Goal: Task Accomplishment & Management: Use online tool/utility

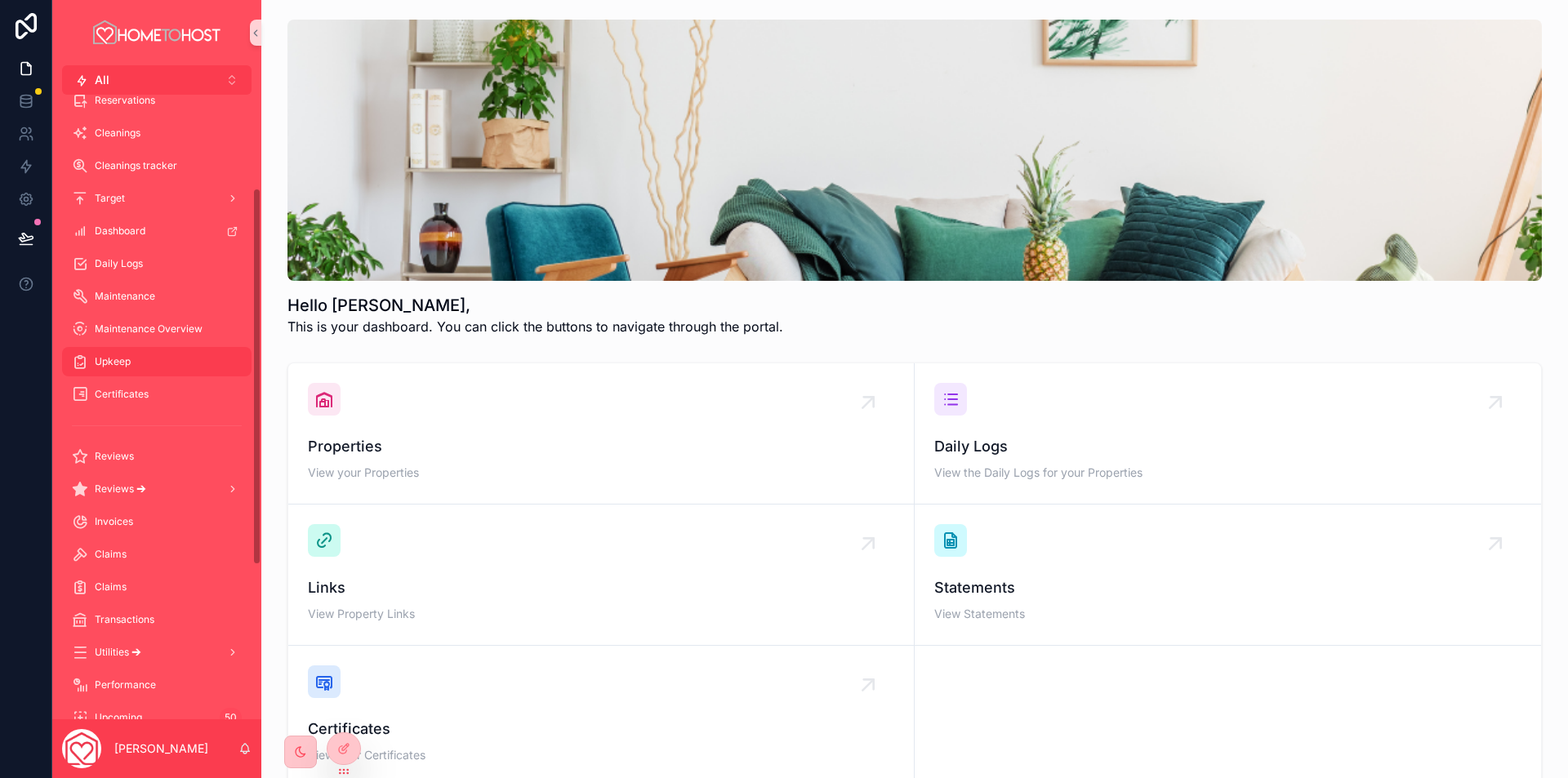
scroll to position [164, 0]
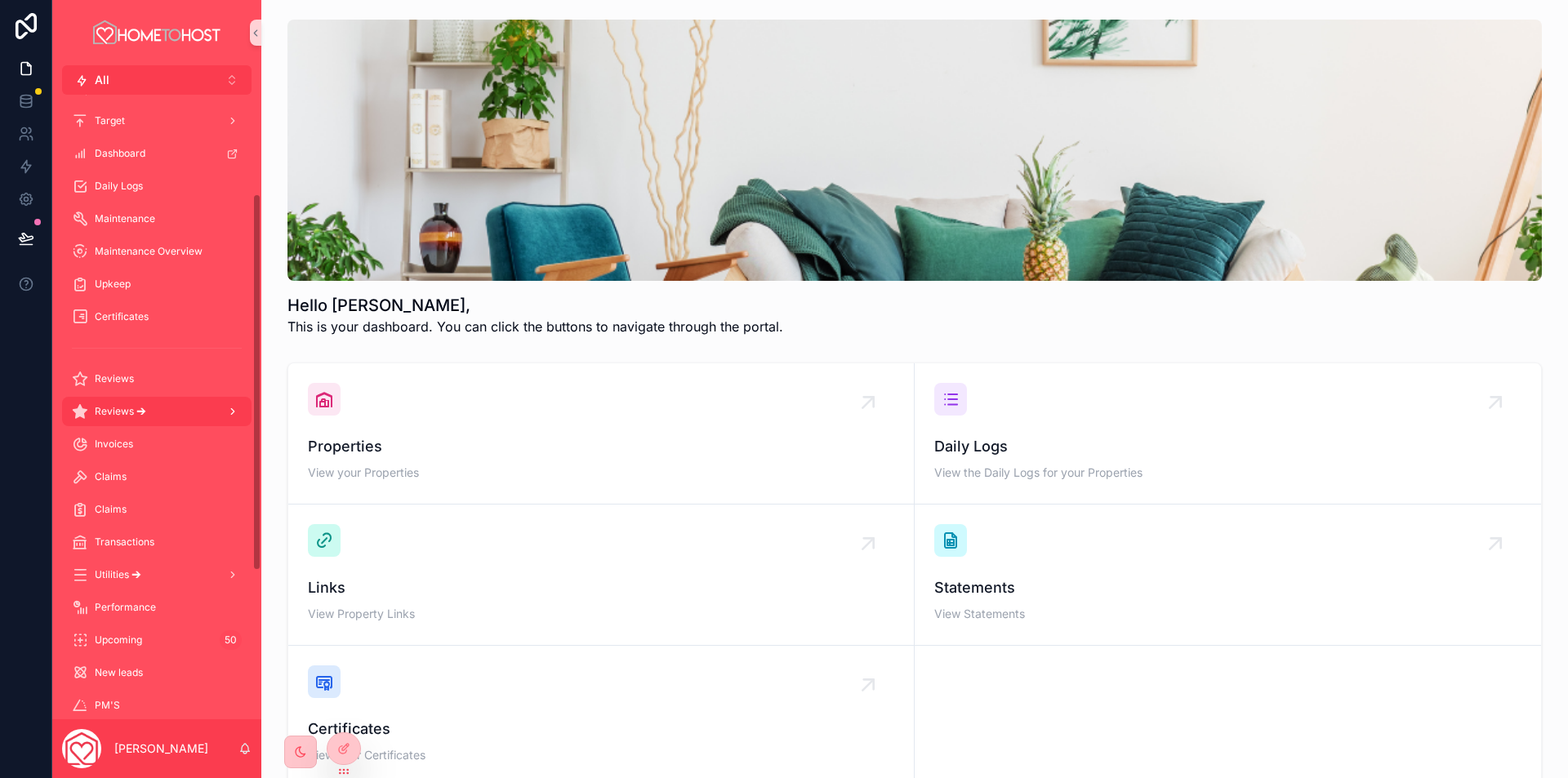
click at [162, 417] on div "Reviews 🡪" at bounding box center [157, 412] width 170 height 26
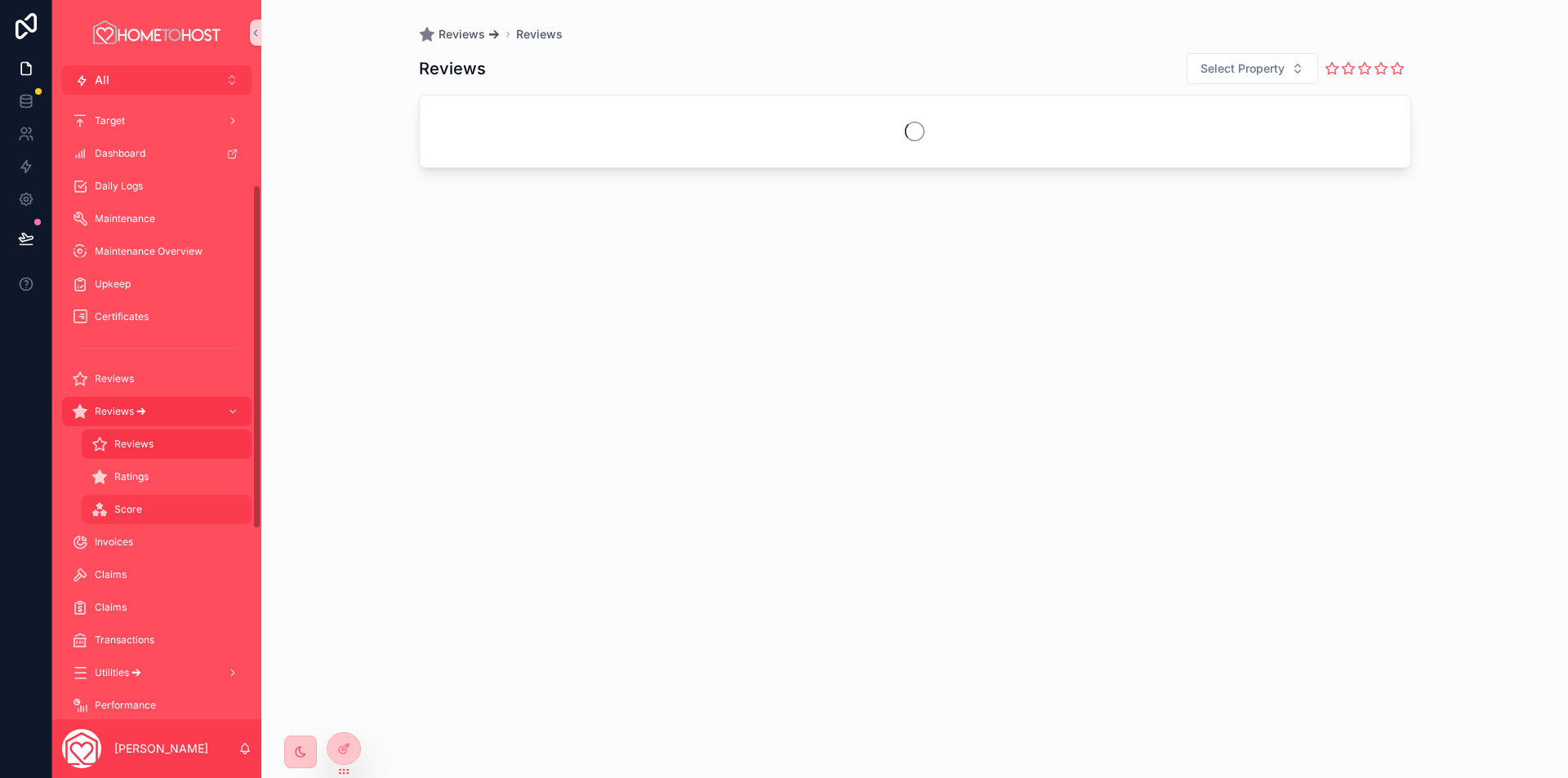
click at [151, 502] on div "Score" at bounding box center [166, 509] width 151 height 26
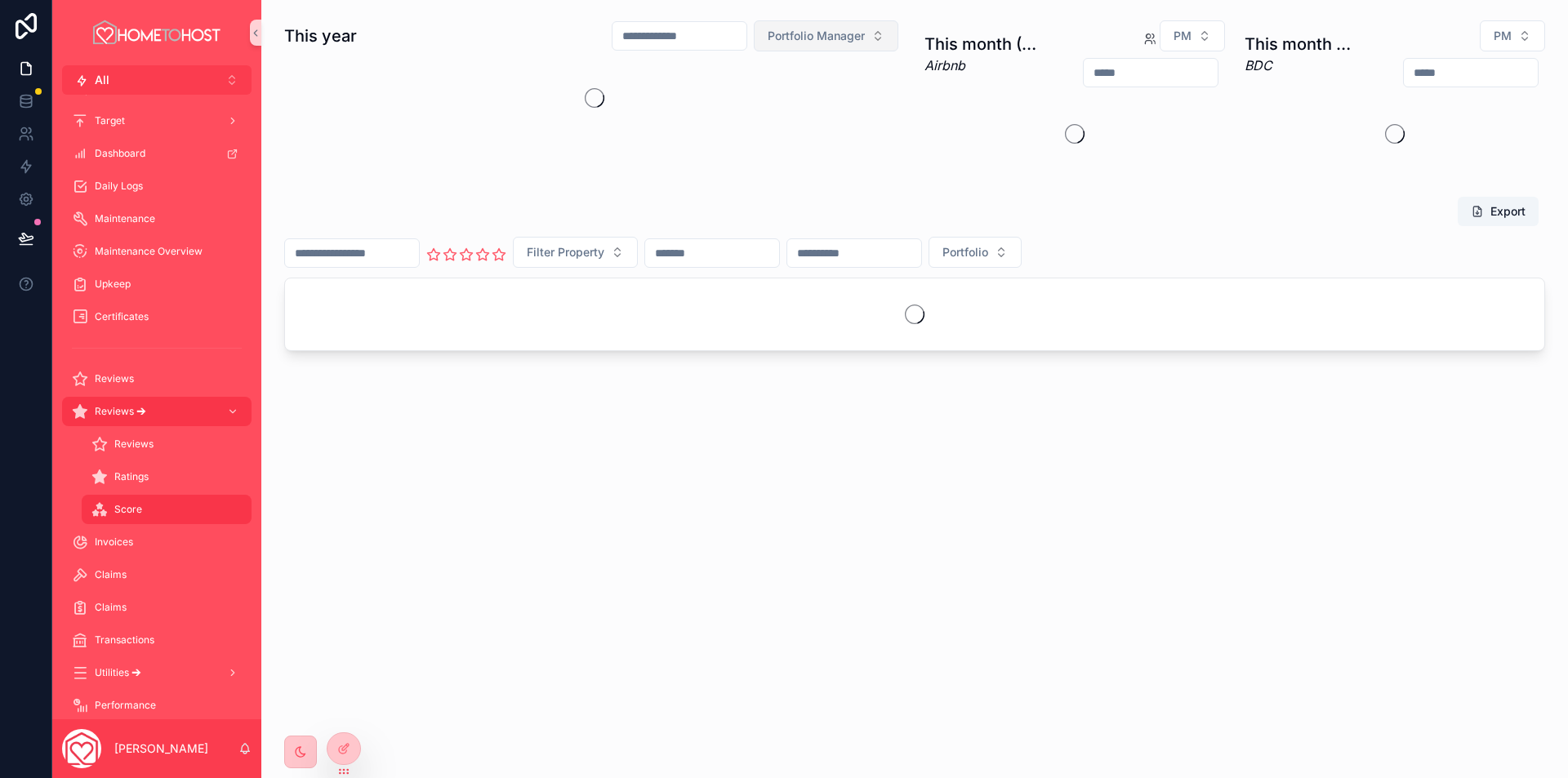
click at [801, 38] on span "Portfolio Manager" at bounding box center [817, 36] width 98 height 17
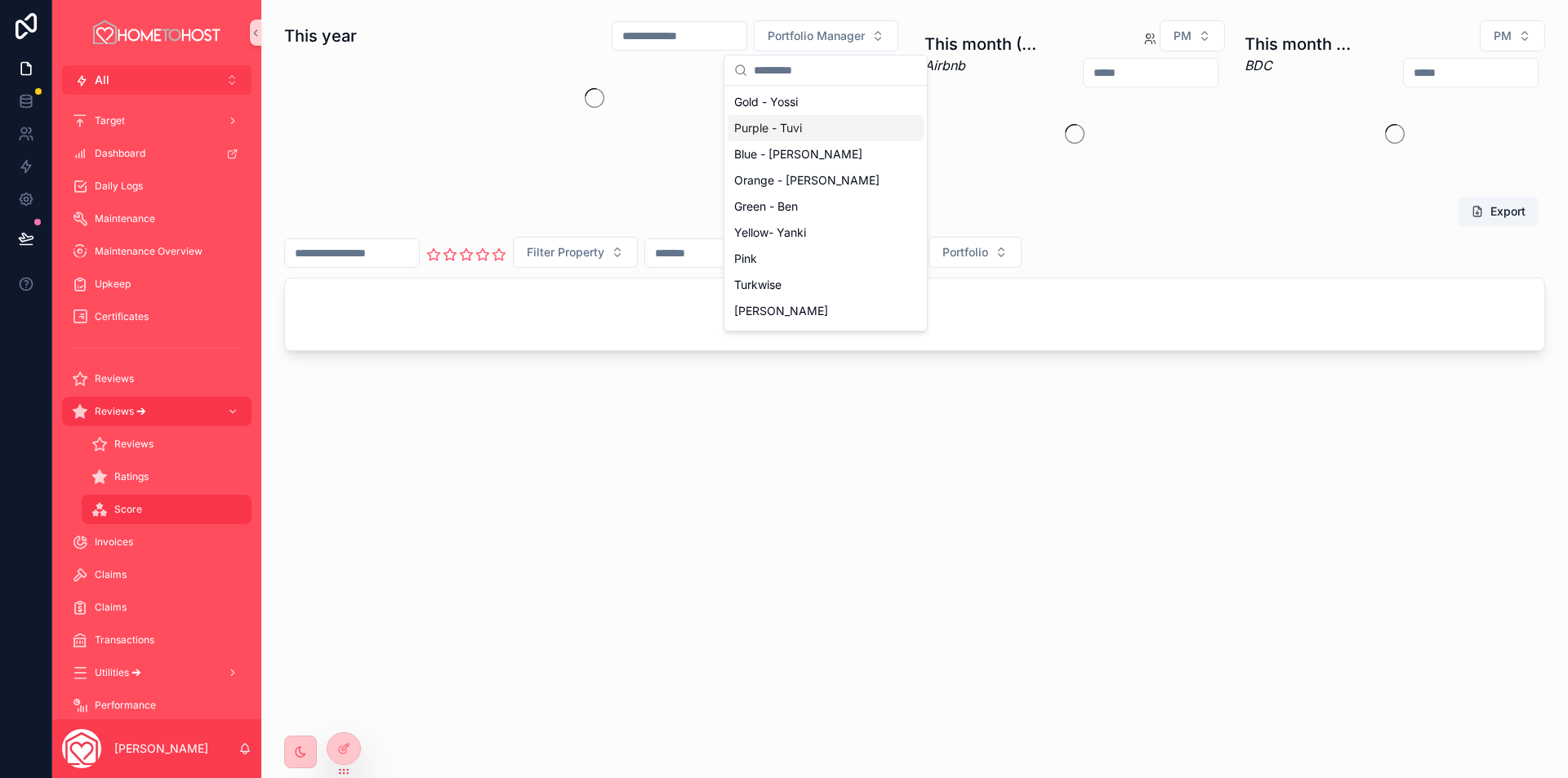
click at [796, 131] on div "Purple - Tuvi" at bounding box center [825, 128] width 196 height 26
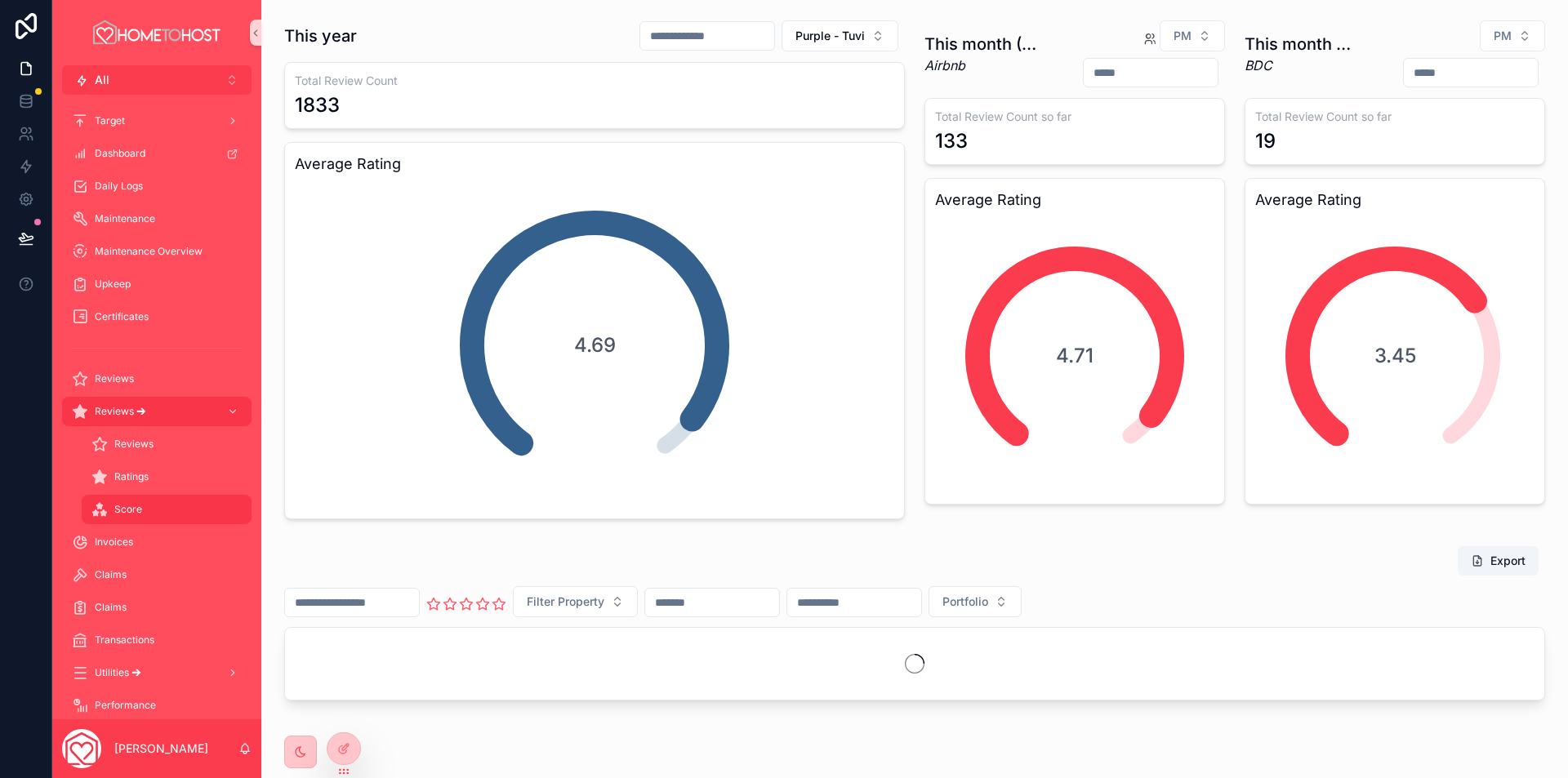
click at [660, 36] on input "text" at bounding box center [707, 36] width 134 height 23
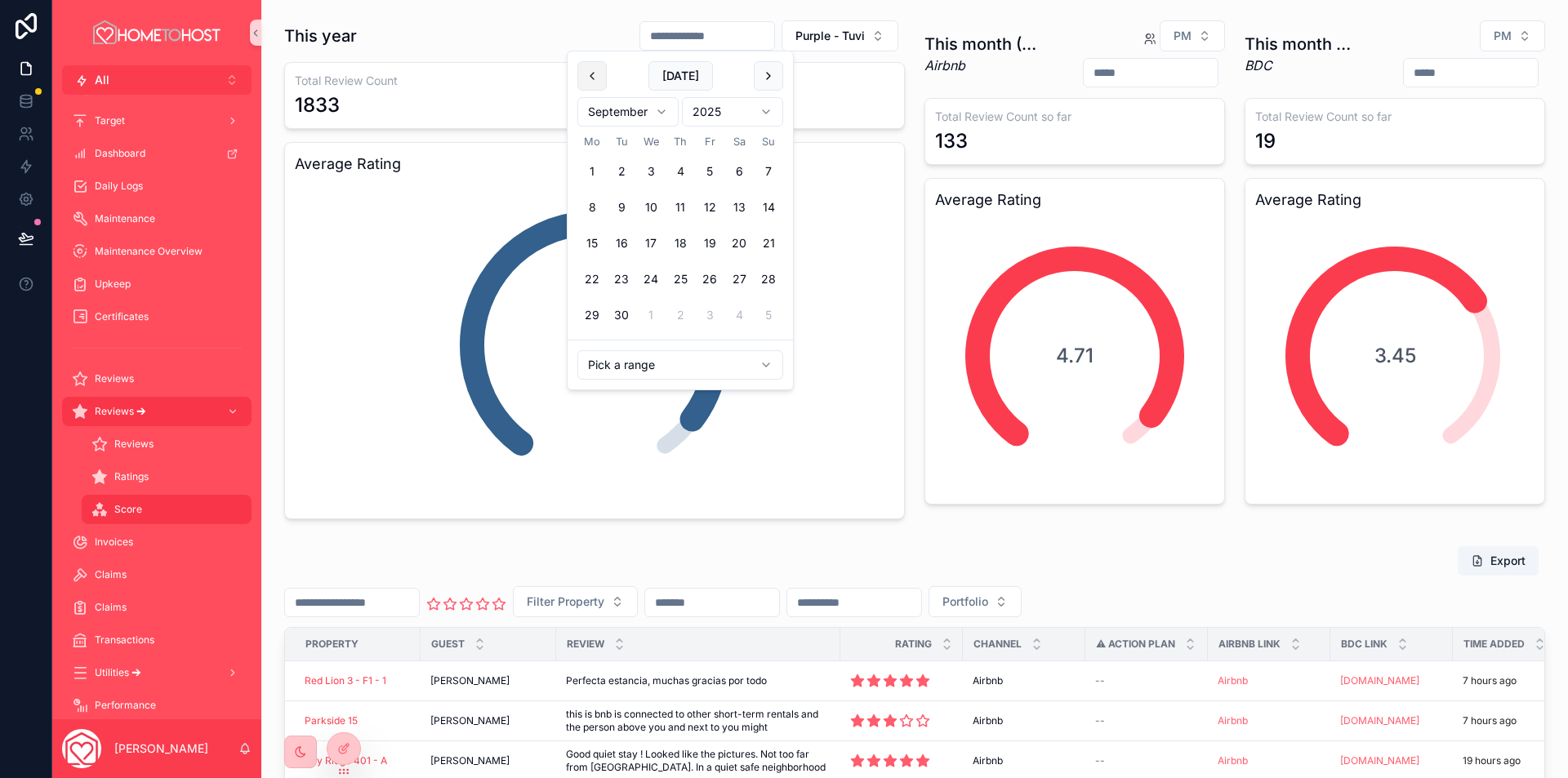
click at [583, 78] on button at bounding box center [592, 76] width 30 height 30
click at [702, 168] on button "1" at bounding box center [710, 171] width 30 height 30
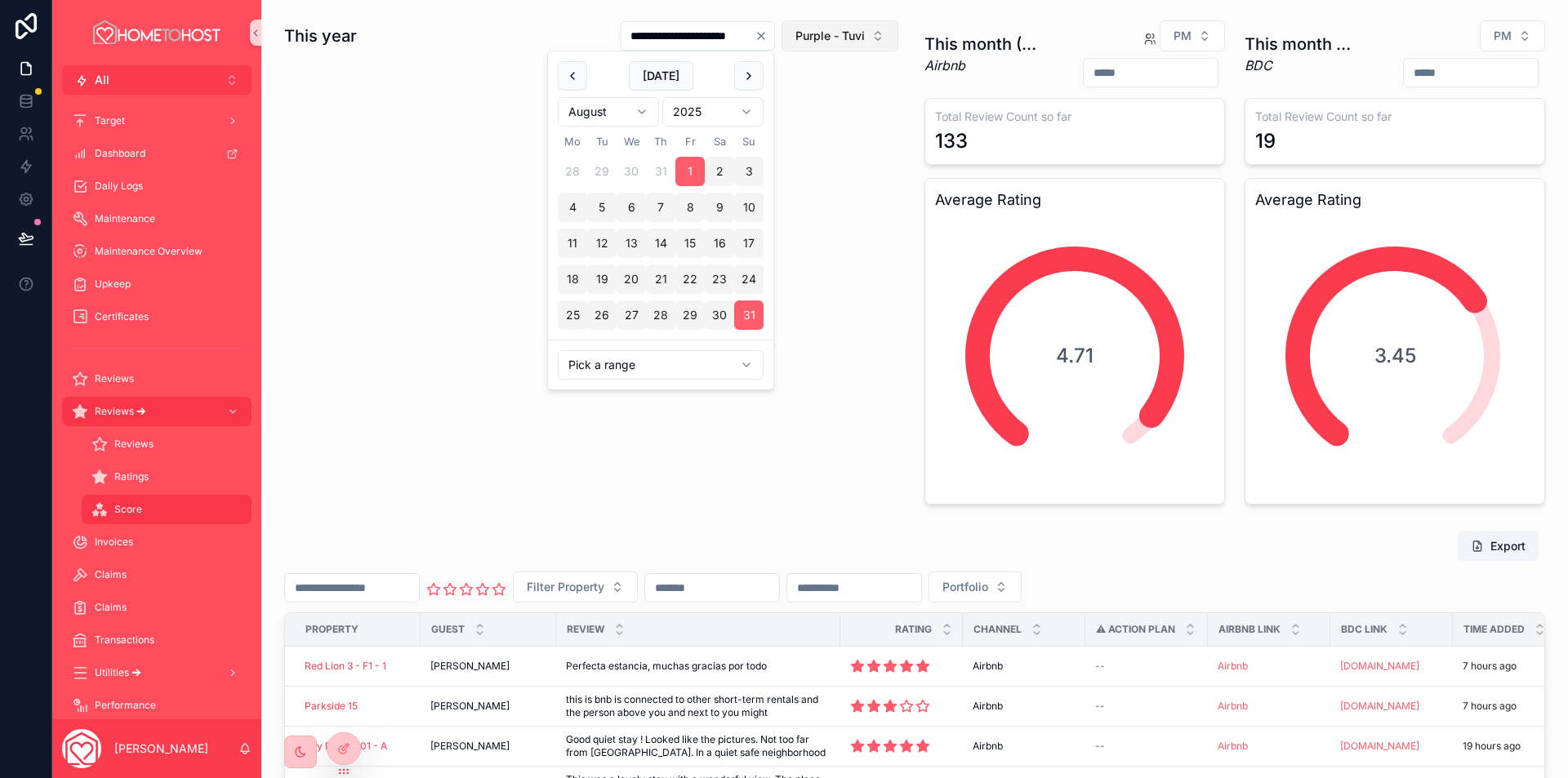
type input "**********"
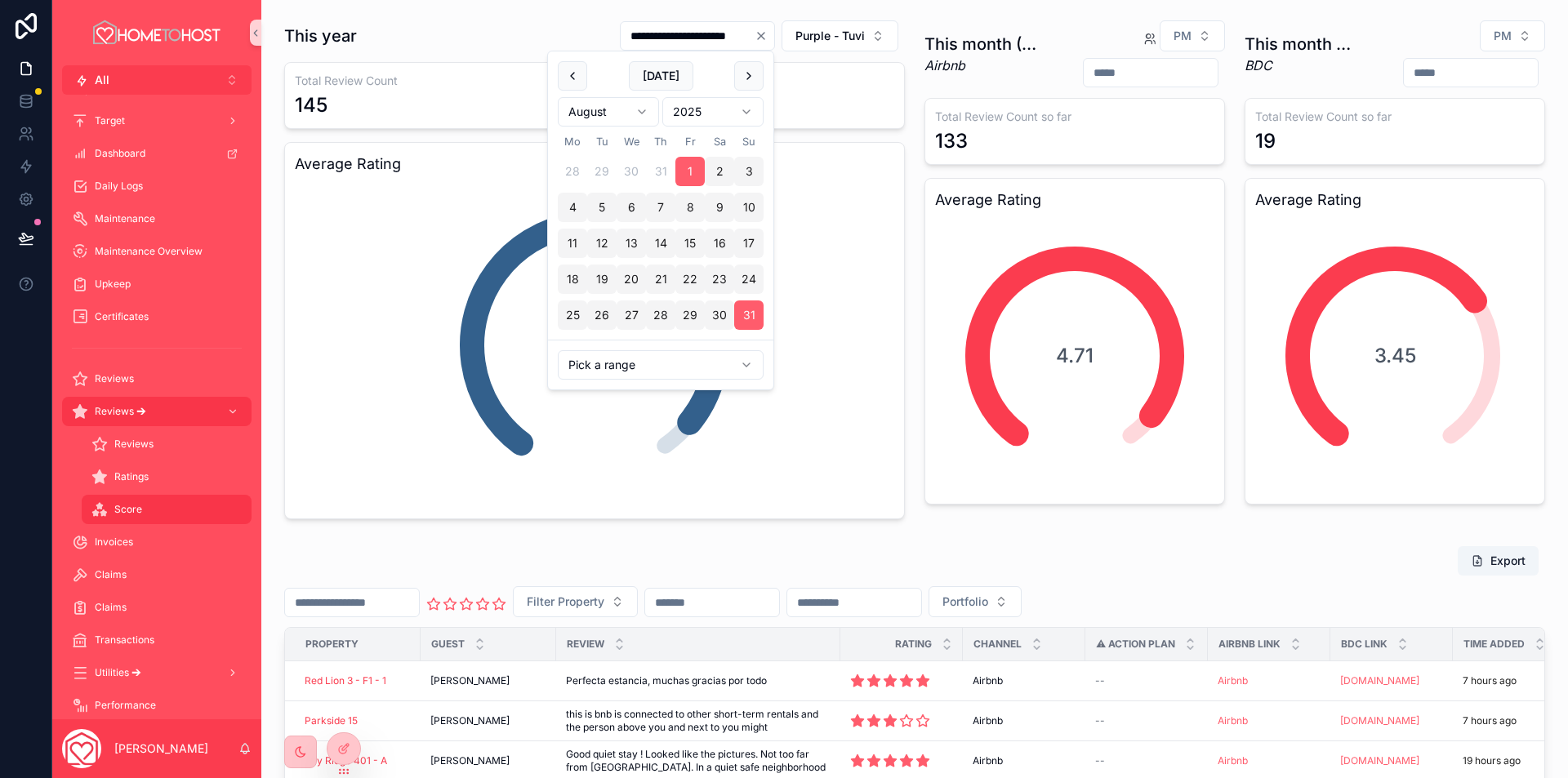
click at [710, 553] on div "Export" at bounding box center [914, 560] width 1261 height 31
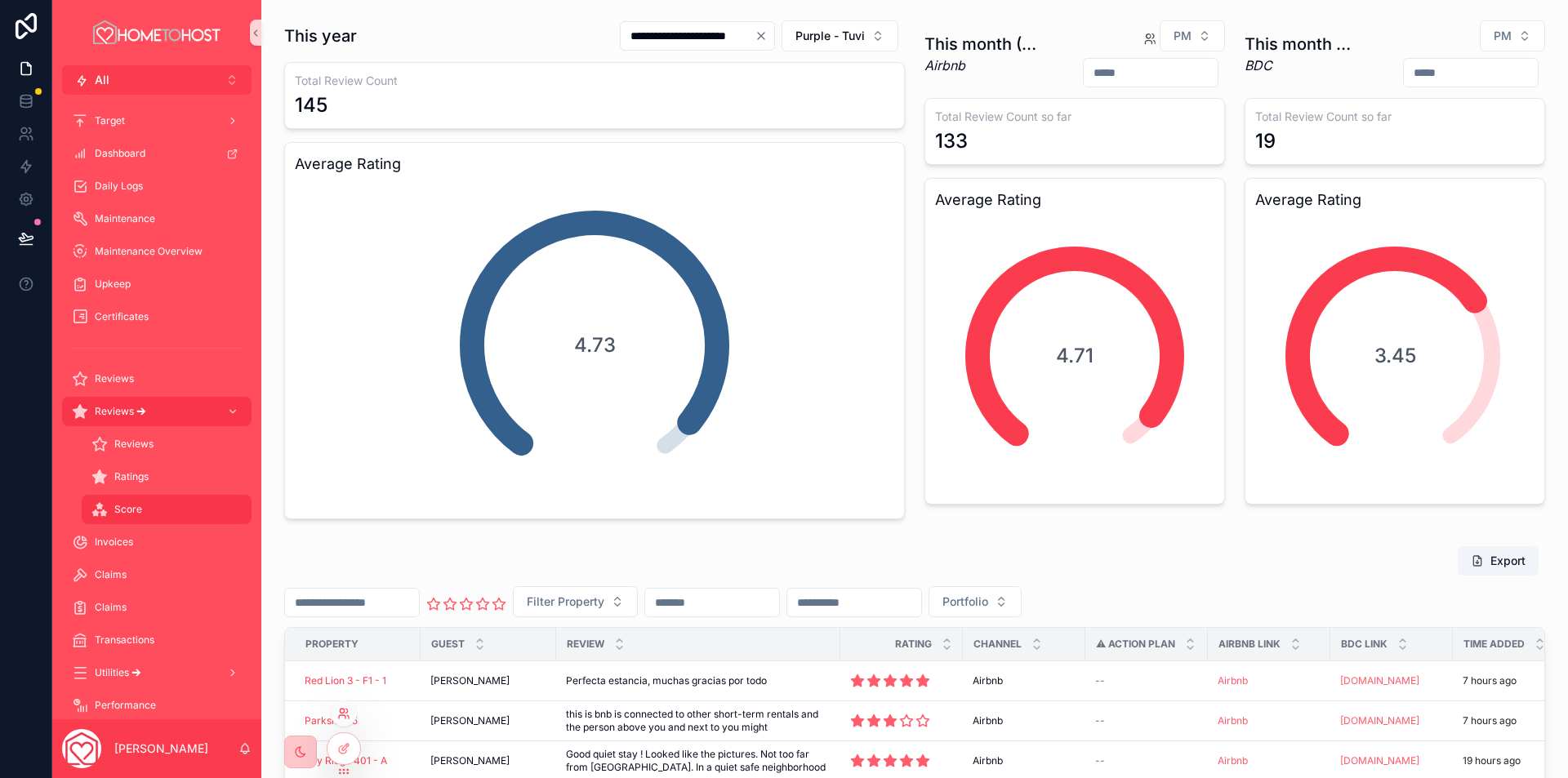
click at [340, 717] on icon at bounding box center [343, 713] width 13 height 13
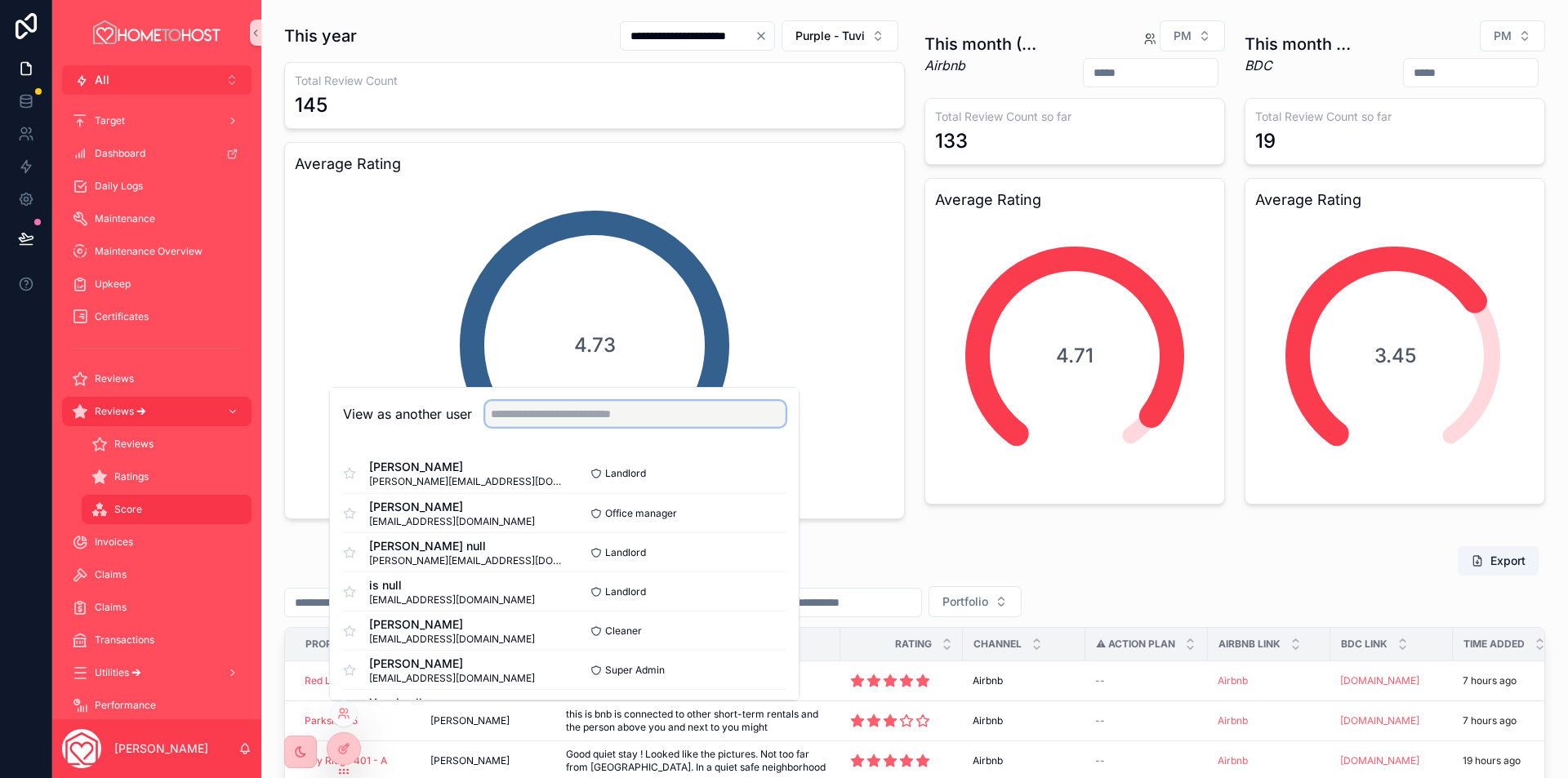
click at [512, 419] on input "text" at bounding box center [635, 413] width 300 height 26
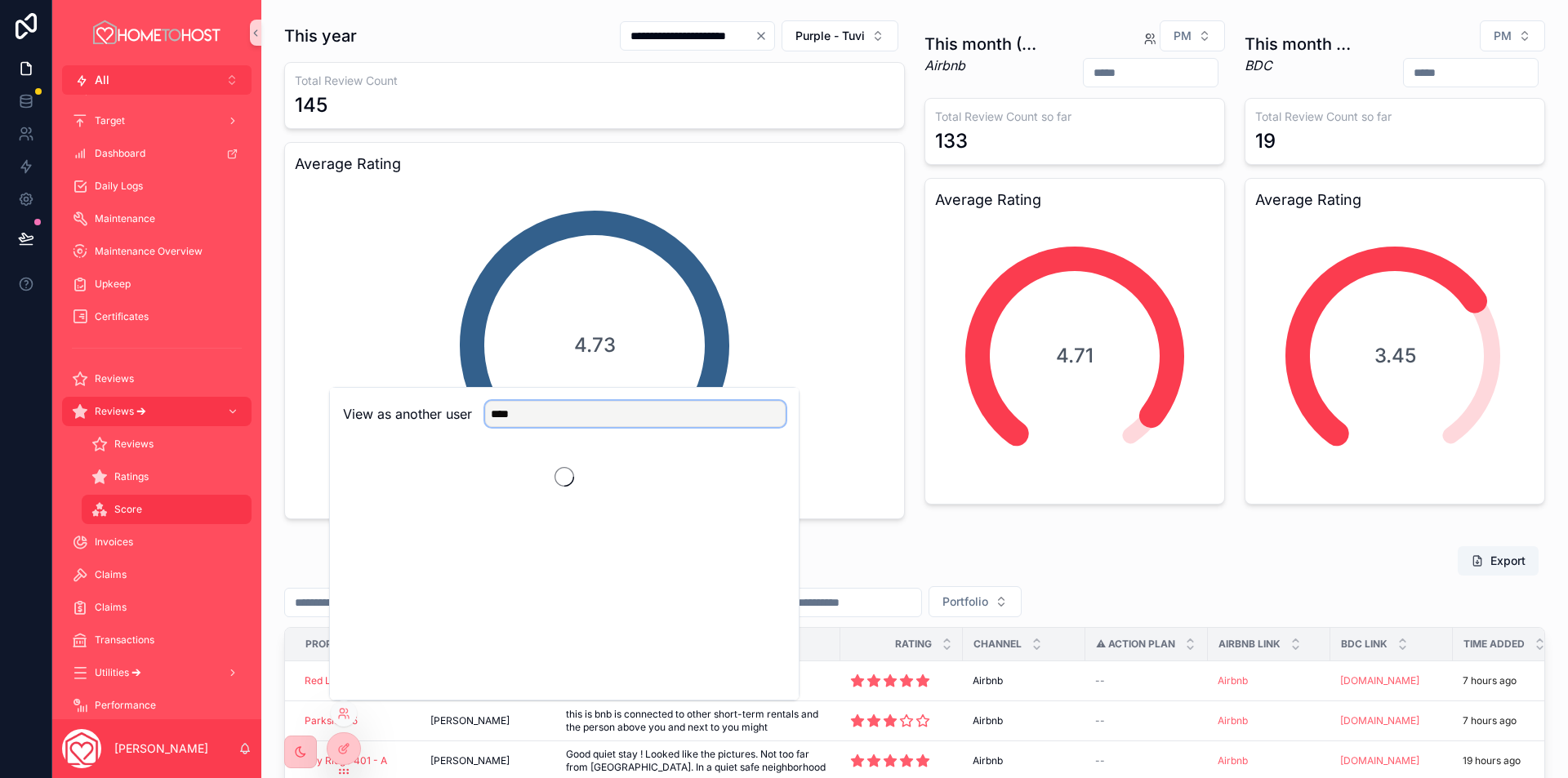
type input "****"
click at [567, 420] on input "****" at bounding box center [635, 413] width 300 height 26
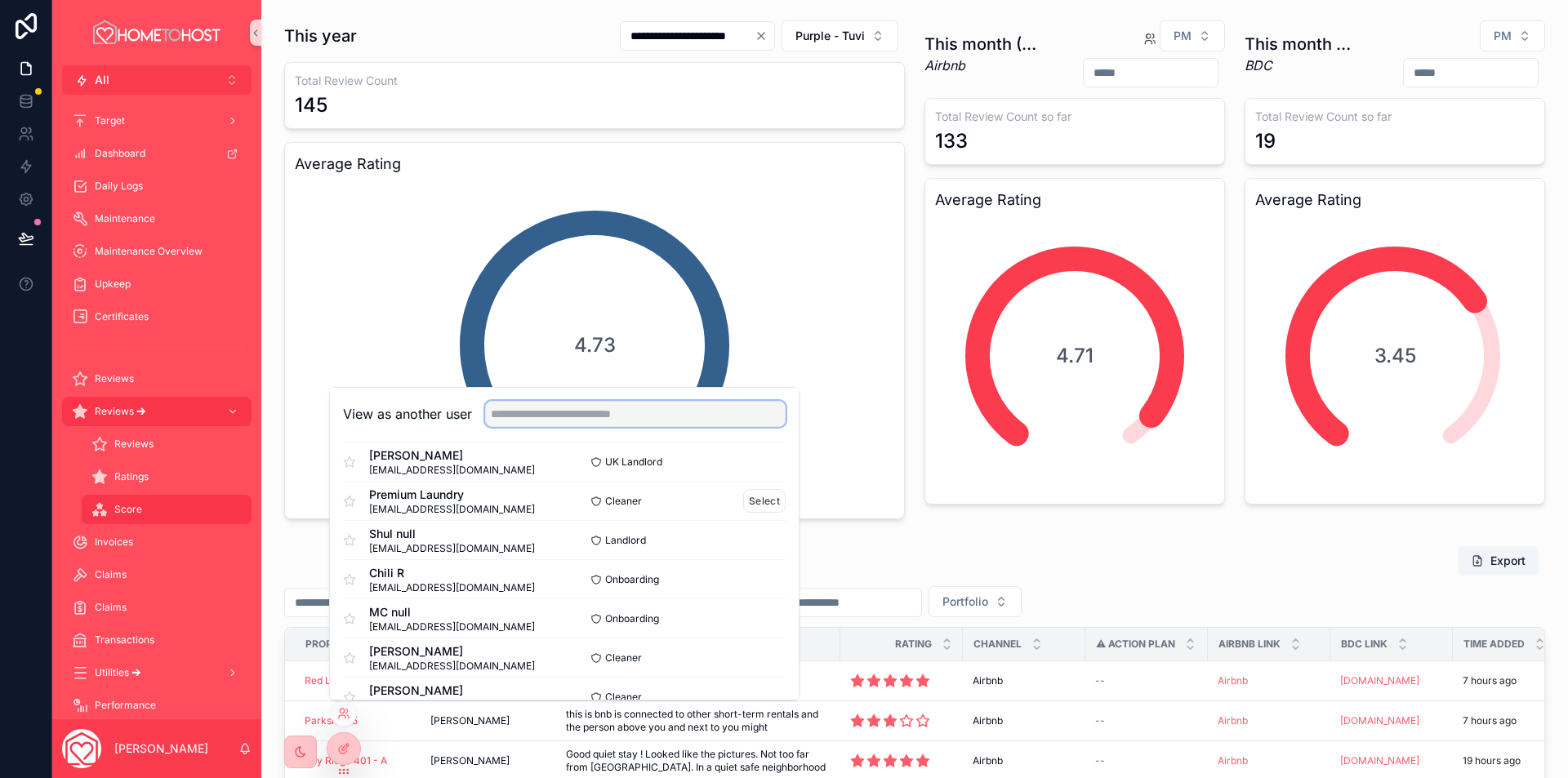
scroll to position [408, 0]
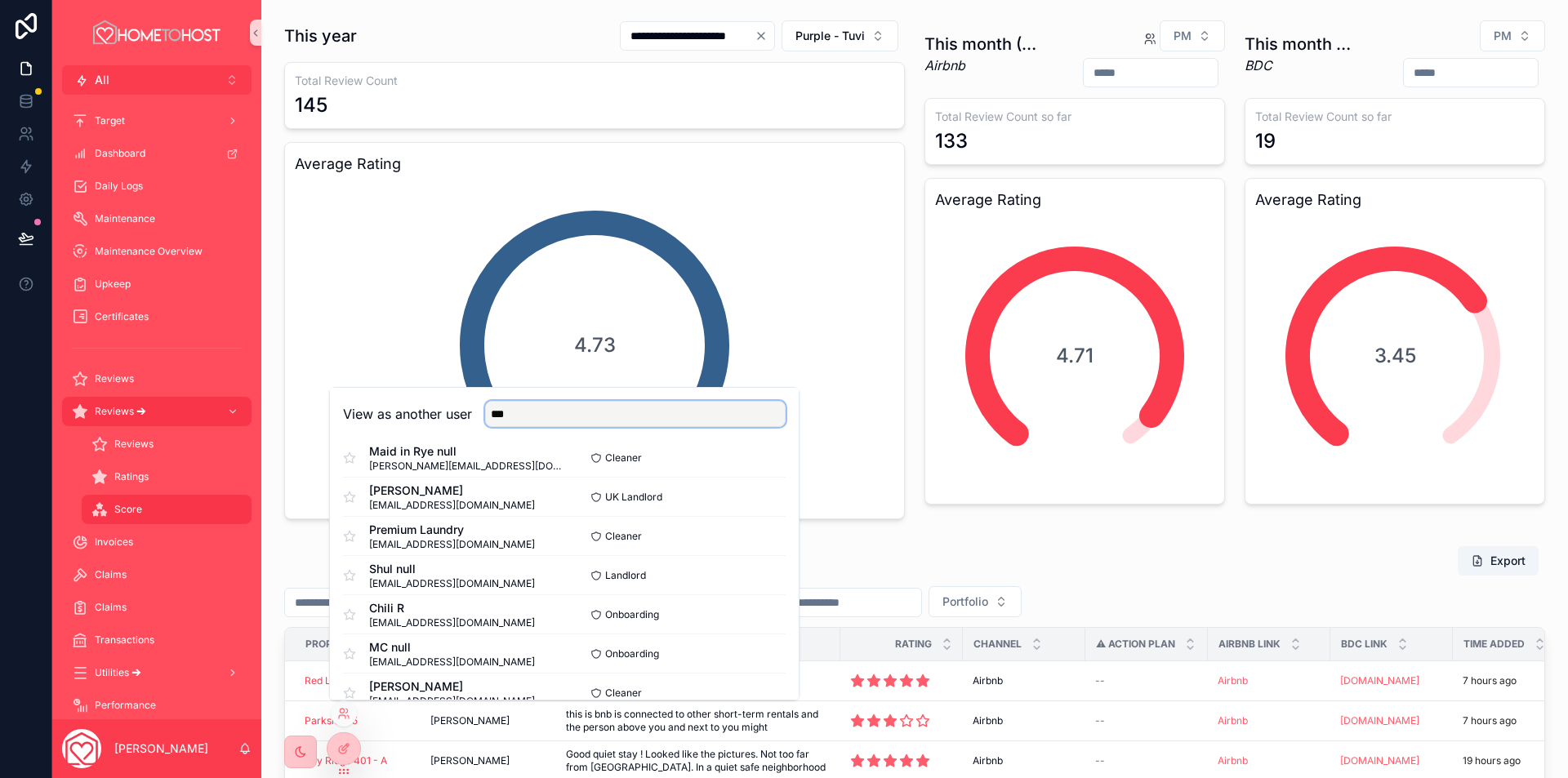
type input "****"
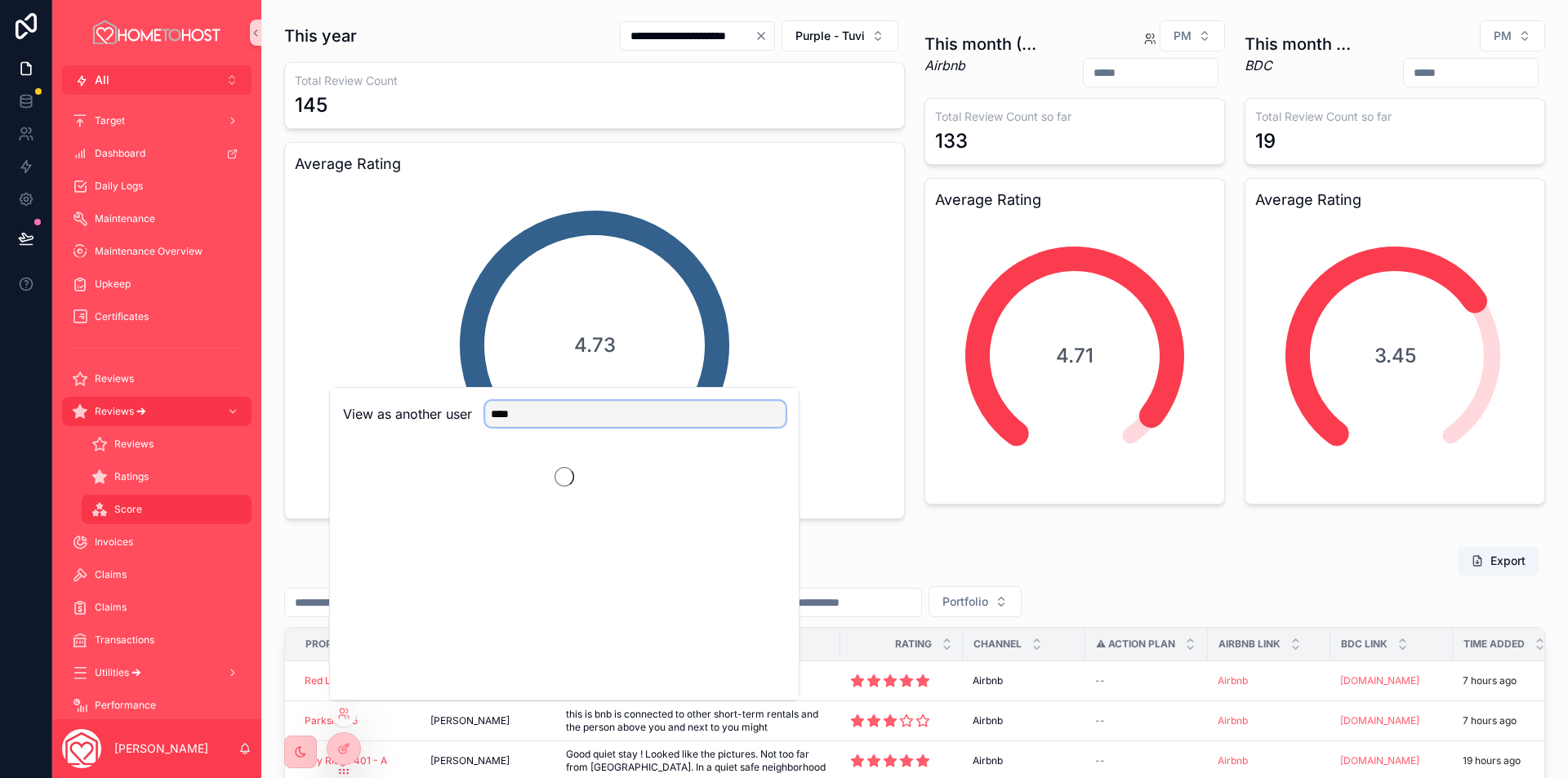
scroll to position [0, 0]
click at [762, 478] on button "Select" at bounding box center [764, 473] width 43 height 23
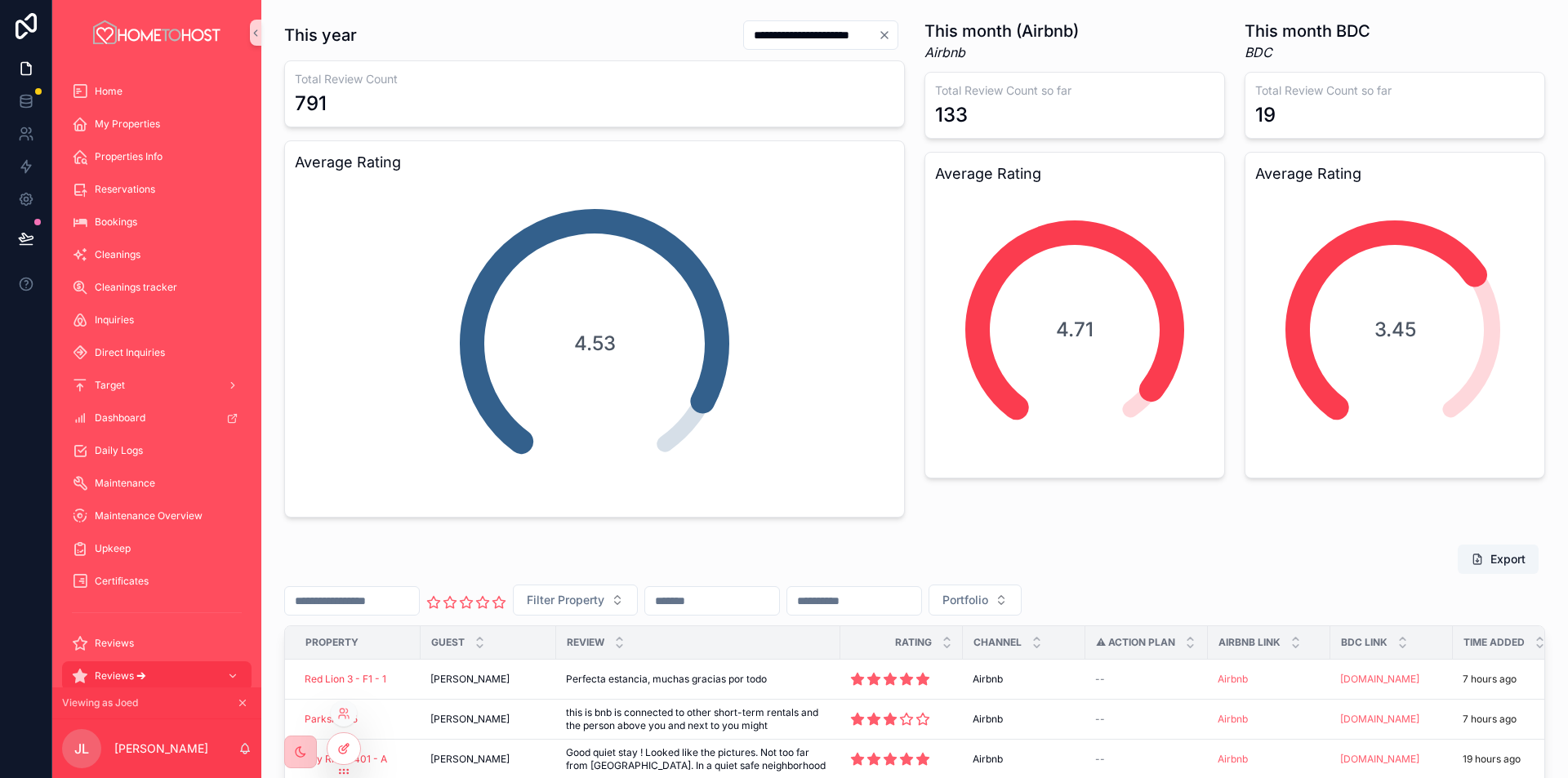
click at [345, 752] on icon at bounding box center [343, 748] width 13 height 13
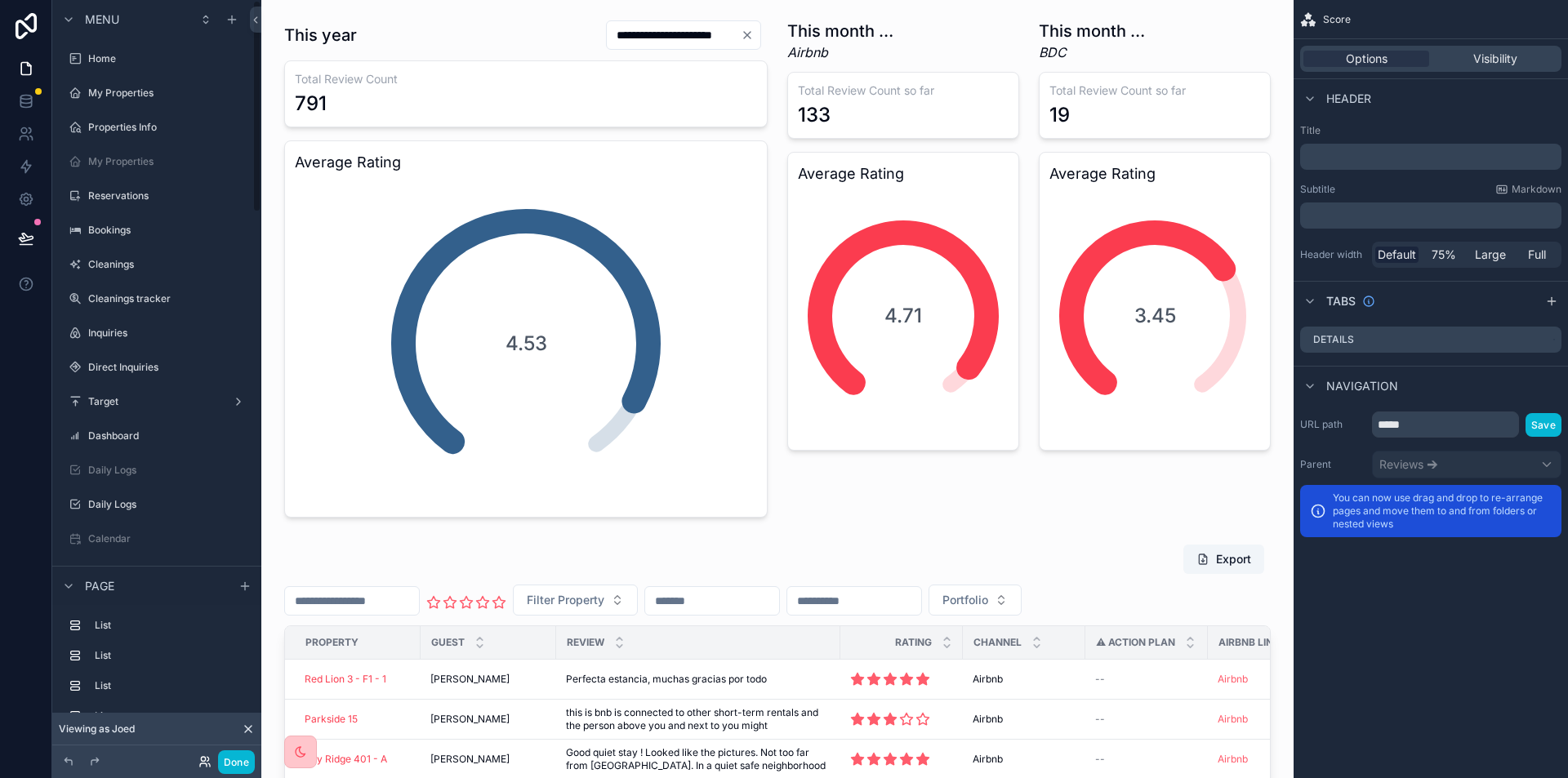
click at [204, 758] on icon at bounding box center [205, 761] width 13 height 13
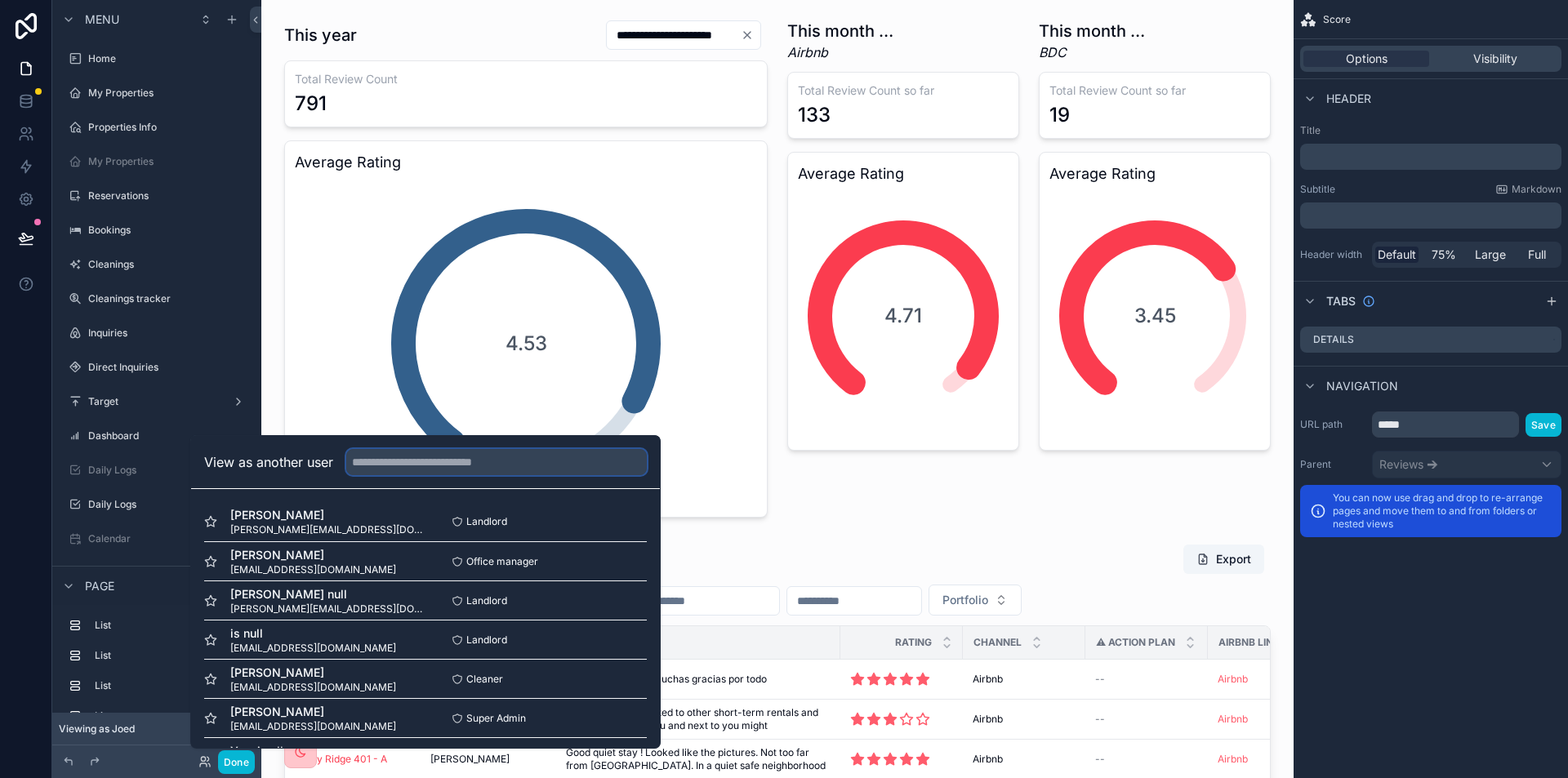
click at [479, 459] on input "text" at bounding box center [496, 462] width 300 height 26
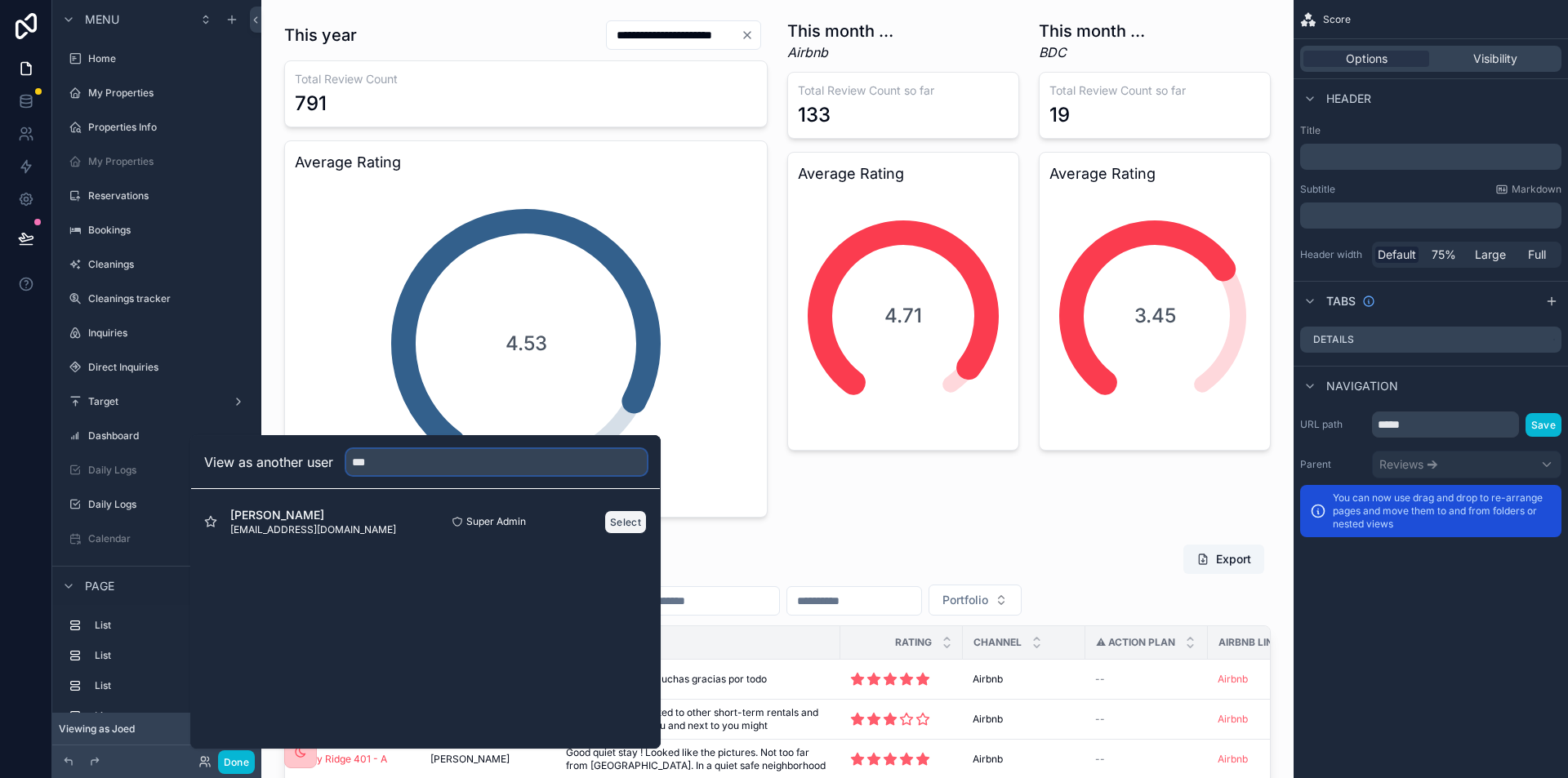
type input "***"
click at [630, 518] on button "Select" at bounding box center [625, 521] width 43 height 23
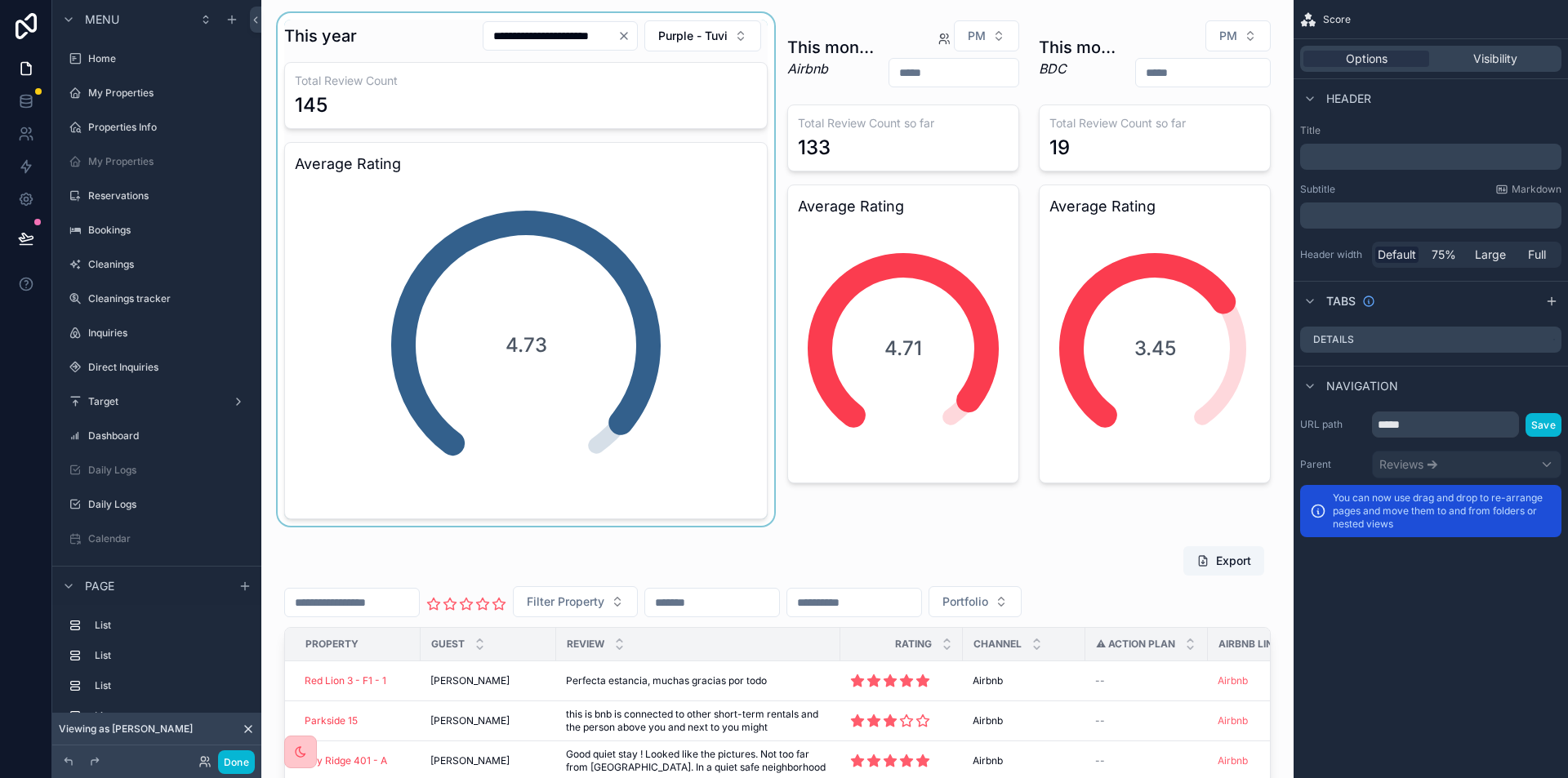
click at [721, 43] on div at bounding box center [526, 269] width 503 height 513
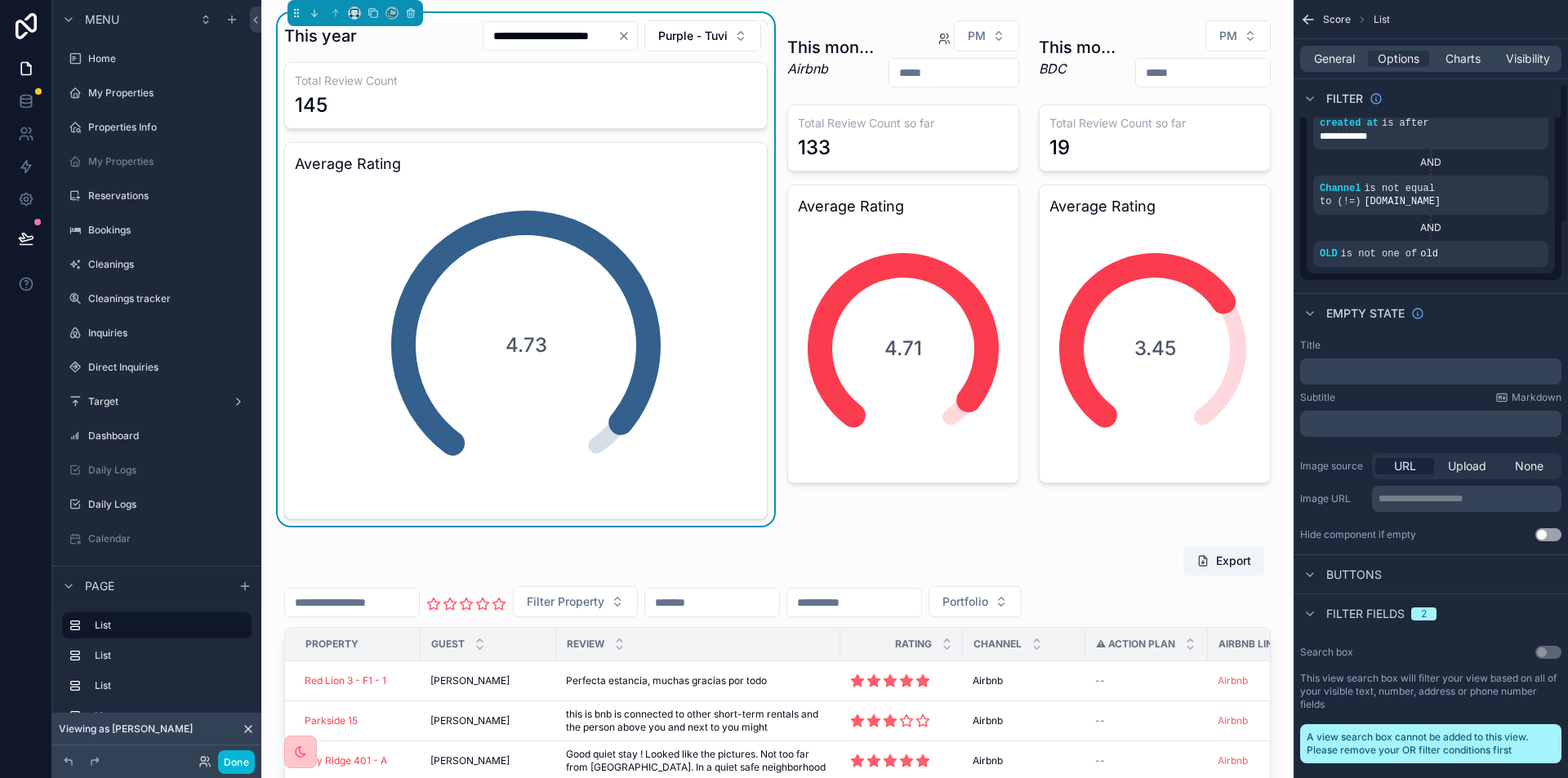
scroll to position [571, 0]
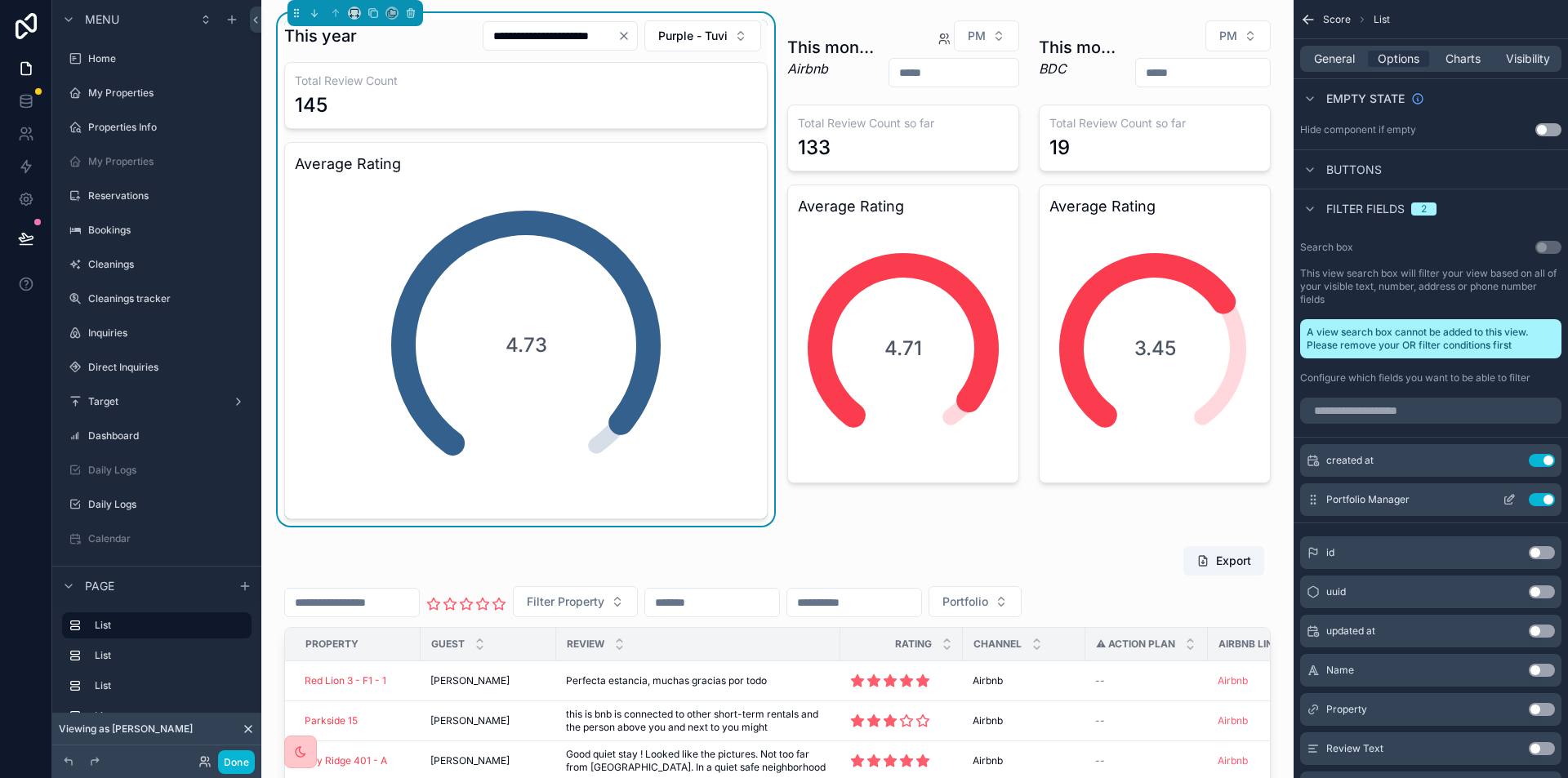
click at [1514, 493] on icon "scrollable content" at bounding box center [1508, 499] width 13 height 13
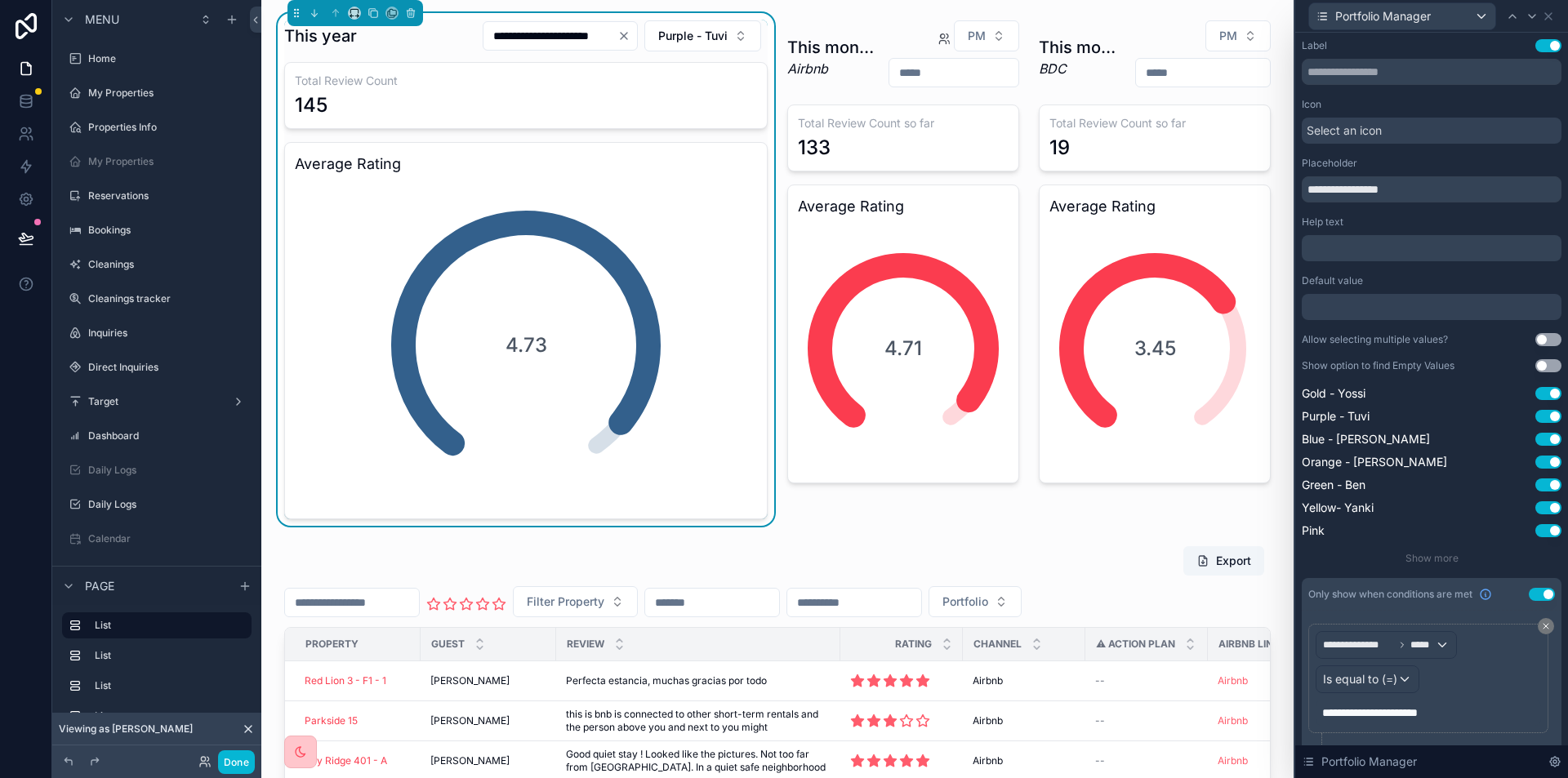
scroll to position [45, 0]
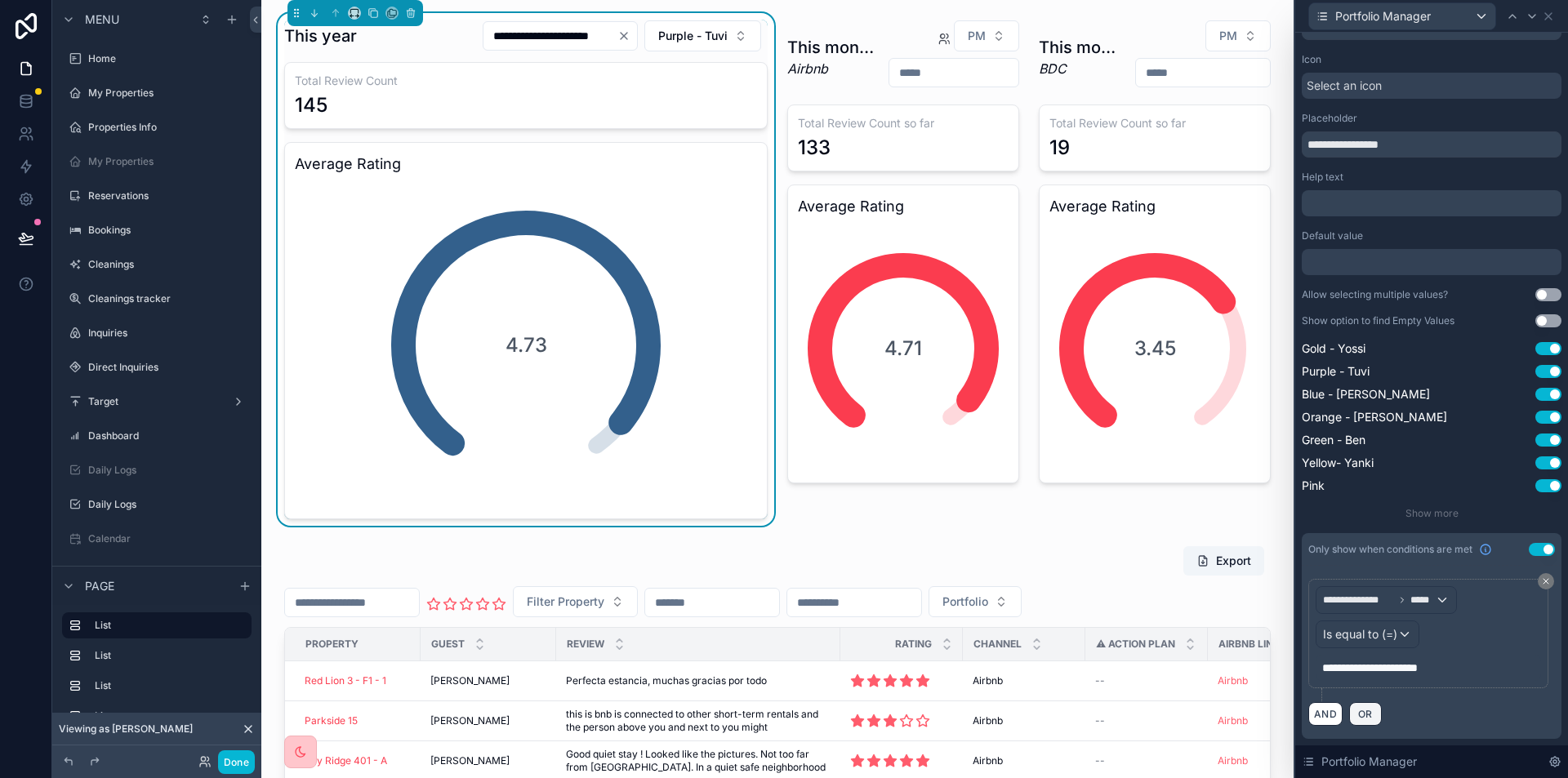
click at [1368, 714] on span "OR" at bounding box center [1365, 714] width 21 height 12
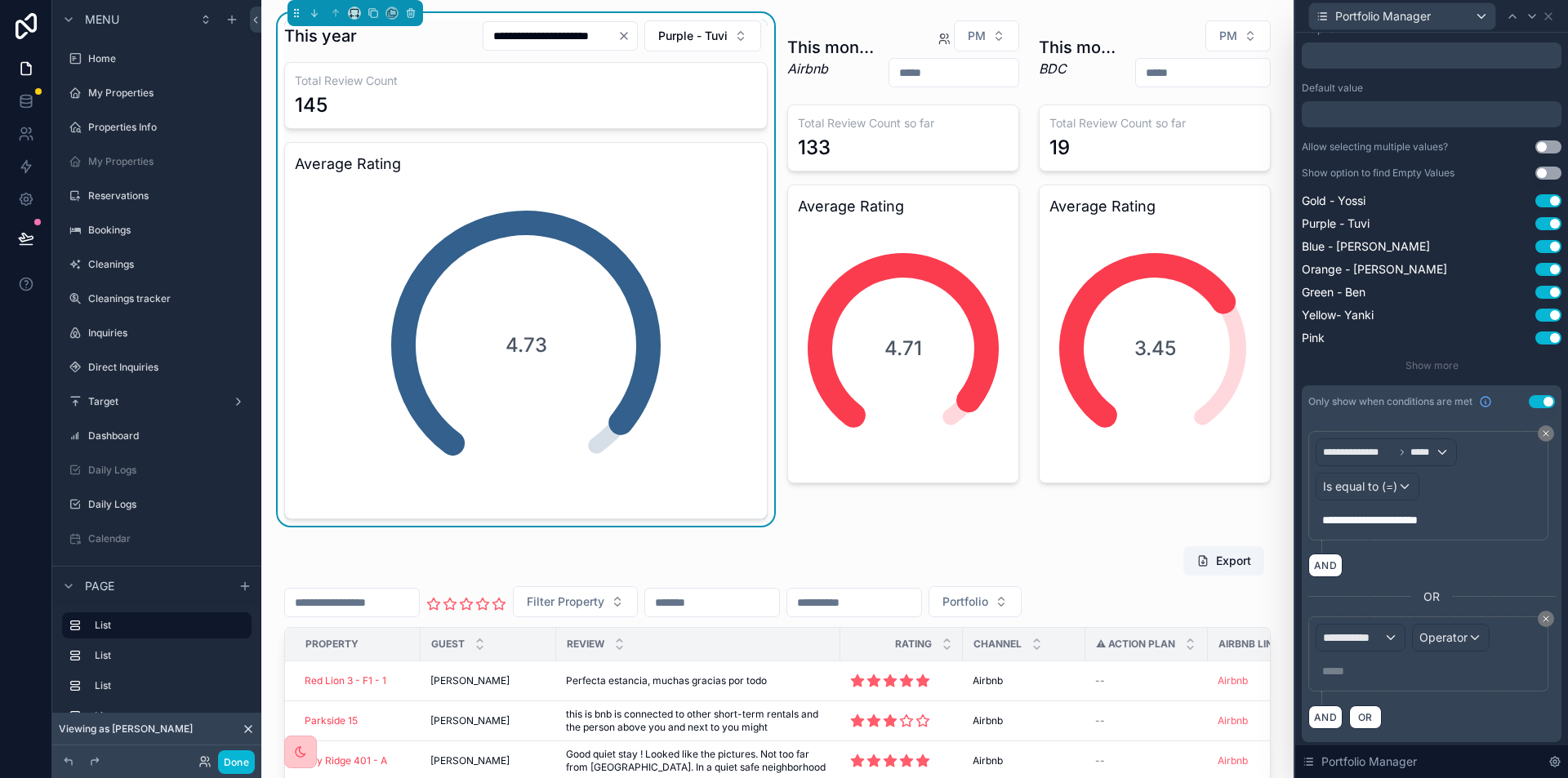
scroll to position [196, 0]
click at [1349, 638] on span "**********" at bounding box center [1352, 634] width 60 height 17
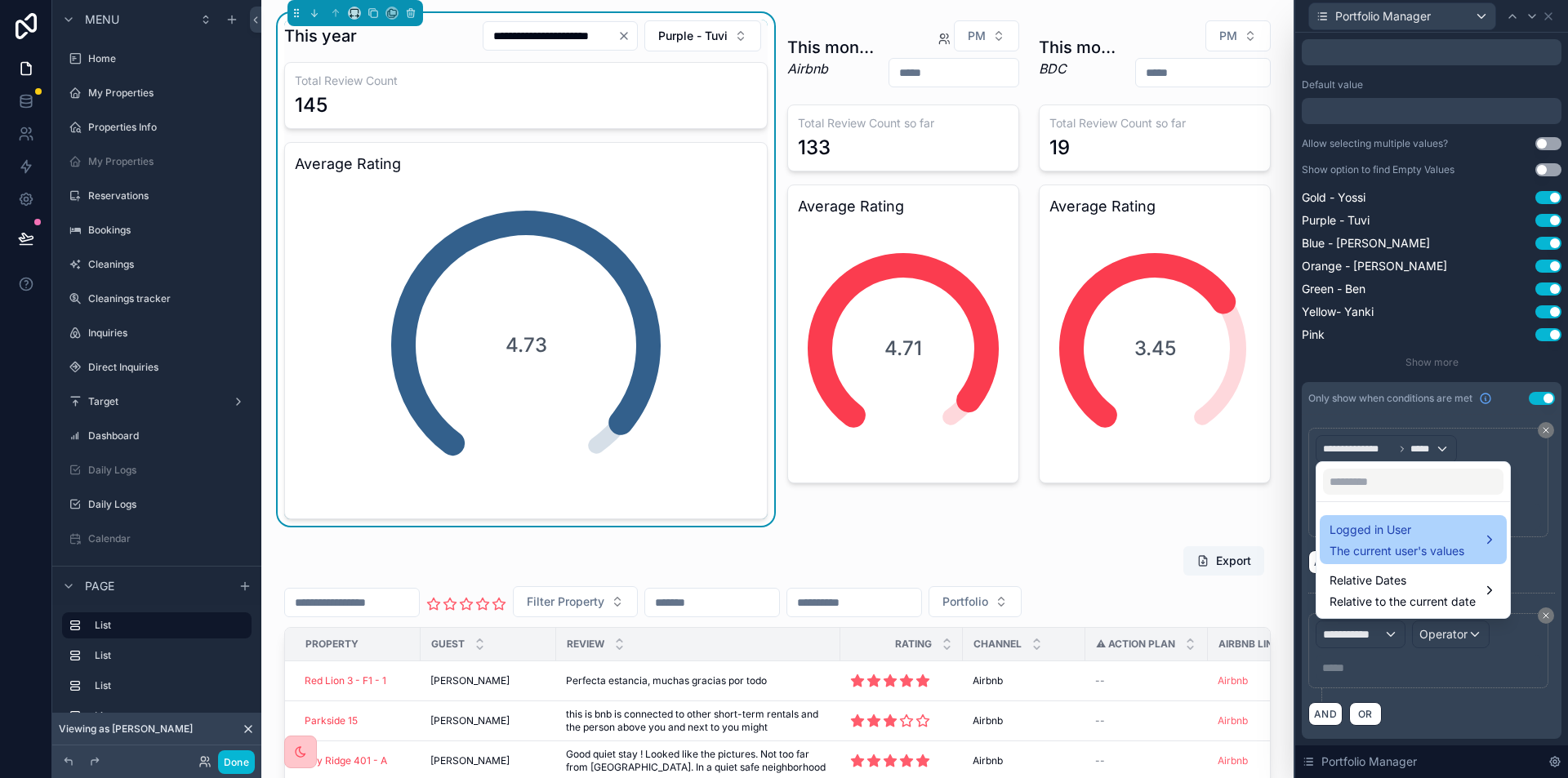
click at [1394, 532] on span "Logged in User" at bounding box center [1396, 529] width 135 height 20
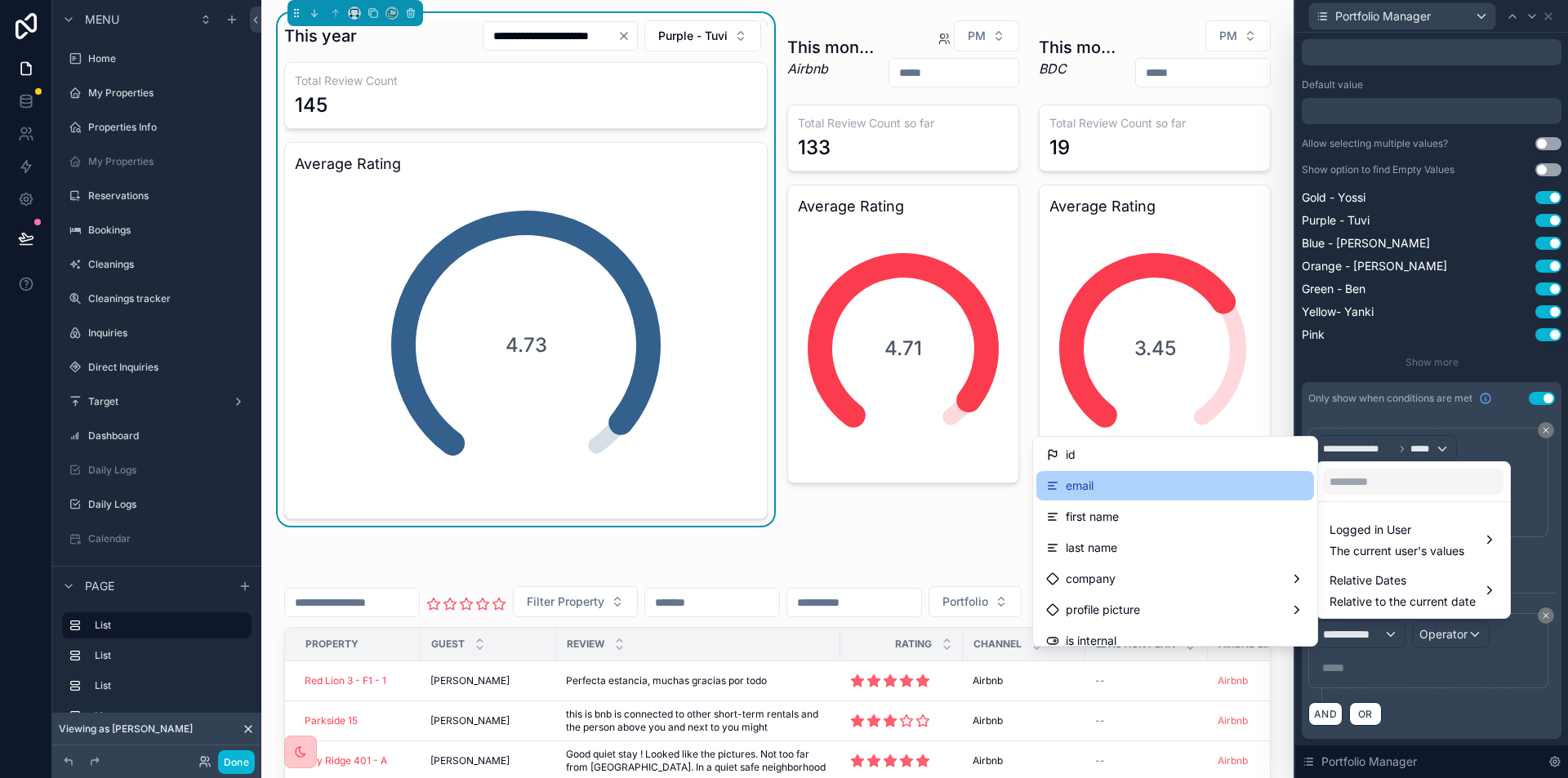
click at [1129, 482] on div "email" at bounding box center [1174, 486] width 258 height 20
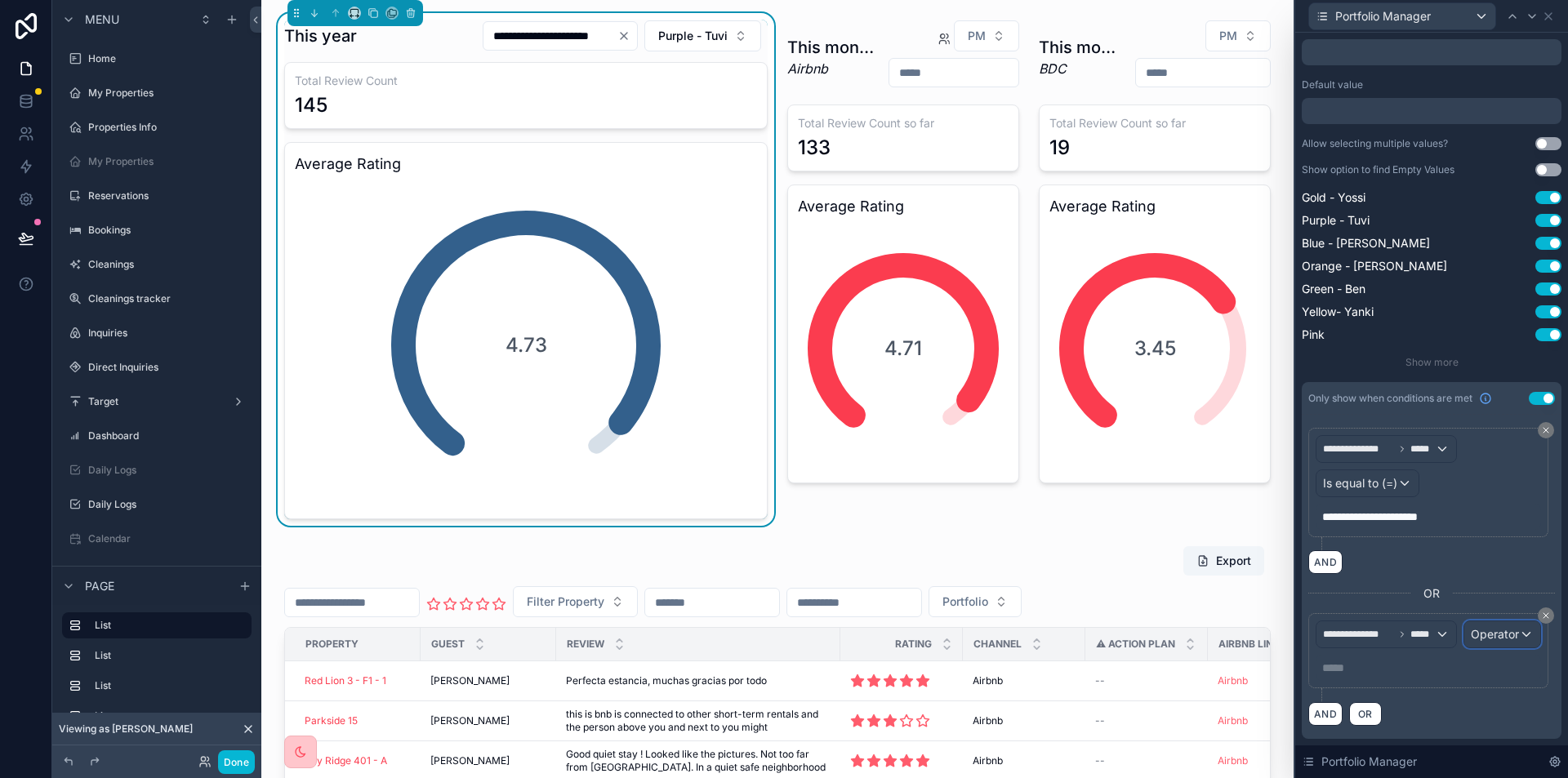
click at [1470, 641] on span "Operator" at bounding box center [1494, 634] width 48 height 14
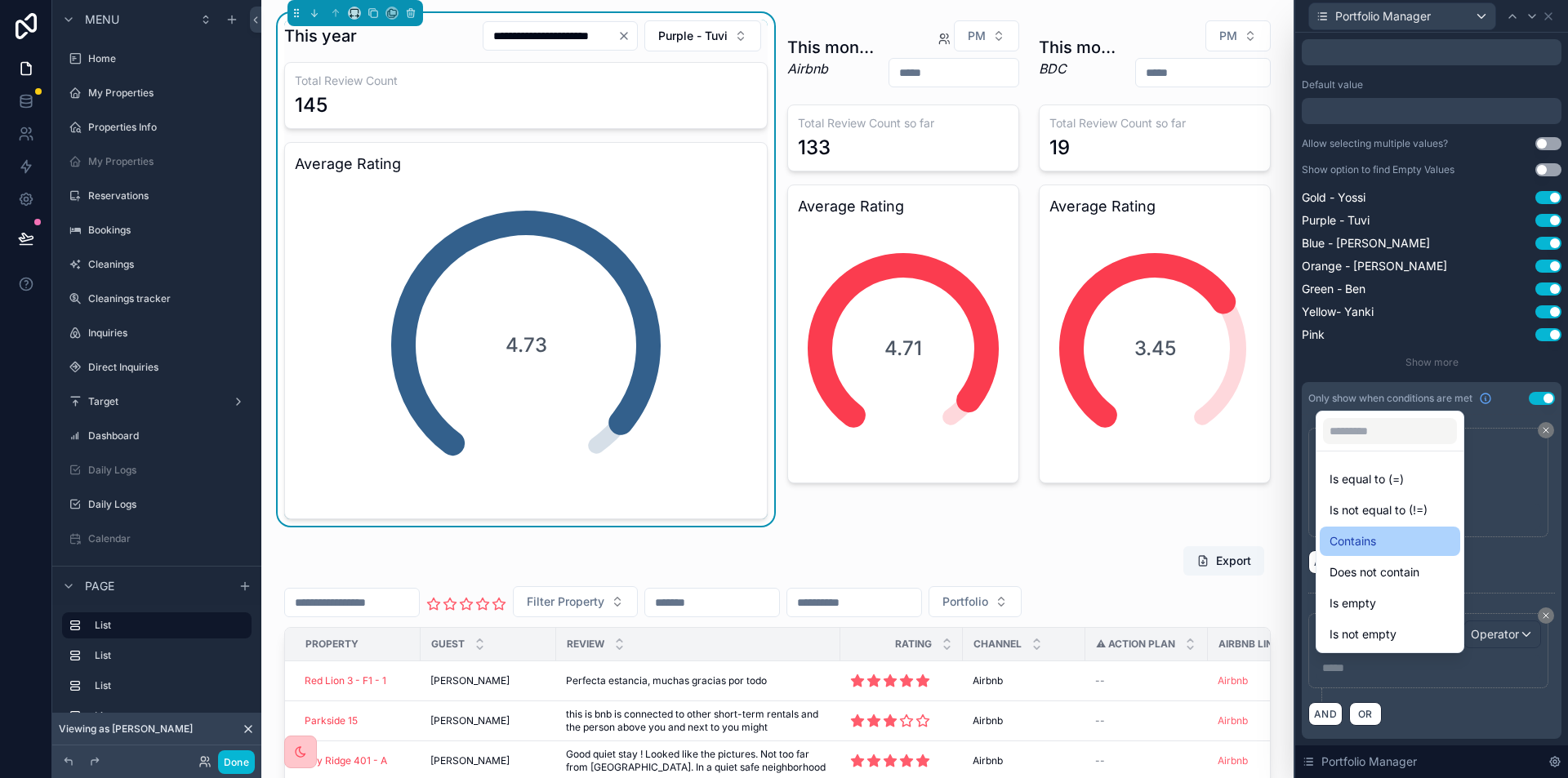
click at [1382, 547] on div "Contains" at bounding box center [1390, 540] width 121 height 20
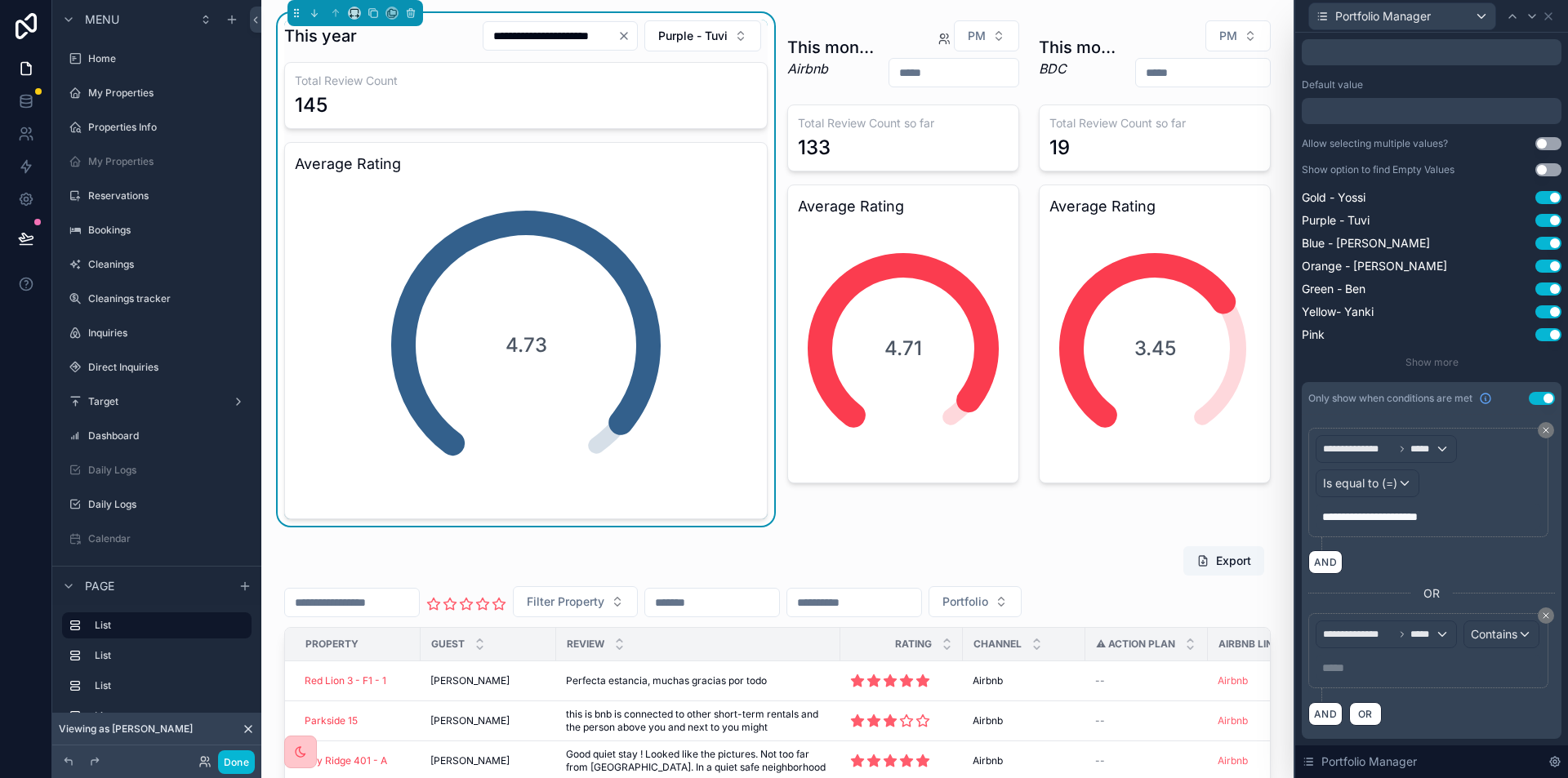
click at [1348, 672] on p "***** ﻿" at bounding box center [1430, 667] width 216 height 17
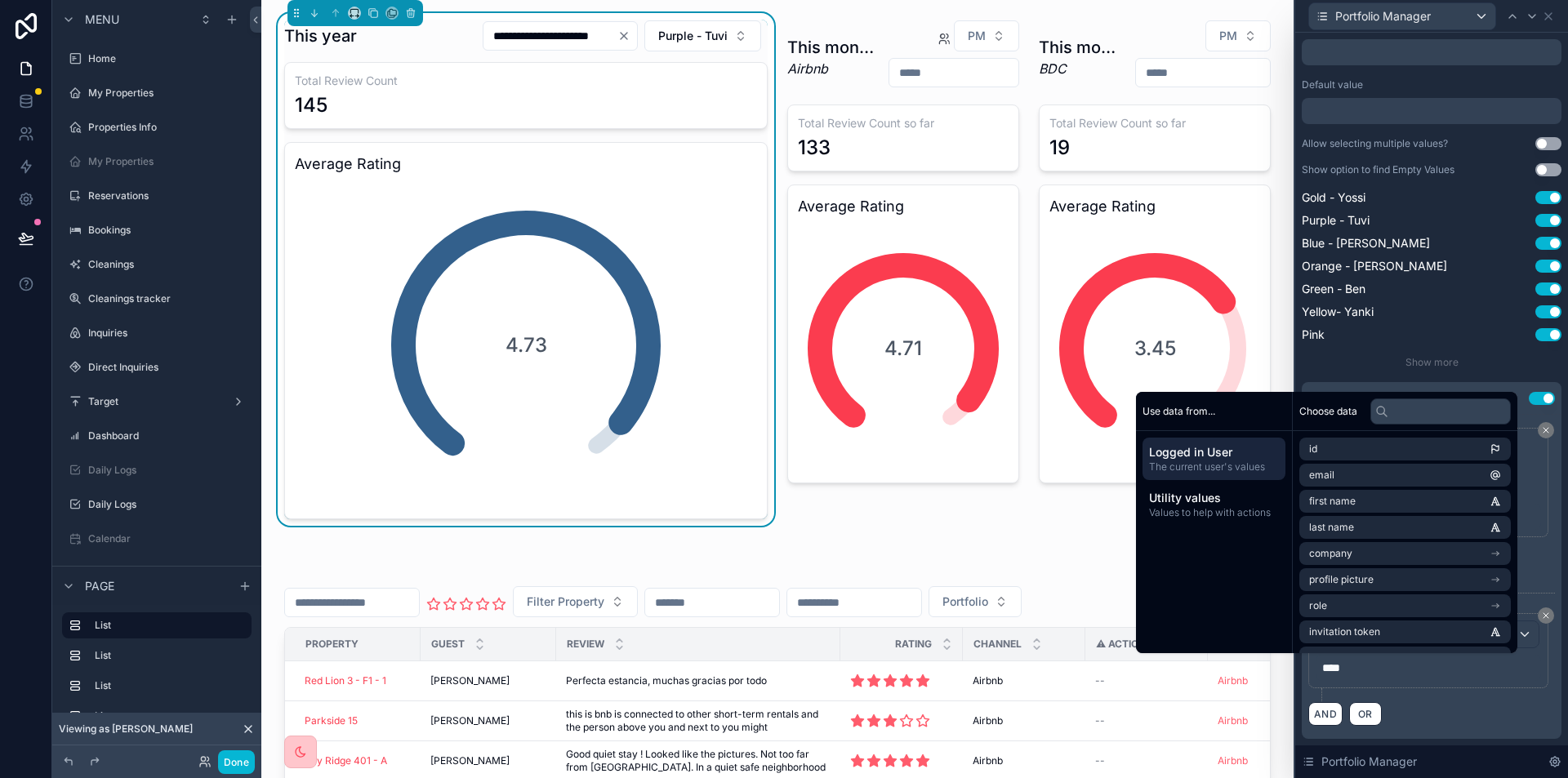
click at [1331, 668] on span "****" at bounding box center [1330, 667] width 18 height 11
click at [1476, 710] on div "AND OR" at bounding box center [1430, 714] width 246 height 24
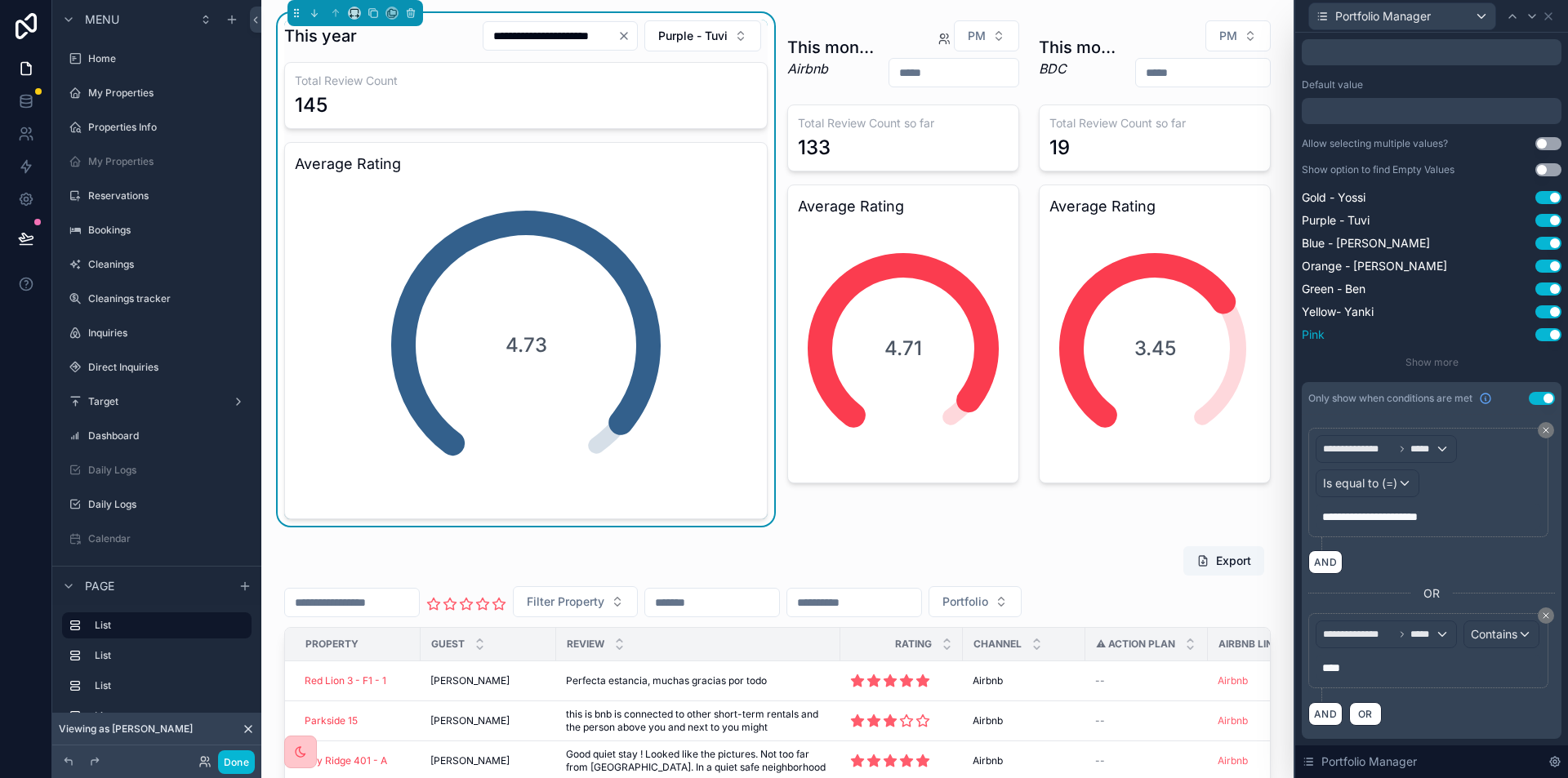
click at [1457, 326] on div "Pink Use setting" at bounding box center [1431, 334] width 259 height 17
click at [205, 763] on icon at bounding box center [204, 765] width 7 height 3
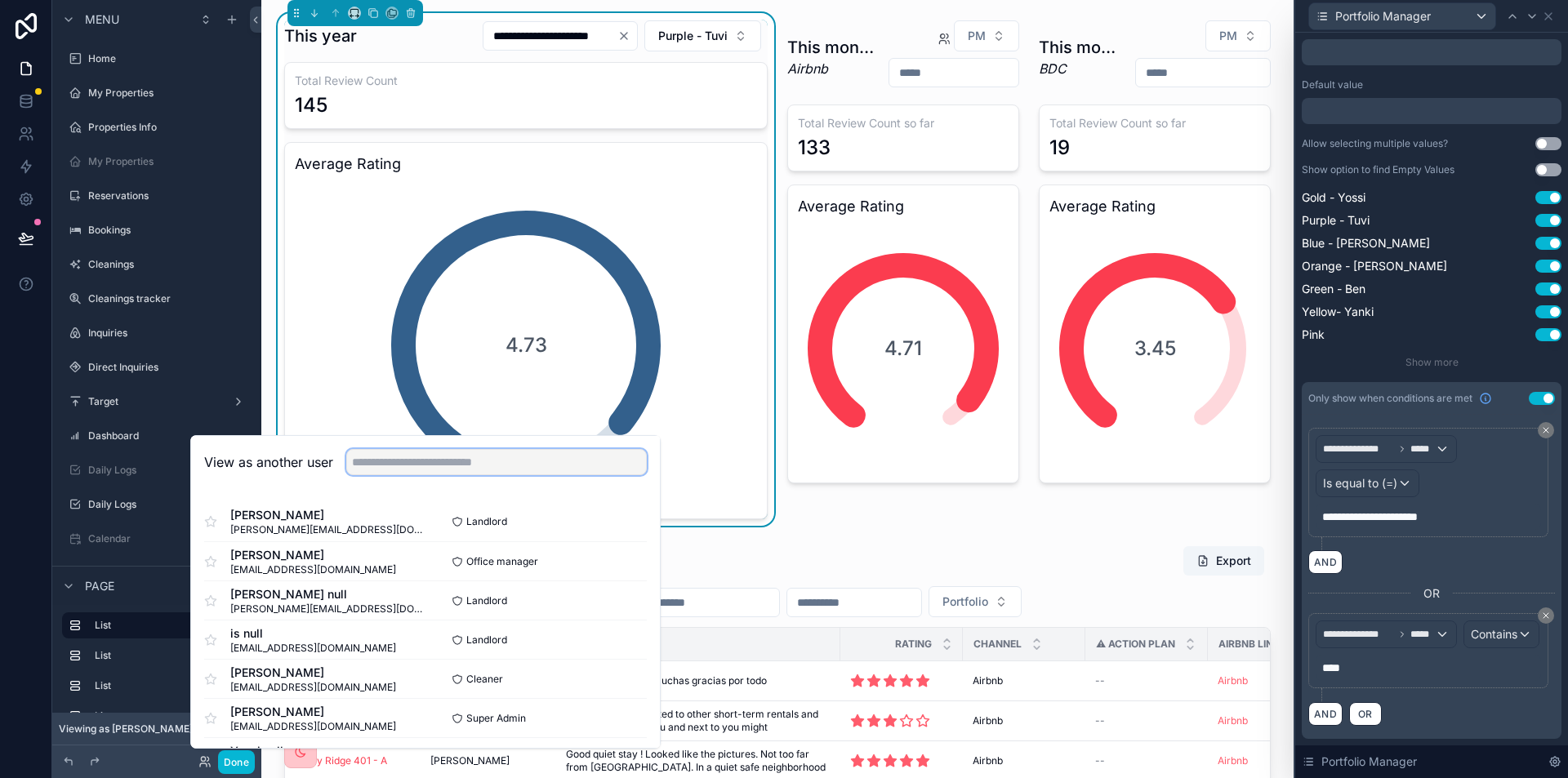
click at [475, 456] on input "text" at bounding box center [496, 462] width 300 height 26
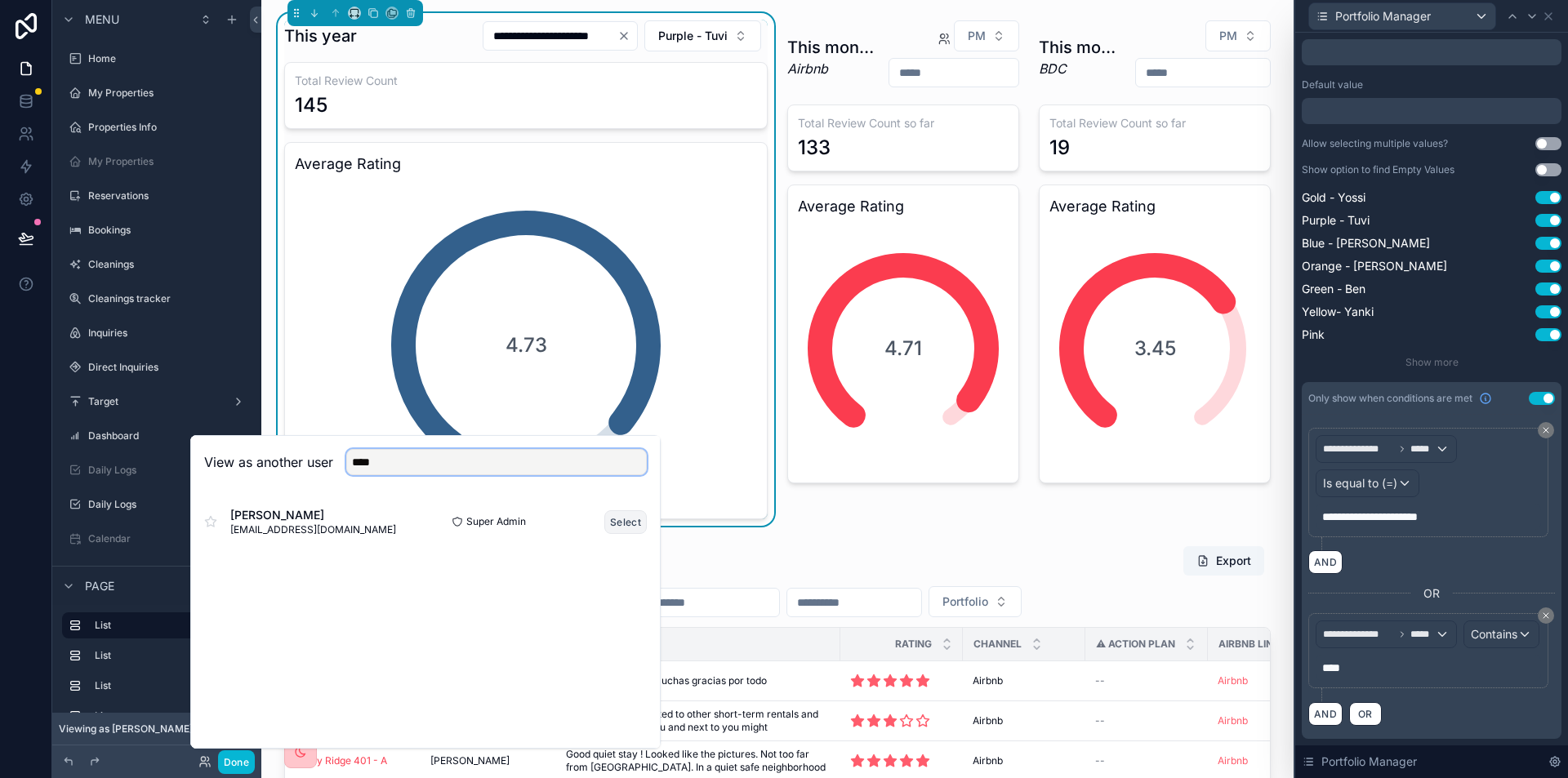
type input "****"
click at [622, 521] on button "Select" at bounding box center [625, 521] width 43 height 23
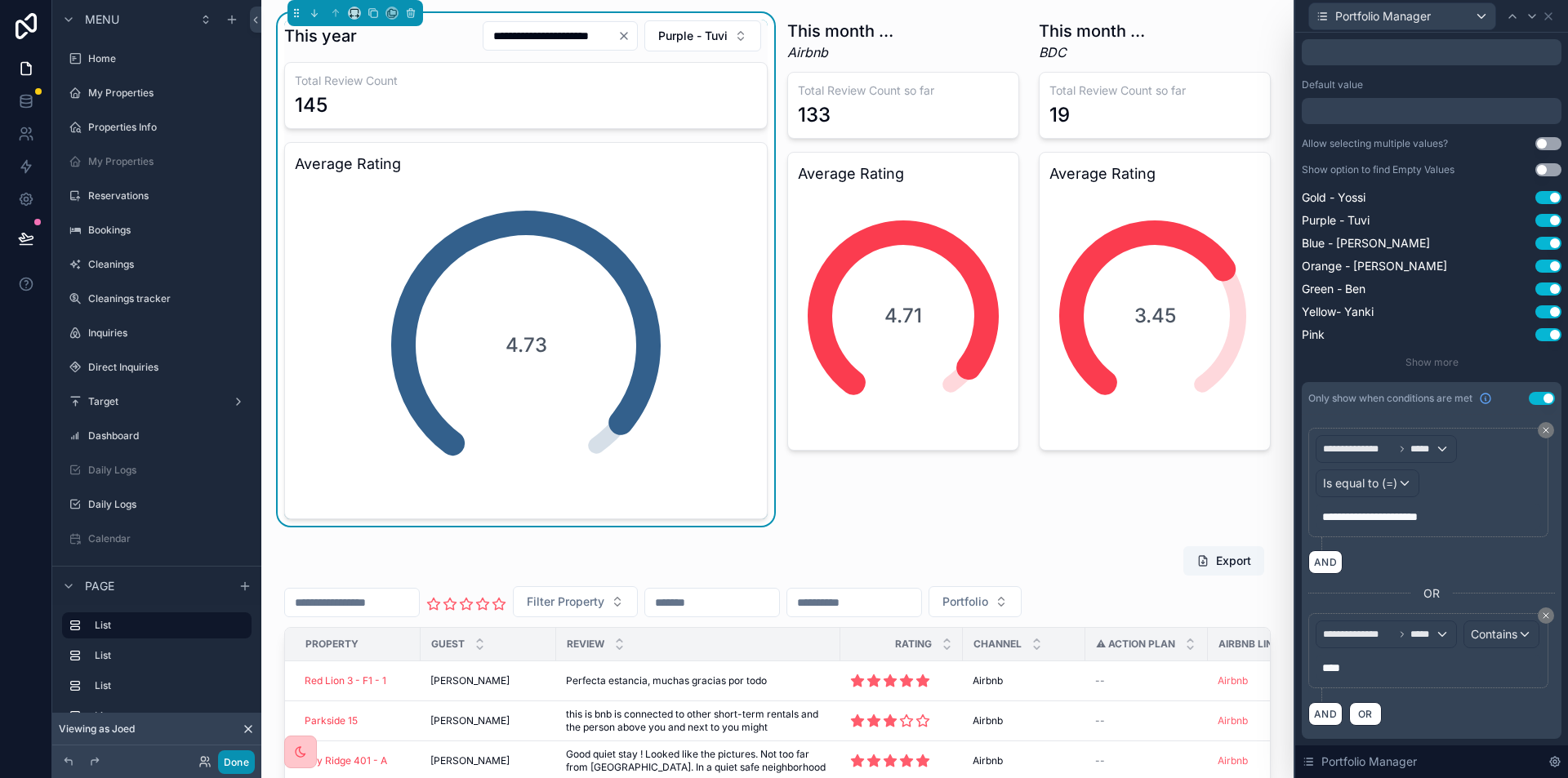
click at [224, 761] on button "Done" at bounding box center [236, 761] width 37 height 23
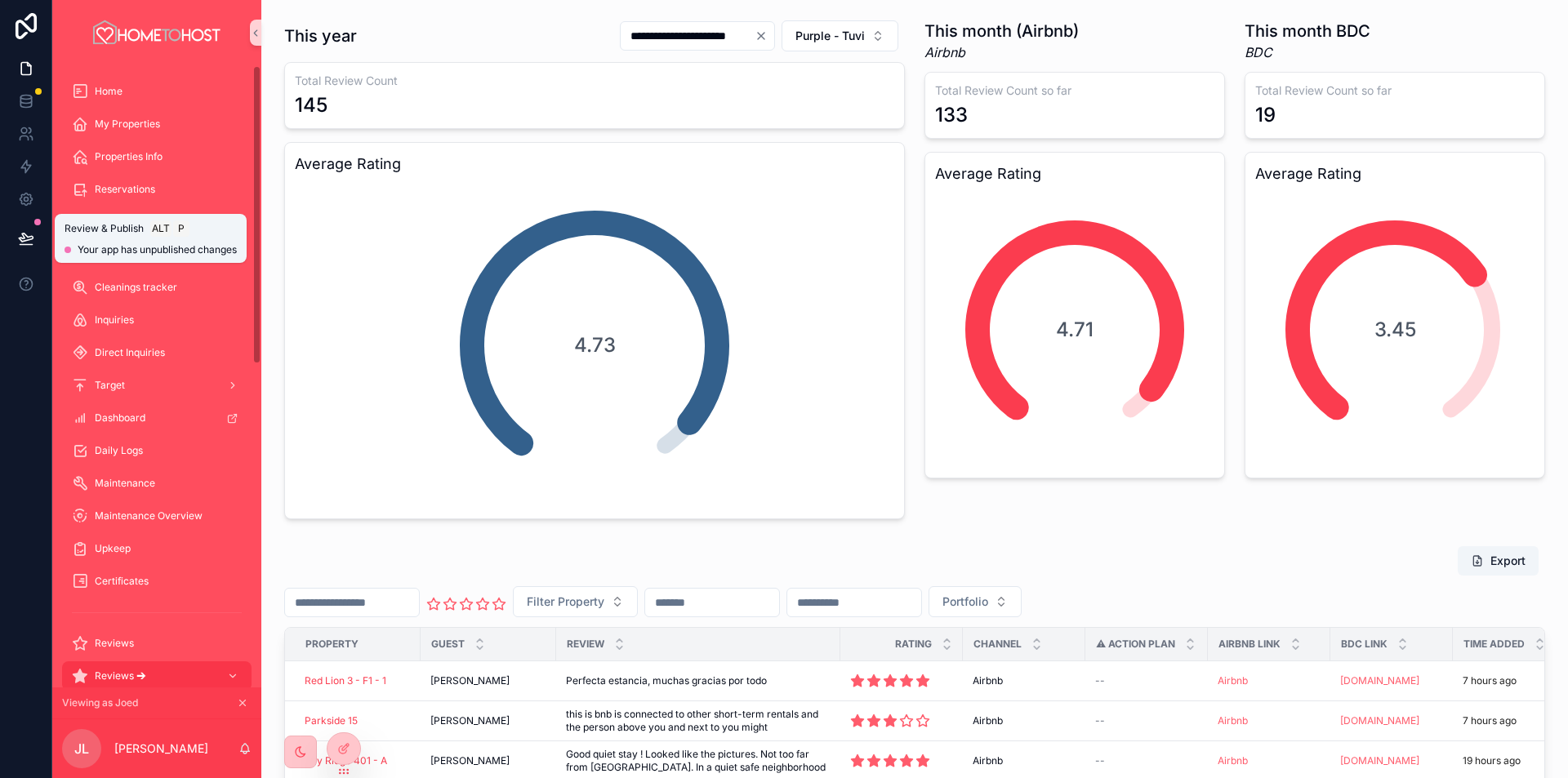
click at [20, 236] on icon at bounding box center [26, 238] width 17 height 17
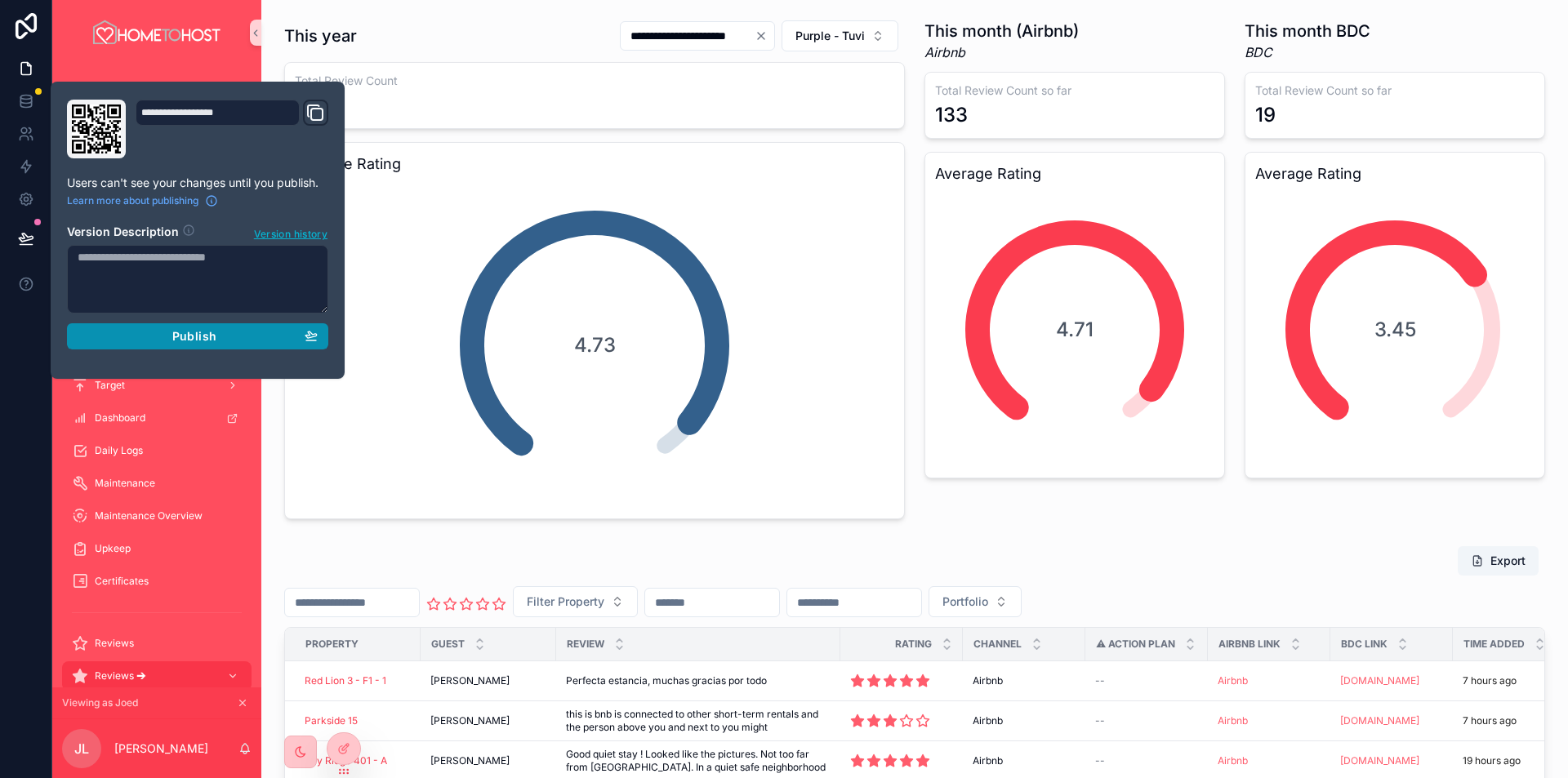
click at [239, 337] on div "Publish" at bounding box center [198, 336] width 240 height 15
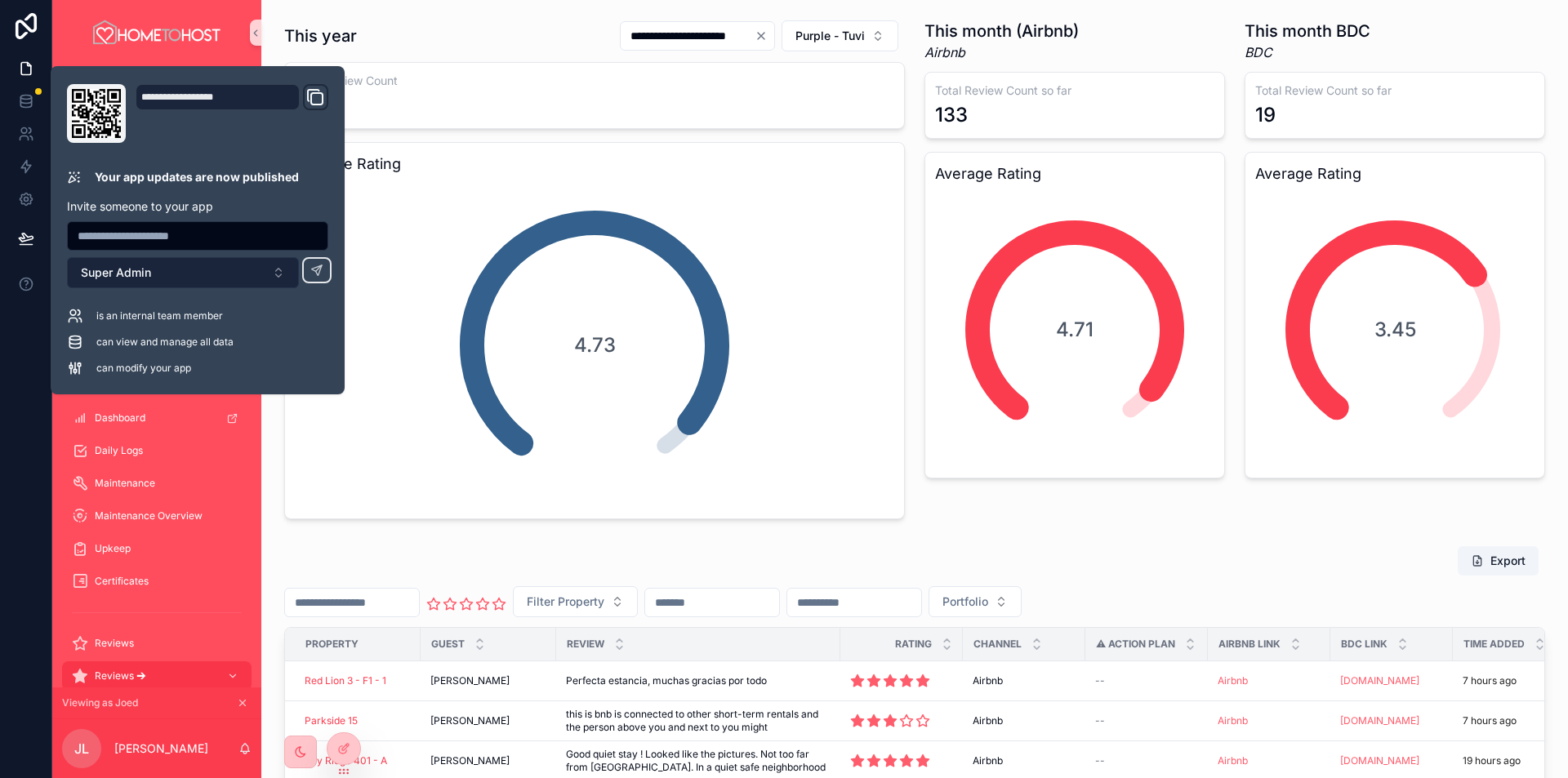
click at [174, 269] on button "Super Admin" at bounding box center [183, 272] width 232 height 31
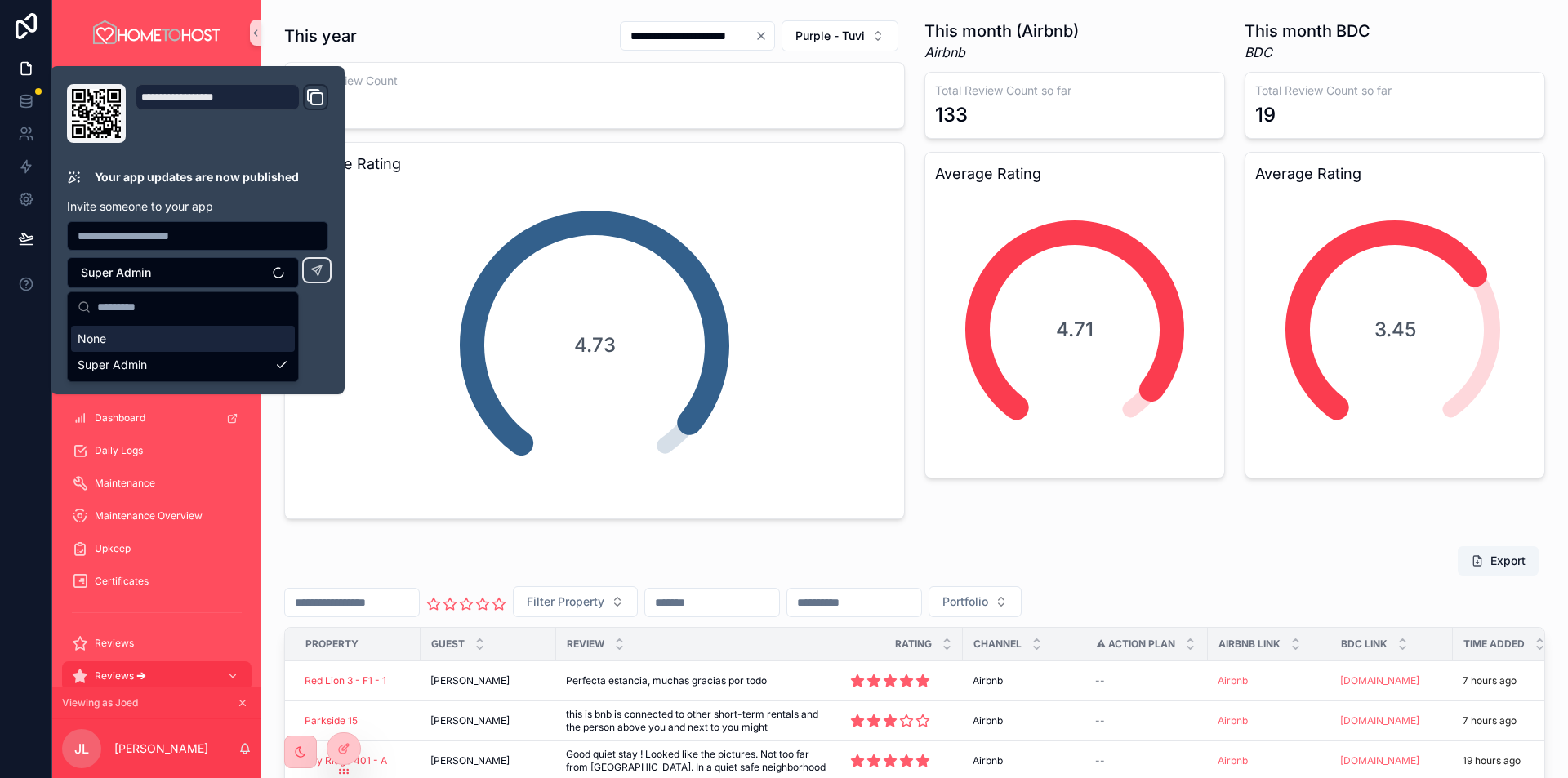
click at [388, 53] on div "**********" at bounding box center [594, 270] width 621 height 500
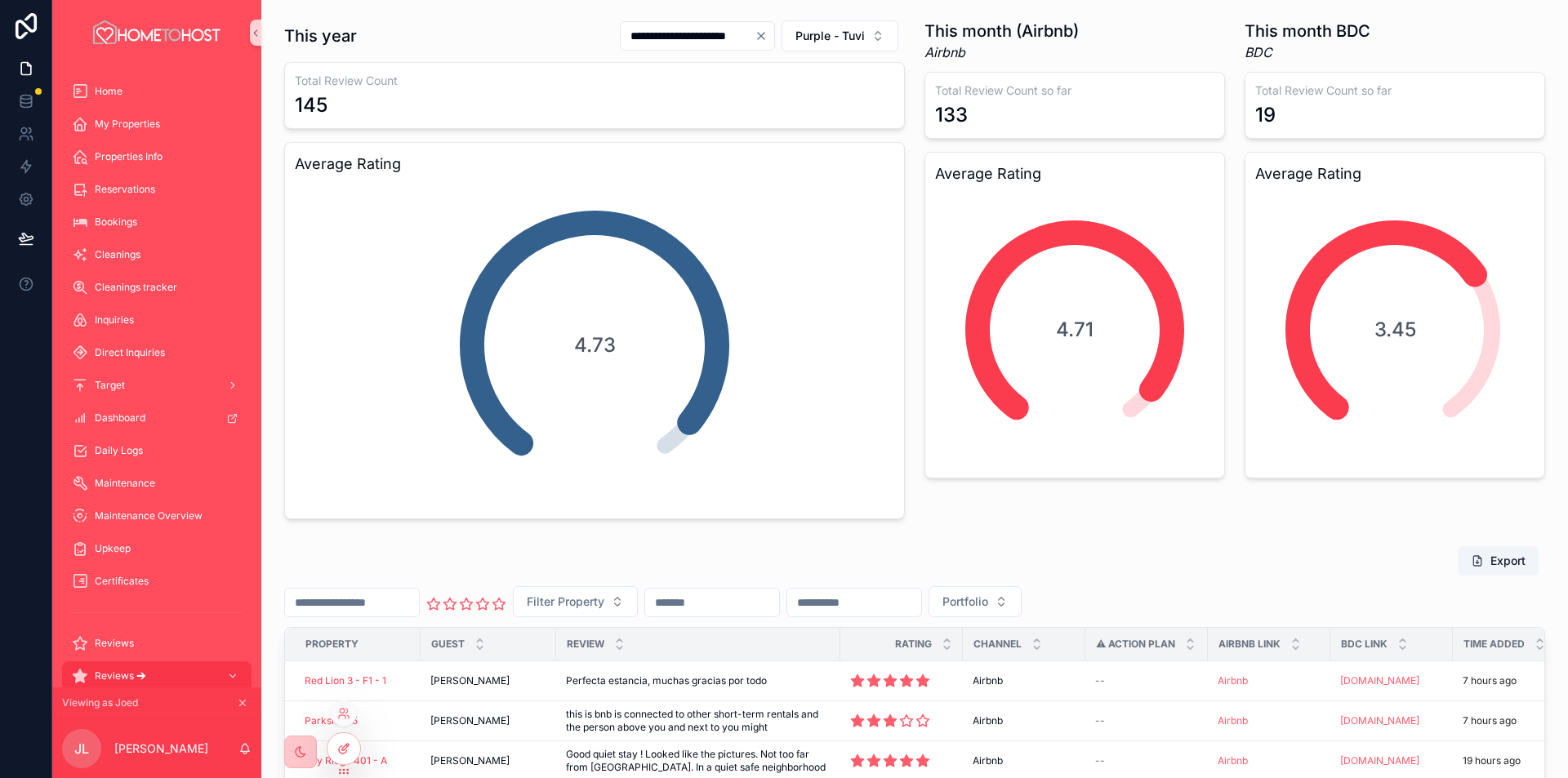
click at [341, 748] on icon at bounding box center [343, 748] width 13 height 13
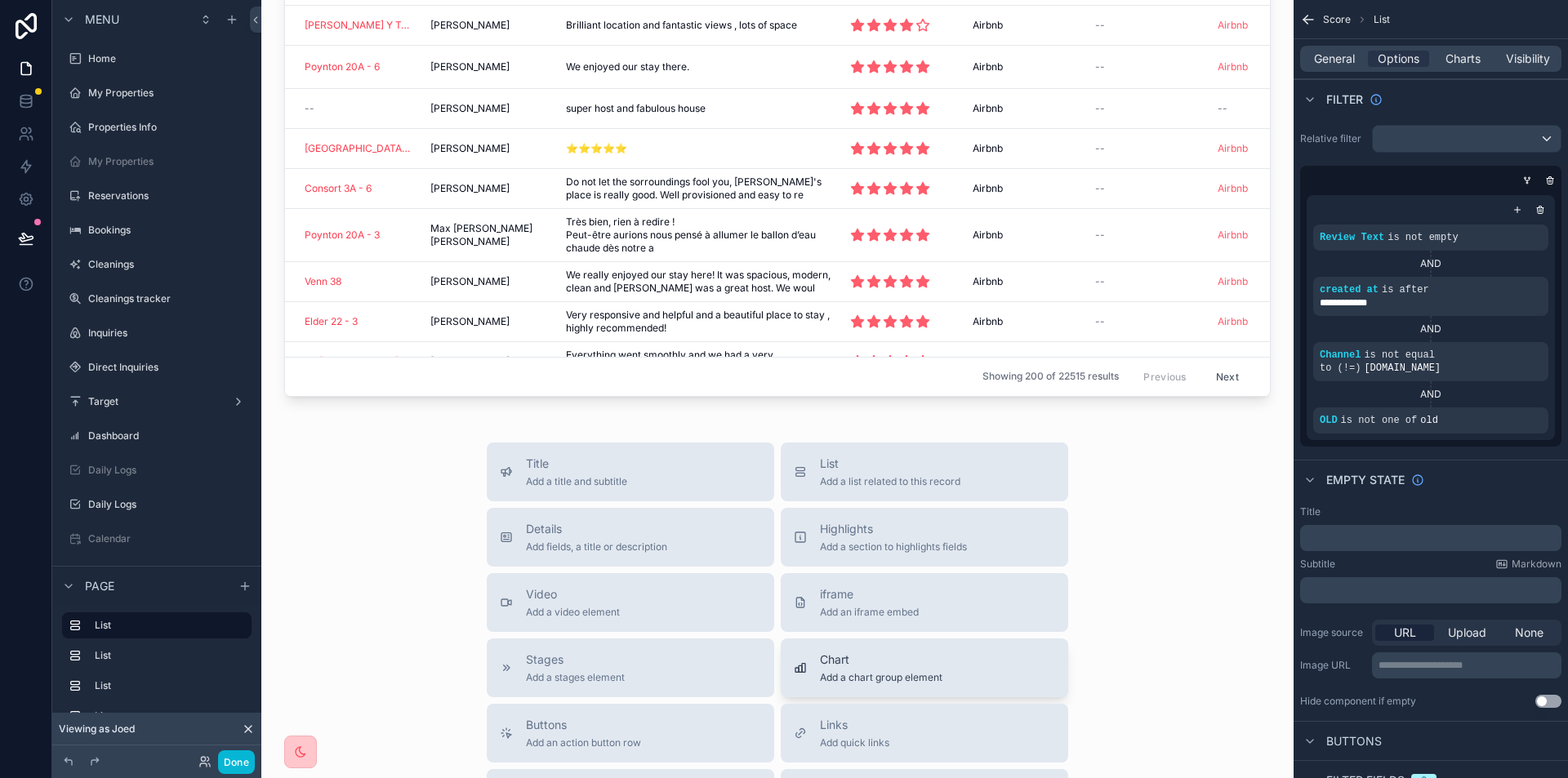
scroll to position [653, 0]
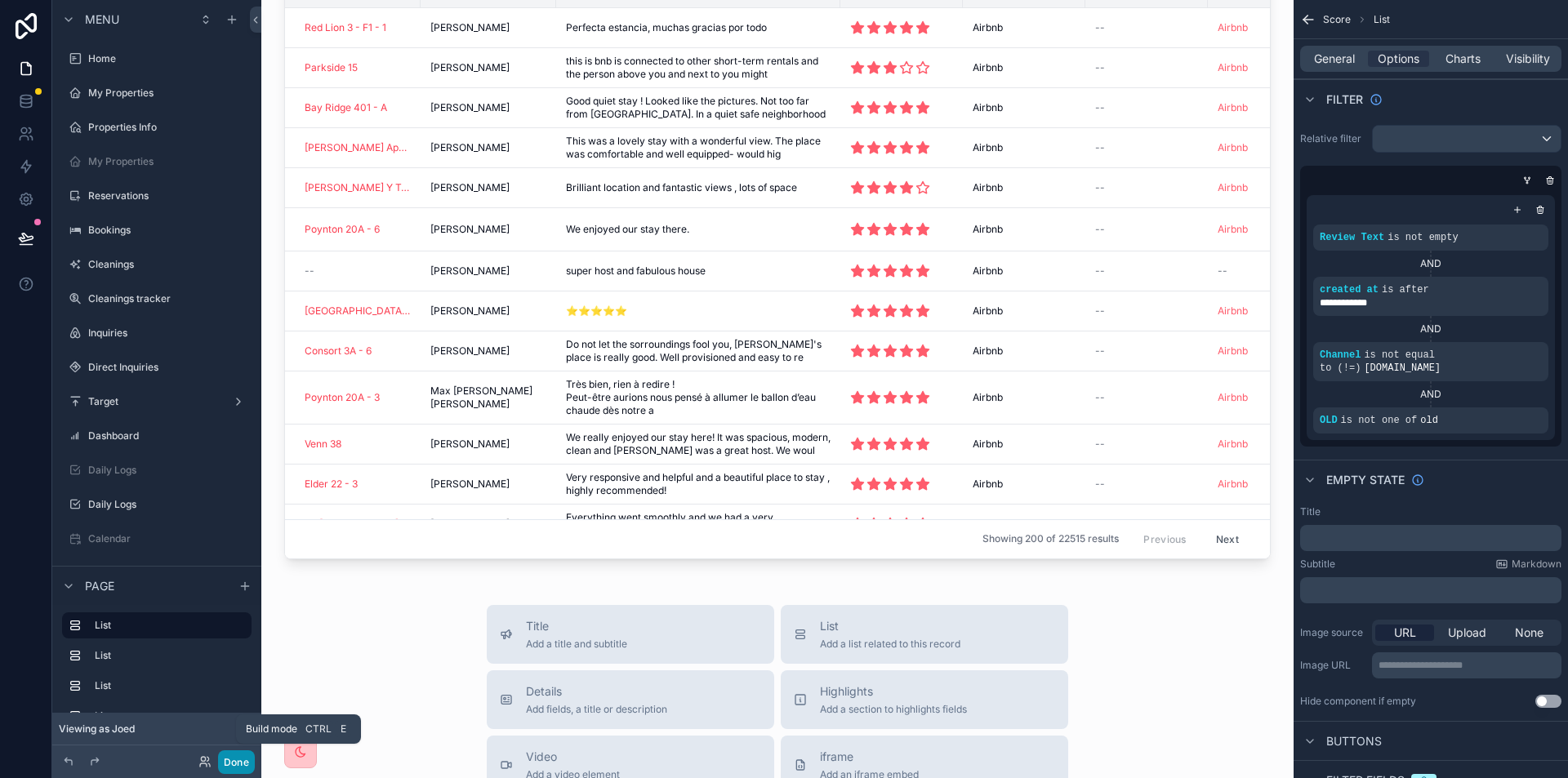
click at [241, 764] on button "Done" at bounding box center [236, 761] width 37 height 23
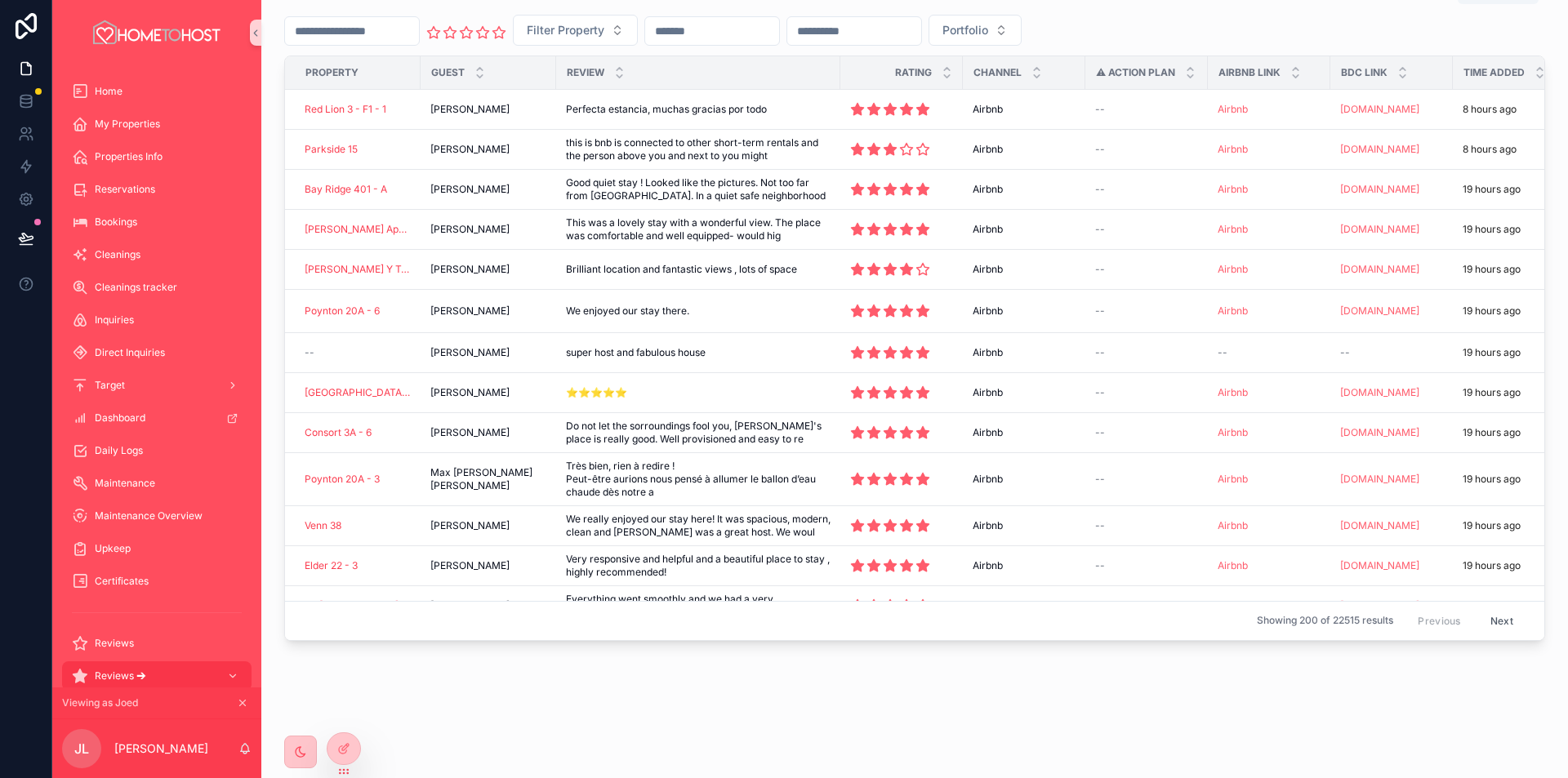
scroll to position [571, 0]
click at [245, 702] on icon at bounding box center [242, 702] width 11 height 11
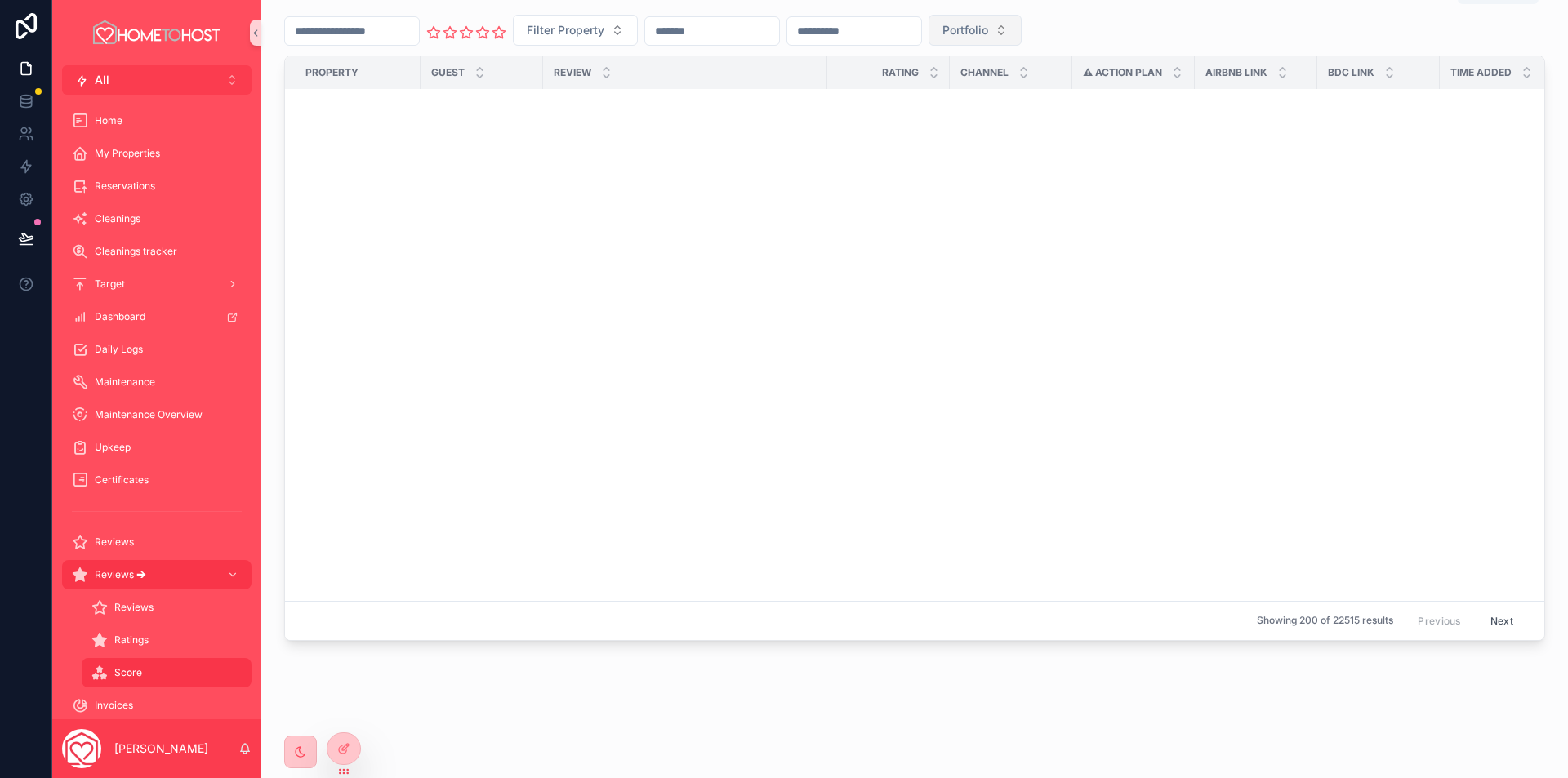
scroll to position [6473, 0]
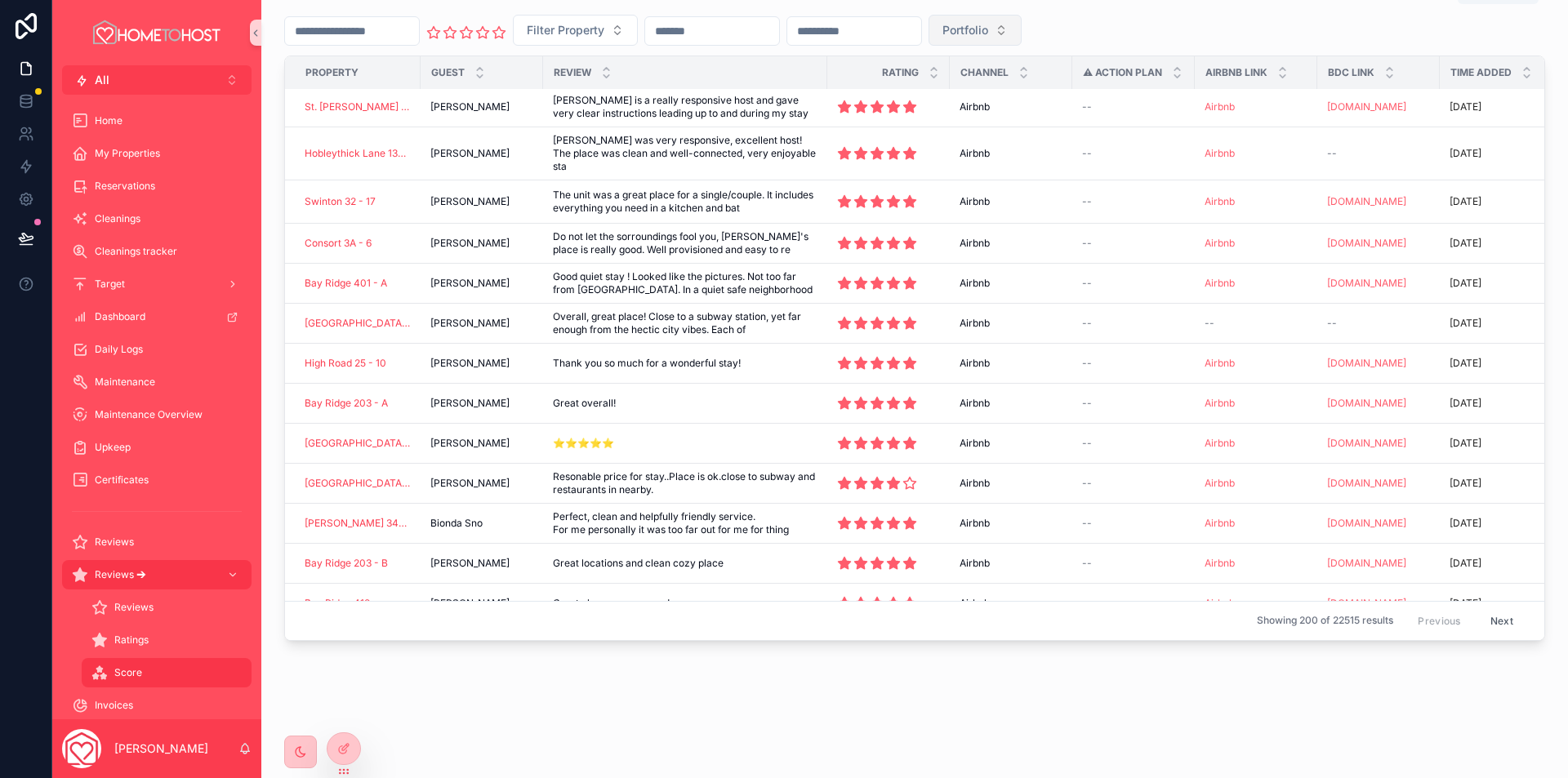
click at [988, 30] on span "Portfolio" at bounding box center [965, 30] width 46 height 17
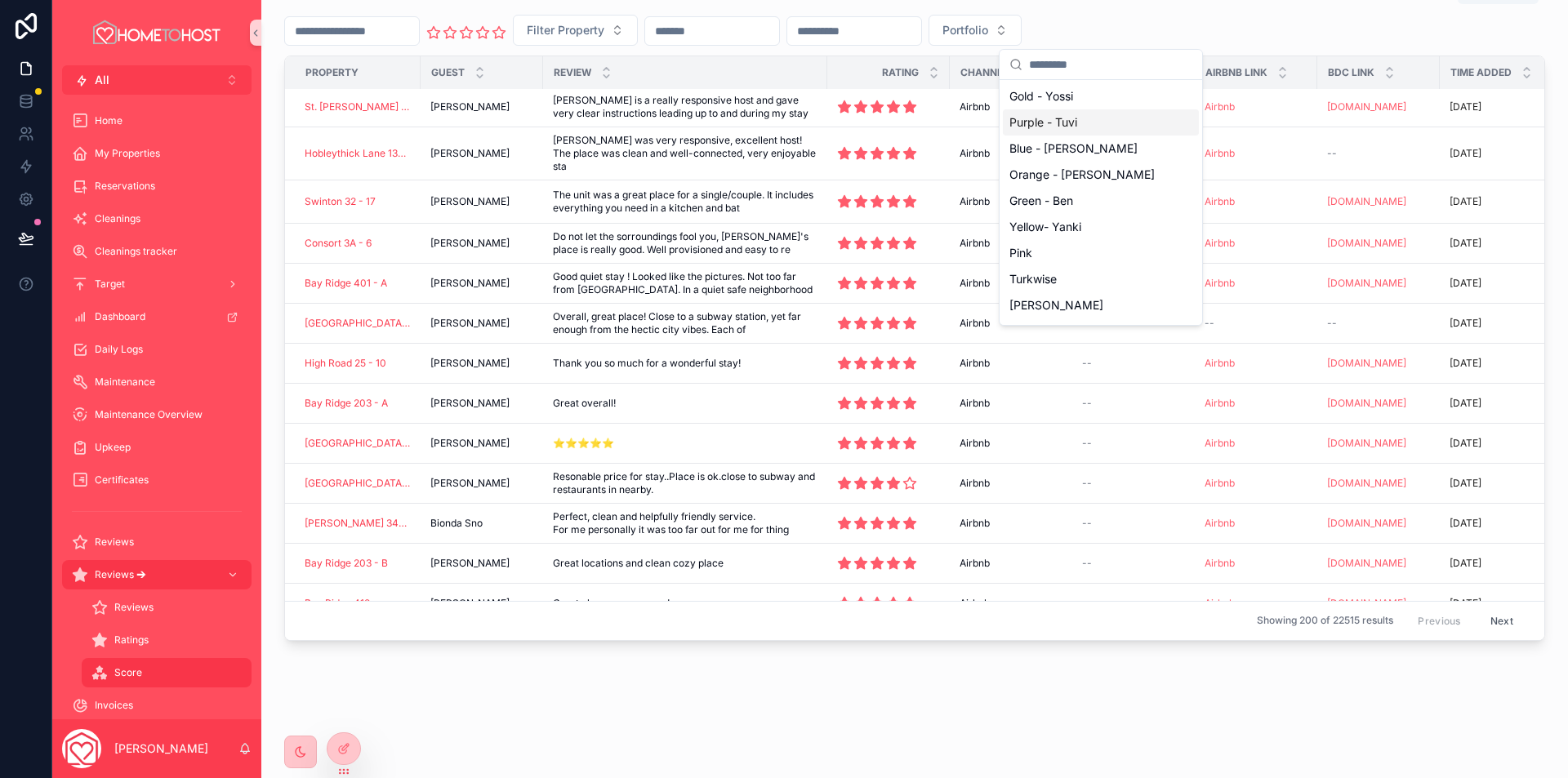
click at [1072, 124] on div "Purple - Tuvi" at bounding box center [1100, 123] width 196 height 26
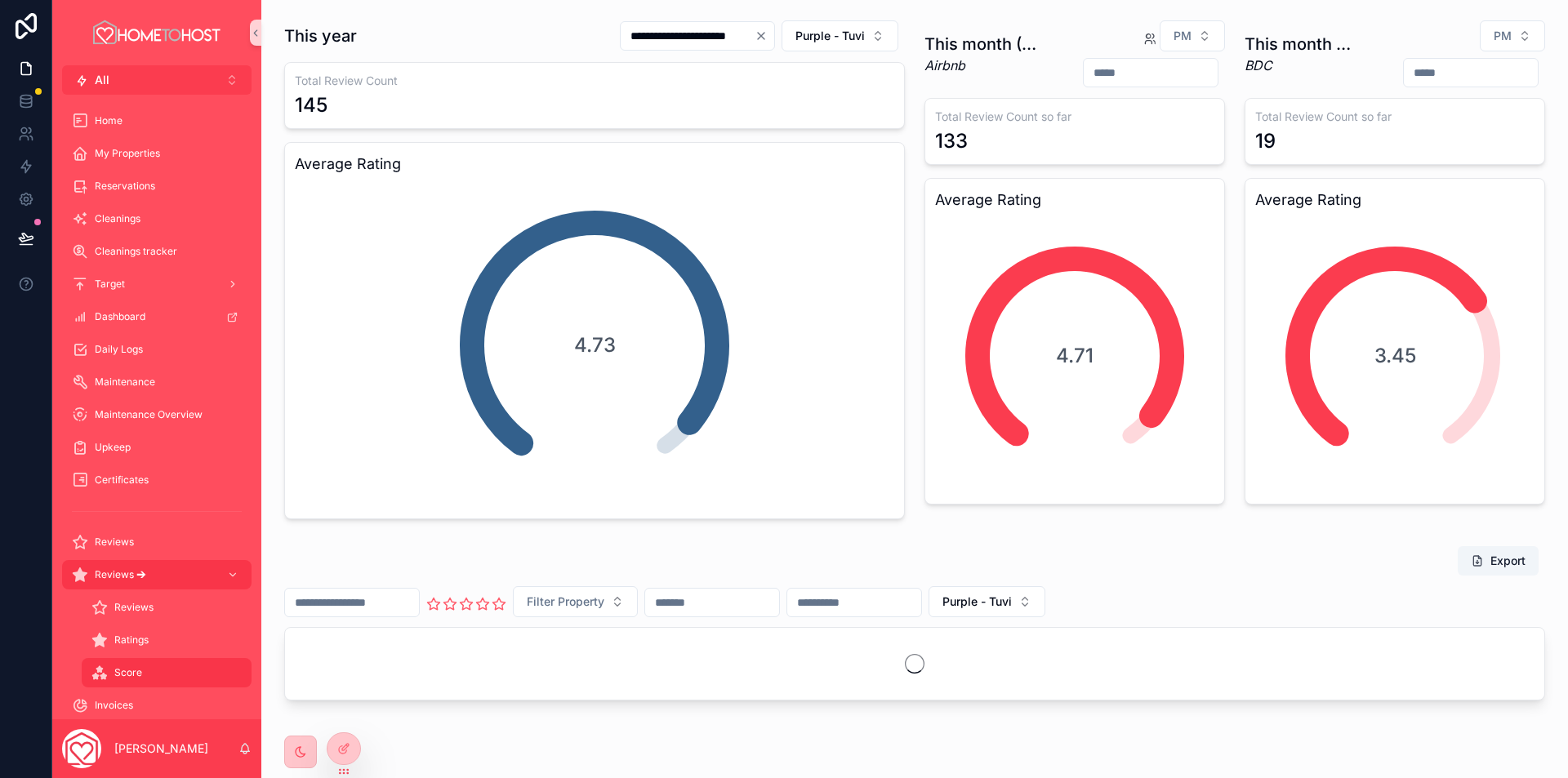
scroll to position [59, 0]
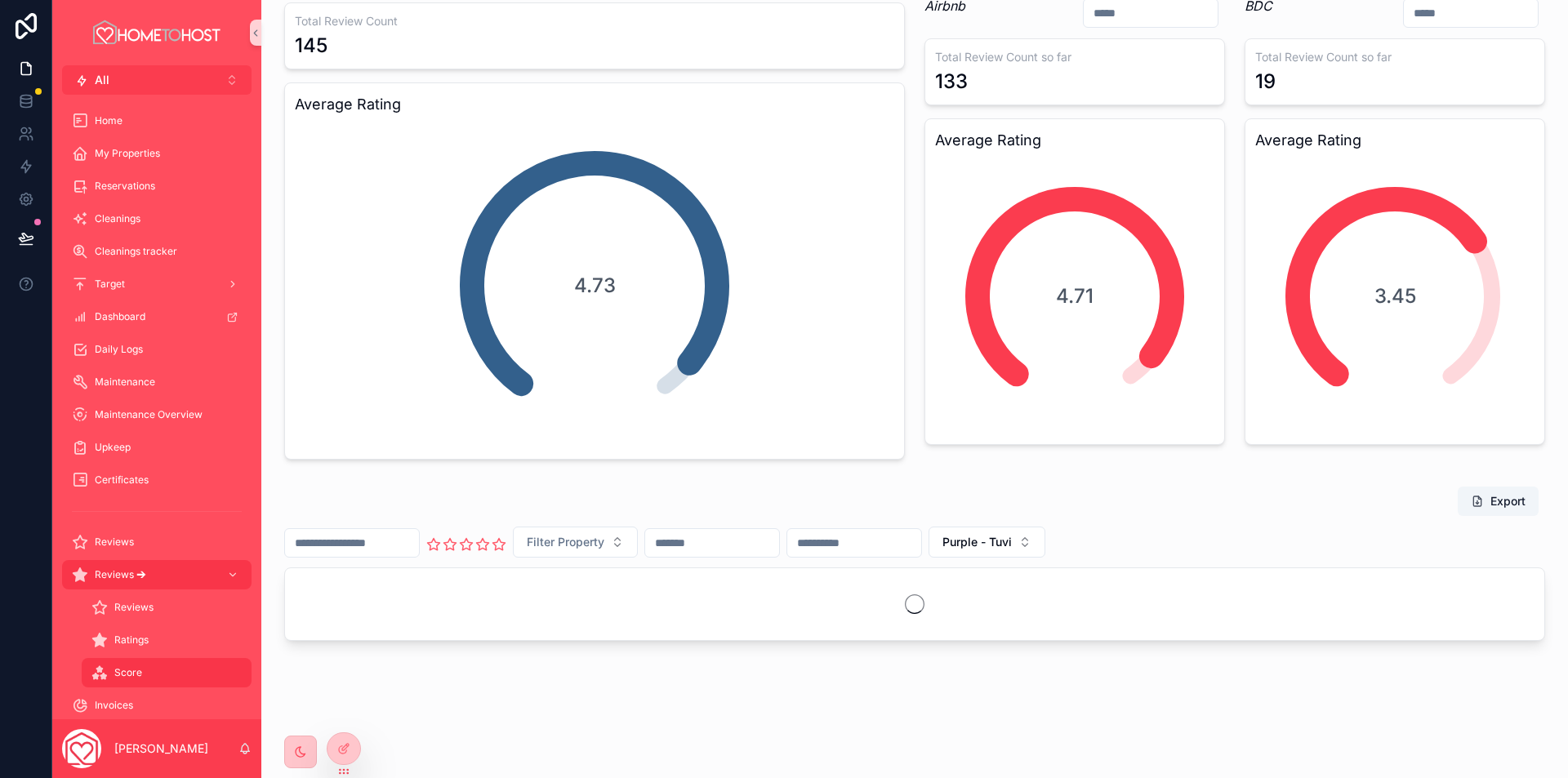
click at [921, 544] on input "text" at bounding box center [854, 542] width 134 height 23
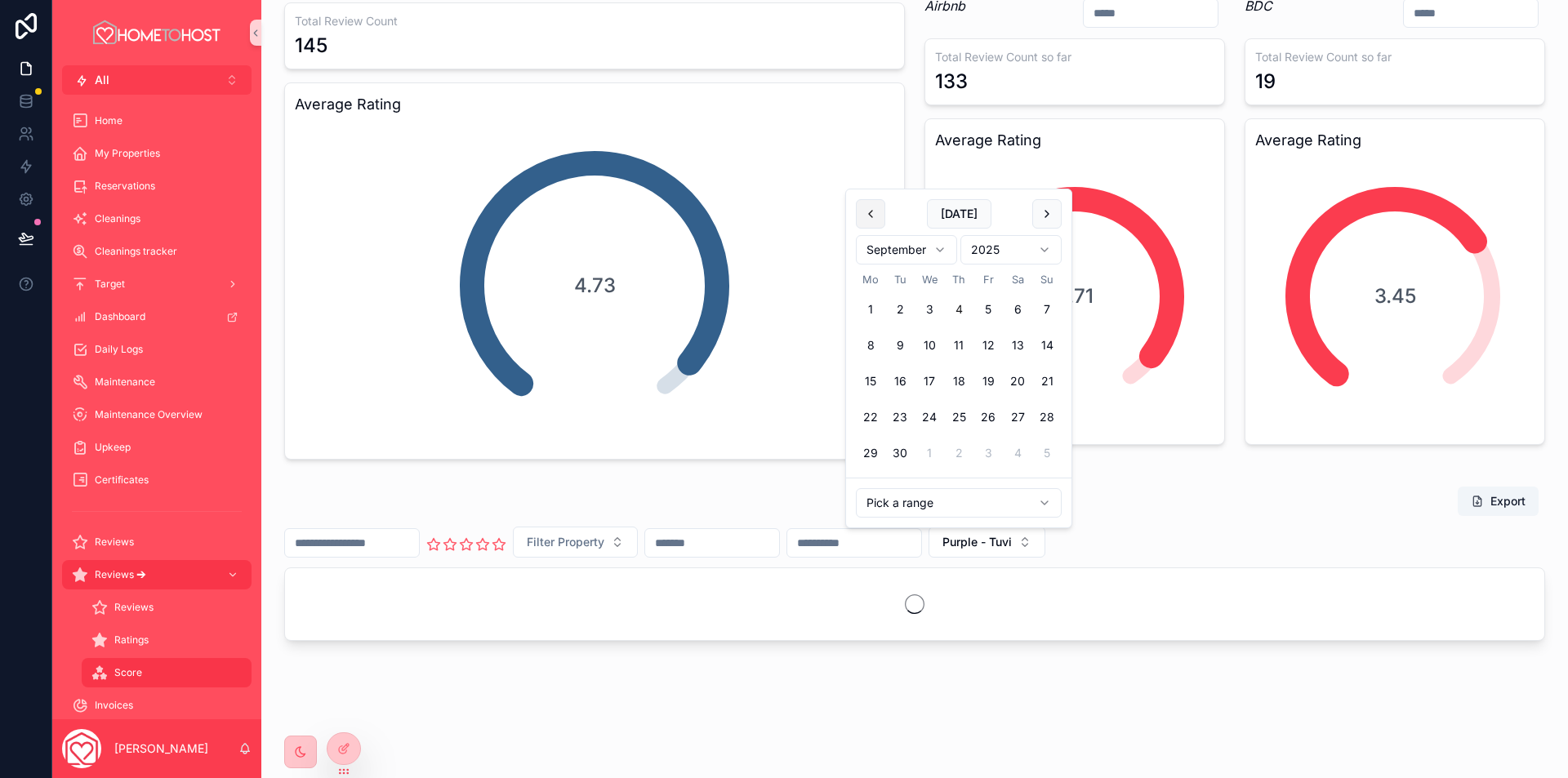
click at [869, 218] on button at bounding box center [871, 214] width 30 height 30
click at [996, 308] on button "1" at bounding box center [988, 310] width 30 height 30
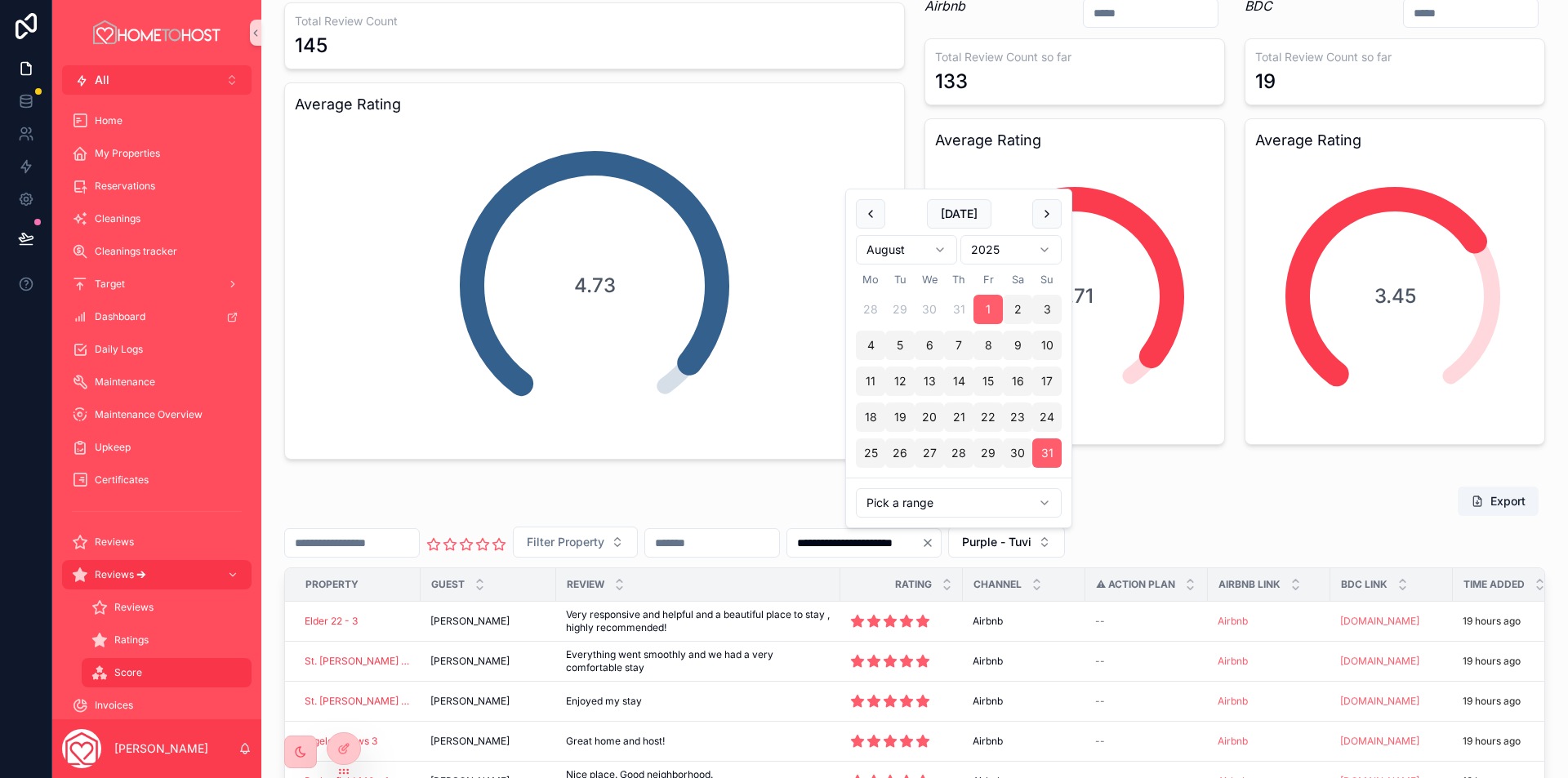
type input "**********"
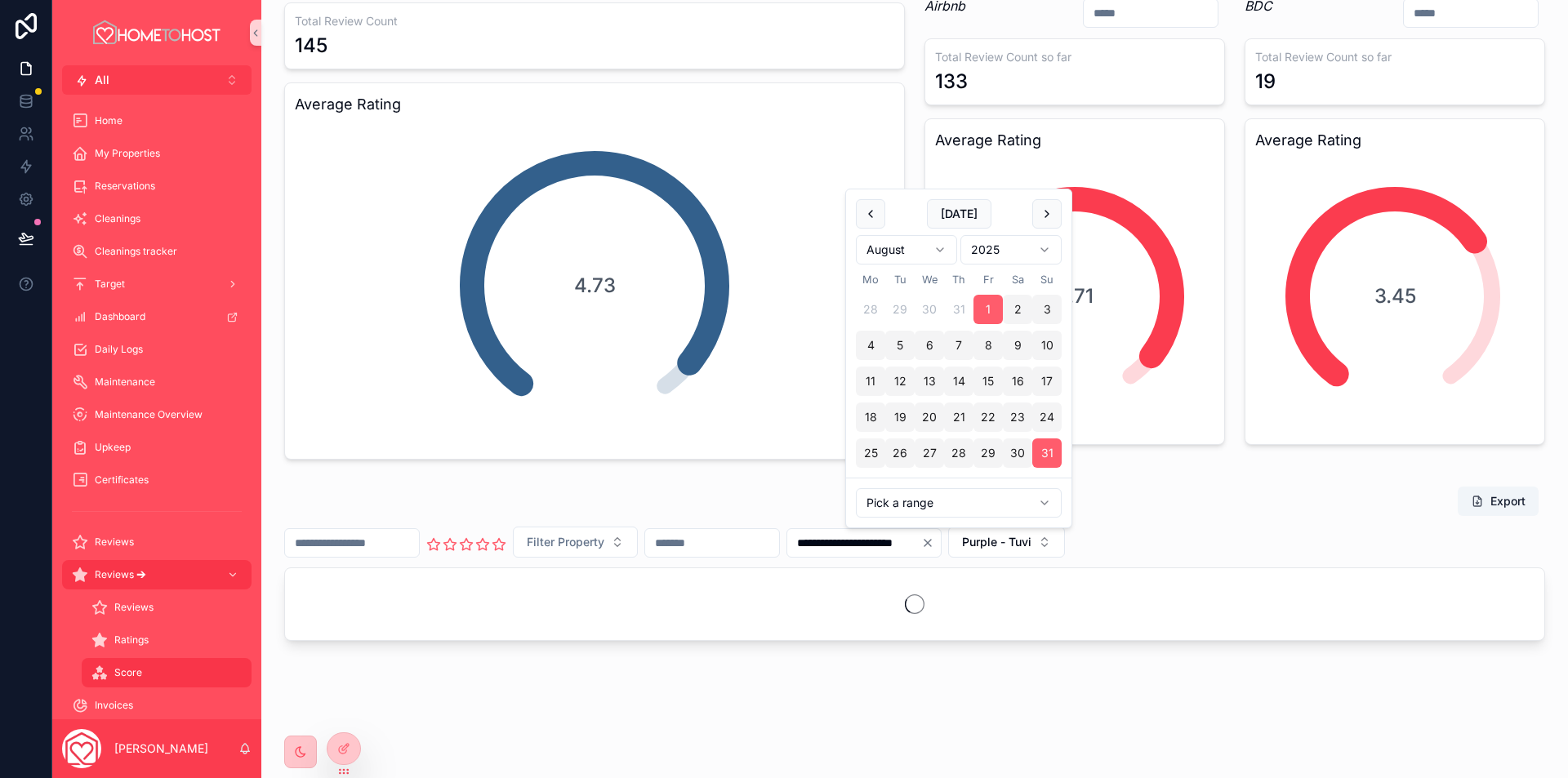
click at [1150, 473] on div "**********" at bounding box center [914, 346] width 1306 height 811
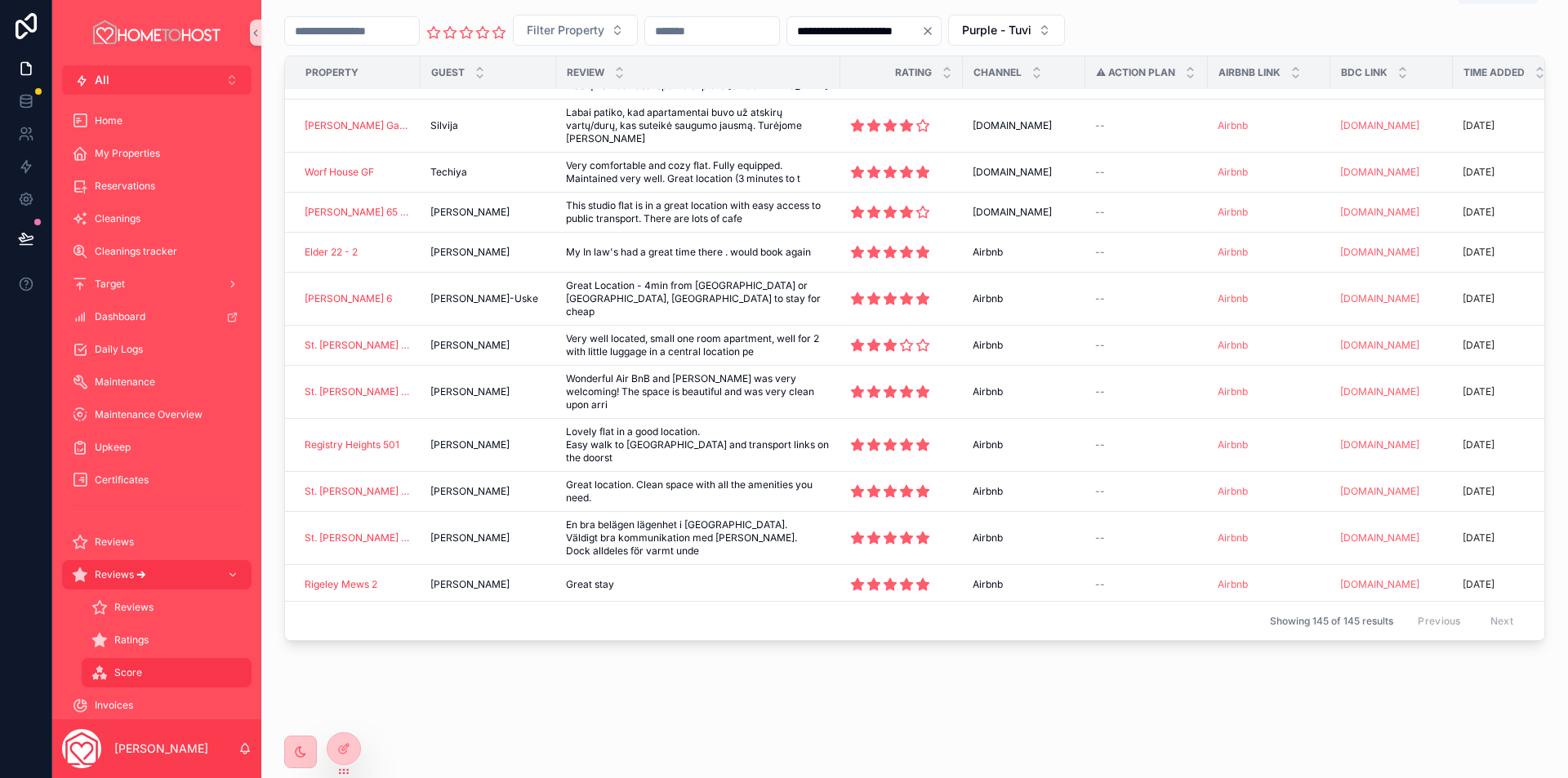
scroll to position [1411, 0]
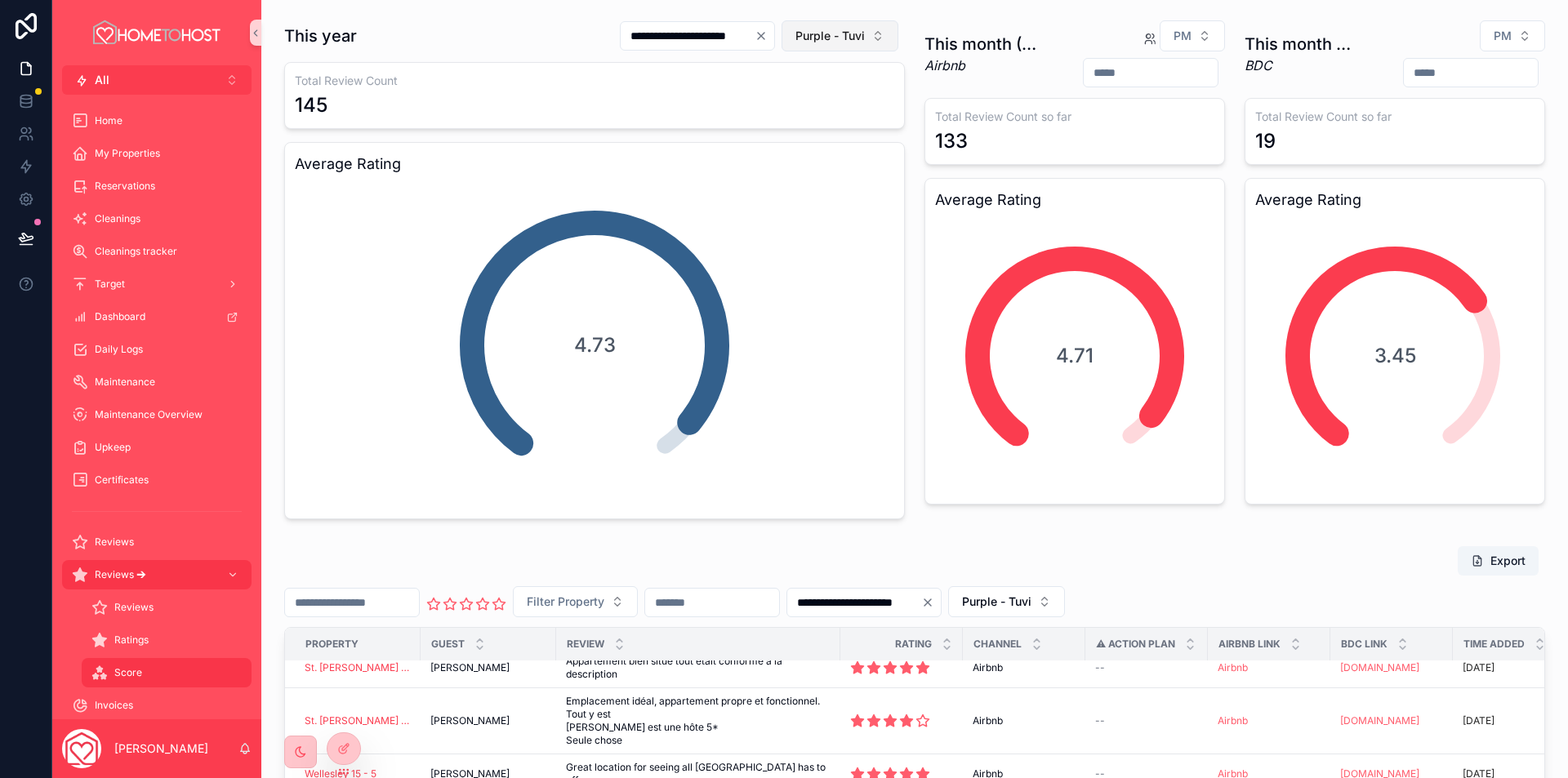
click at [839, 34] on span "Purple - Tuvi" at bounding box center [830, 36] width 70 height 17
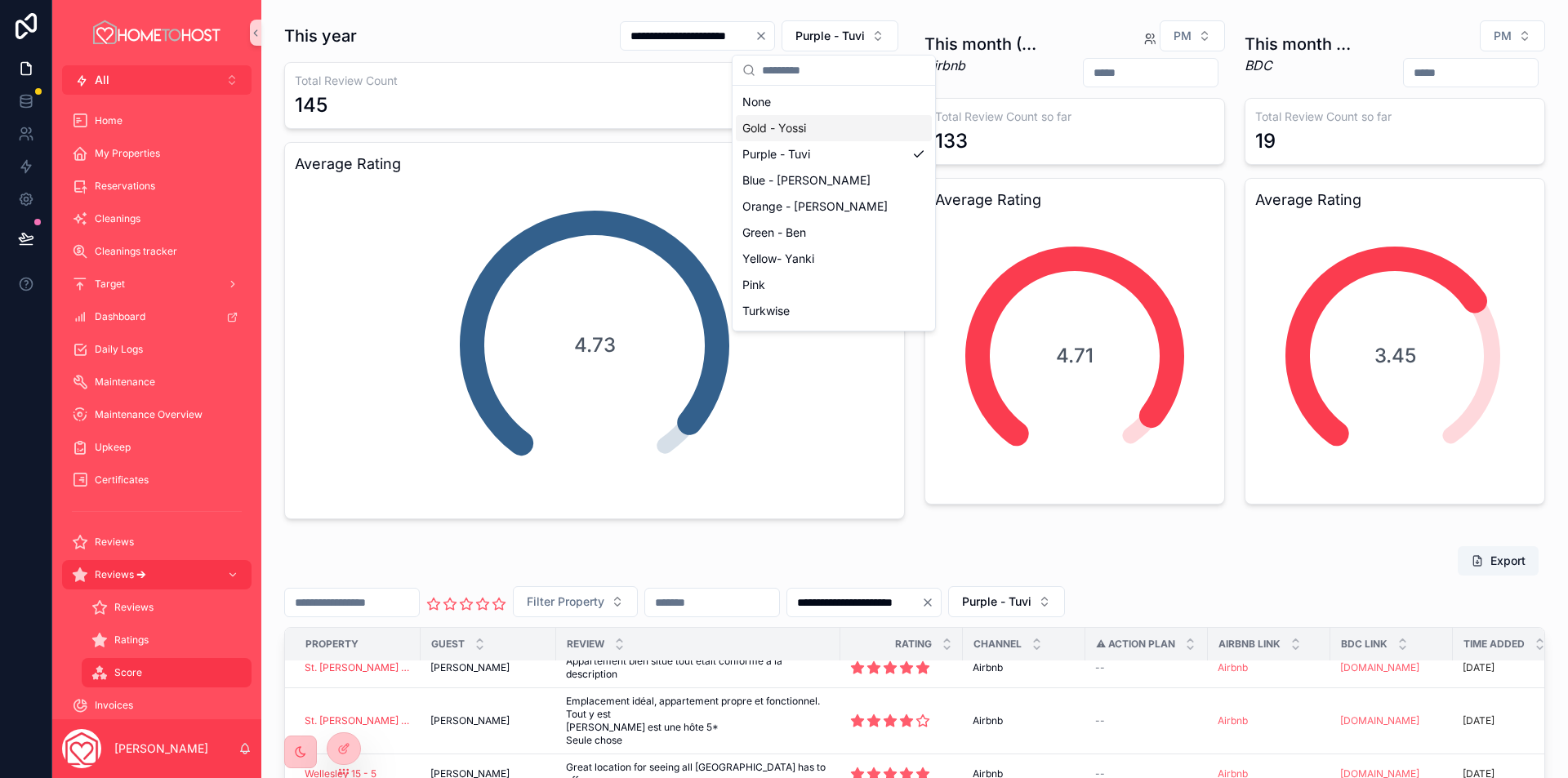
click at [820, 135] on div "Gold - Yossi" at bounding box center [833, 128] width 196 height 26
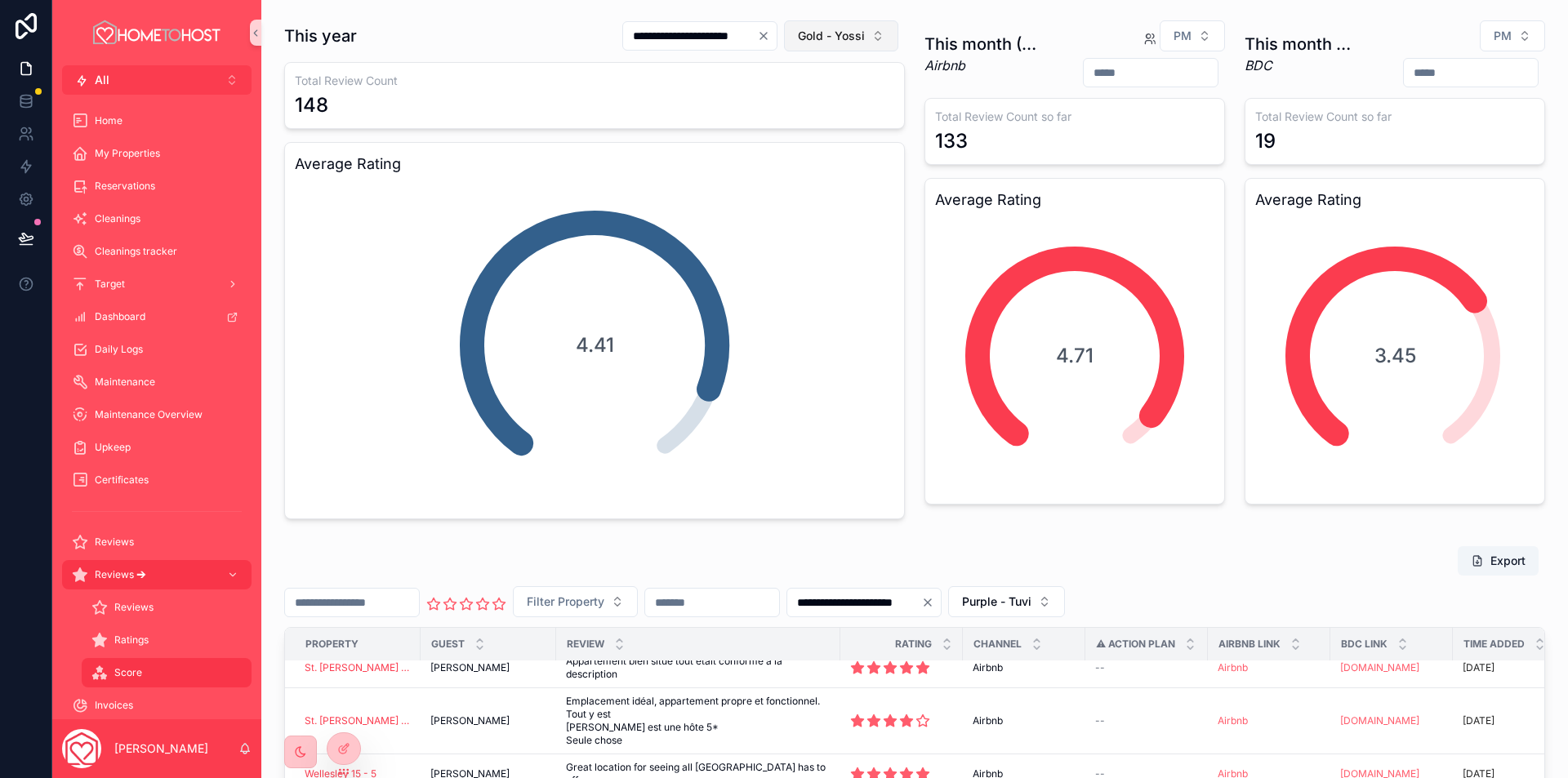
click at [840, 32] on span "Gold - Yossi" at bounding box center [831, 36] width 67 height 17
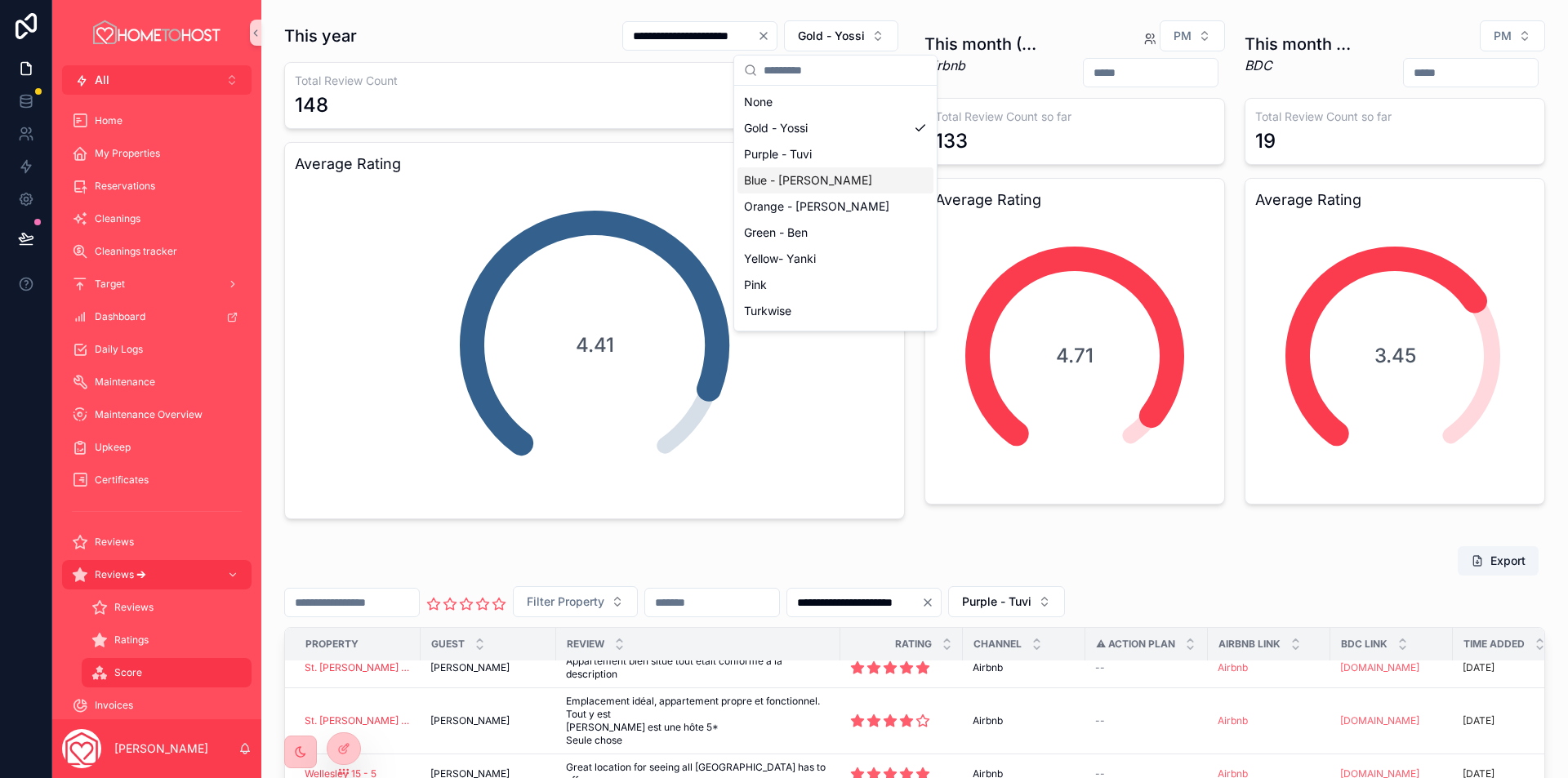
click at [784, 181] on div "Blue - [PERSON_NAME]" at bounding box center [835, 180] width 196 height 26
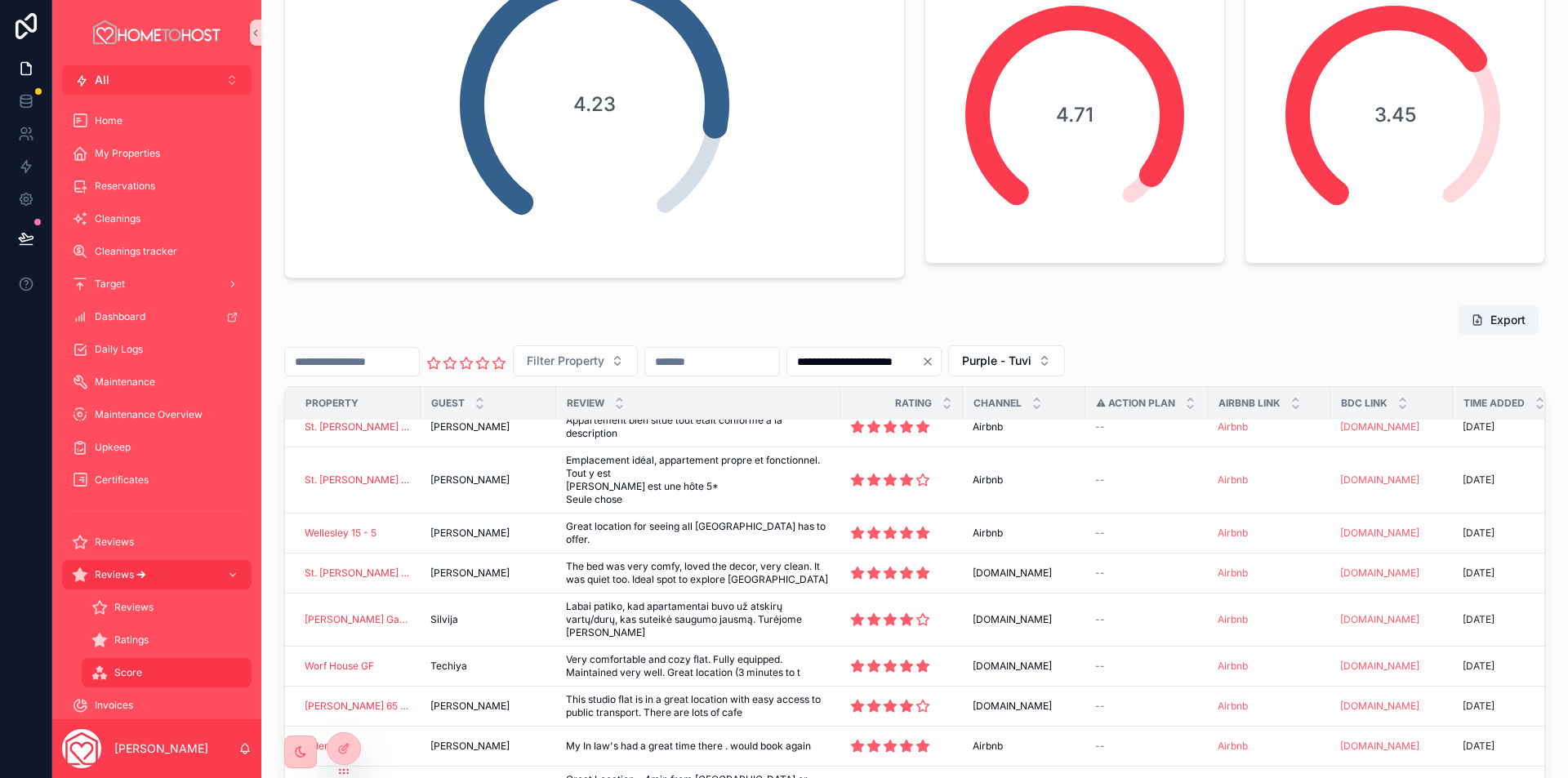
scroll to position [245, 0]
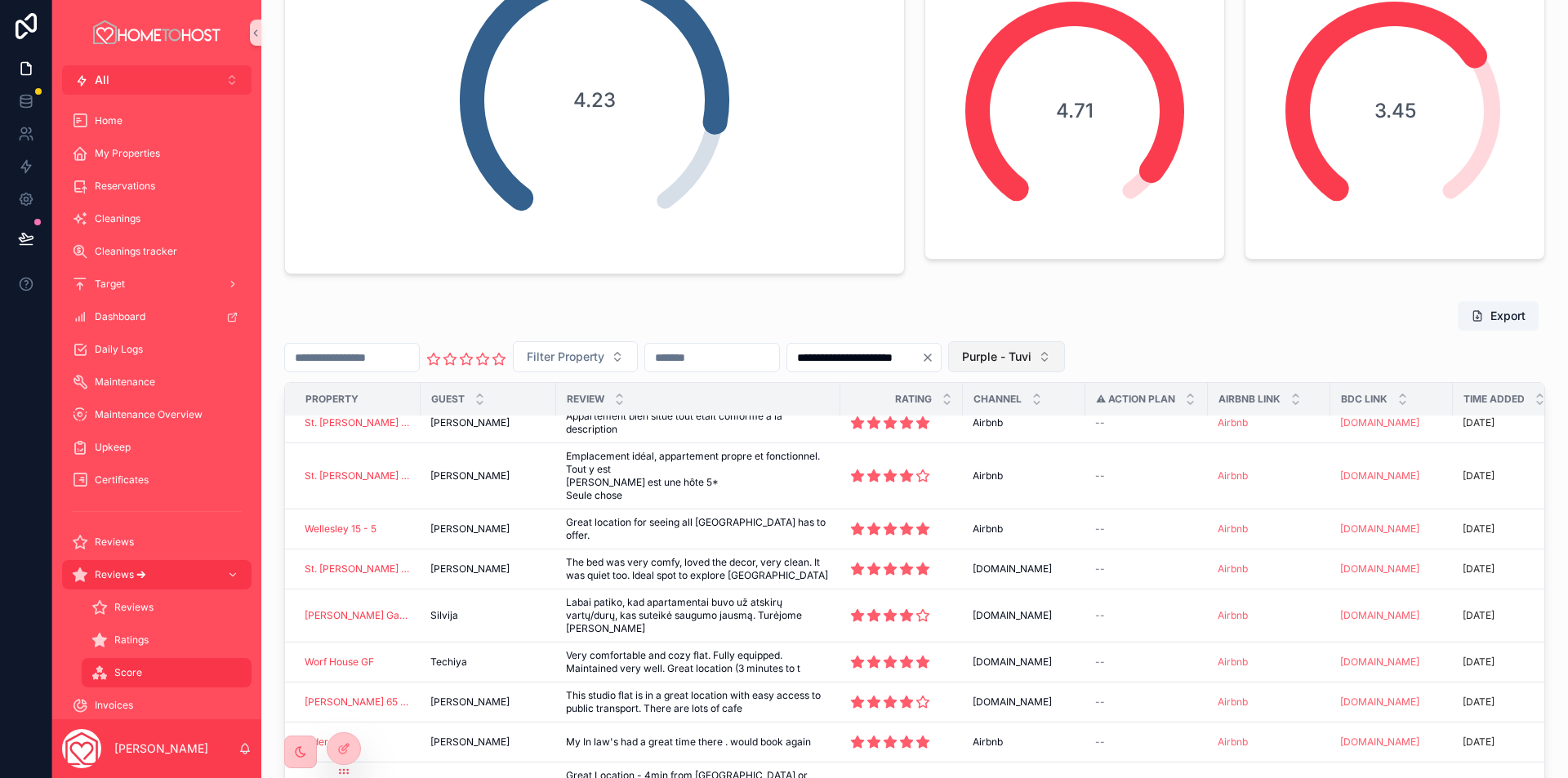
click at [1031, 355] on span "Purple - Tuvi" at bounding box center [997, 356] width 70 height 17
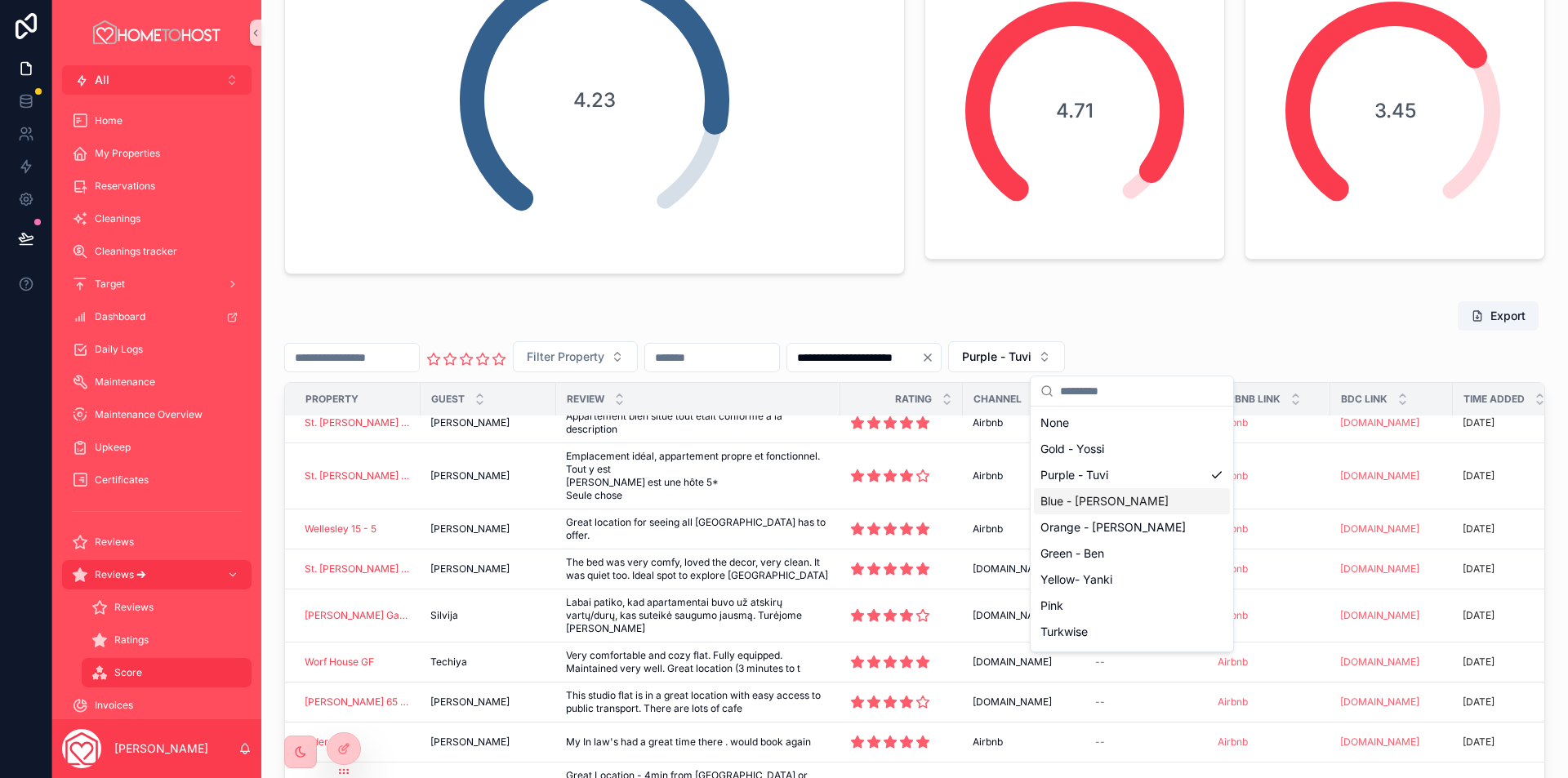
click at [1108, 504] on div "Blue - [PERSON_NAME]" at bounding box center [1131, 501] width 196 height 26
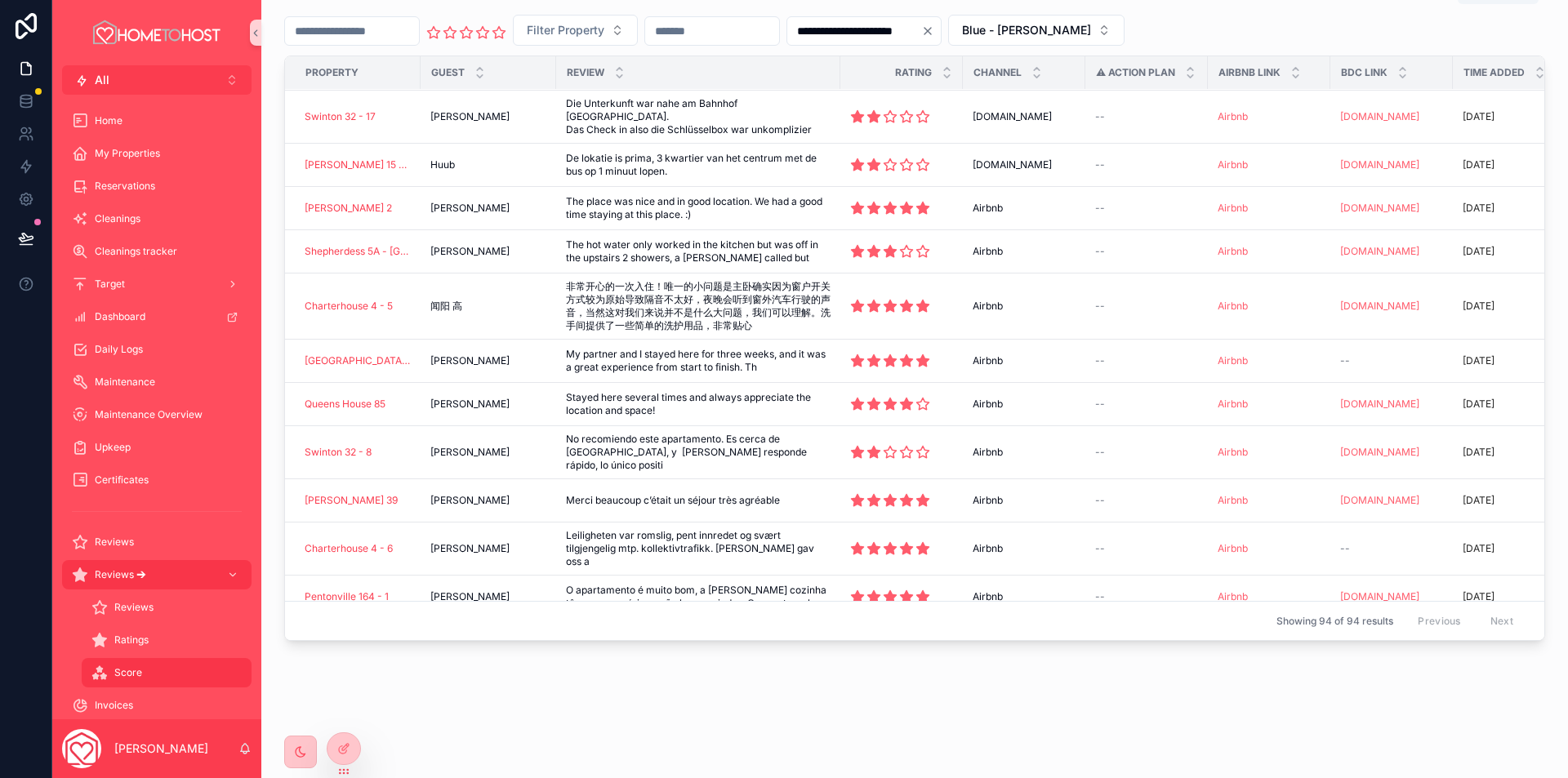
scroll to position [3482, 0]
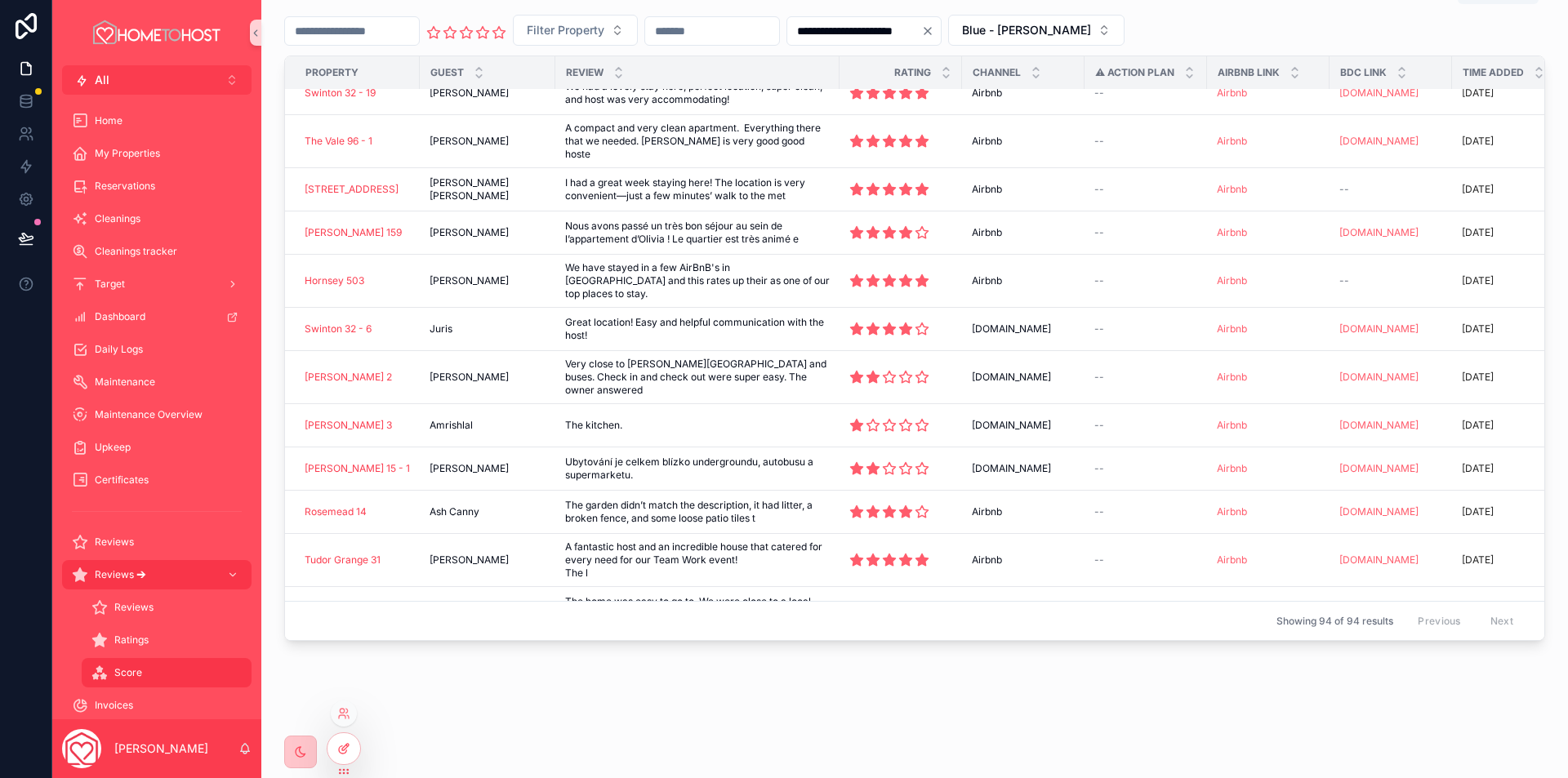
click at [340, 753] on icon at bounding box center [342, 749] width 7 height 7
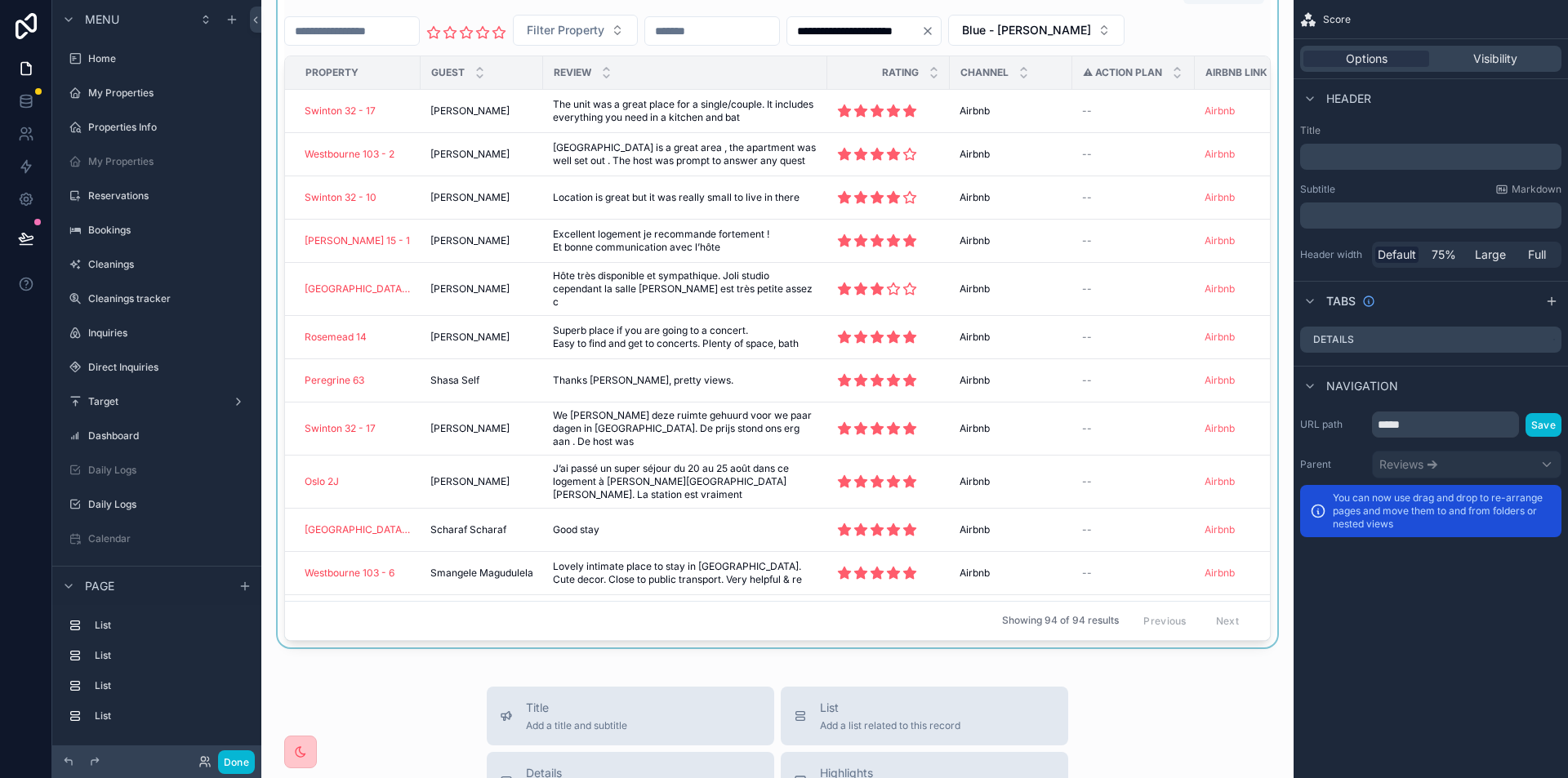
scroll to position [490, 0]
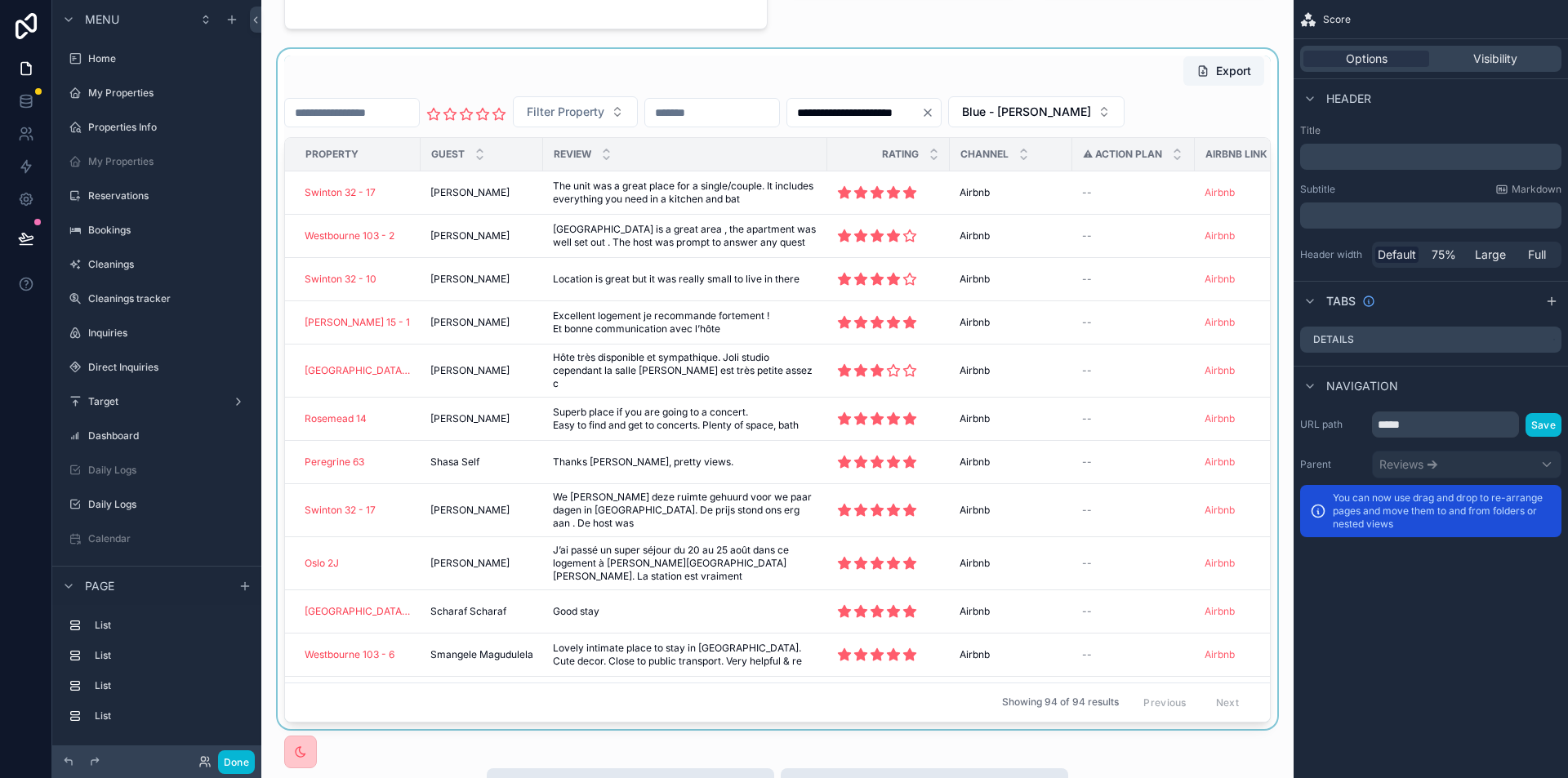
click at [1204, 105] on div at bounding box center [777, 388] width 1006 height 680
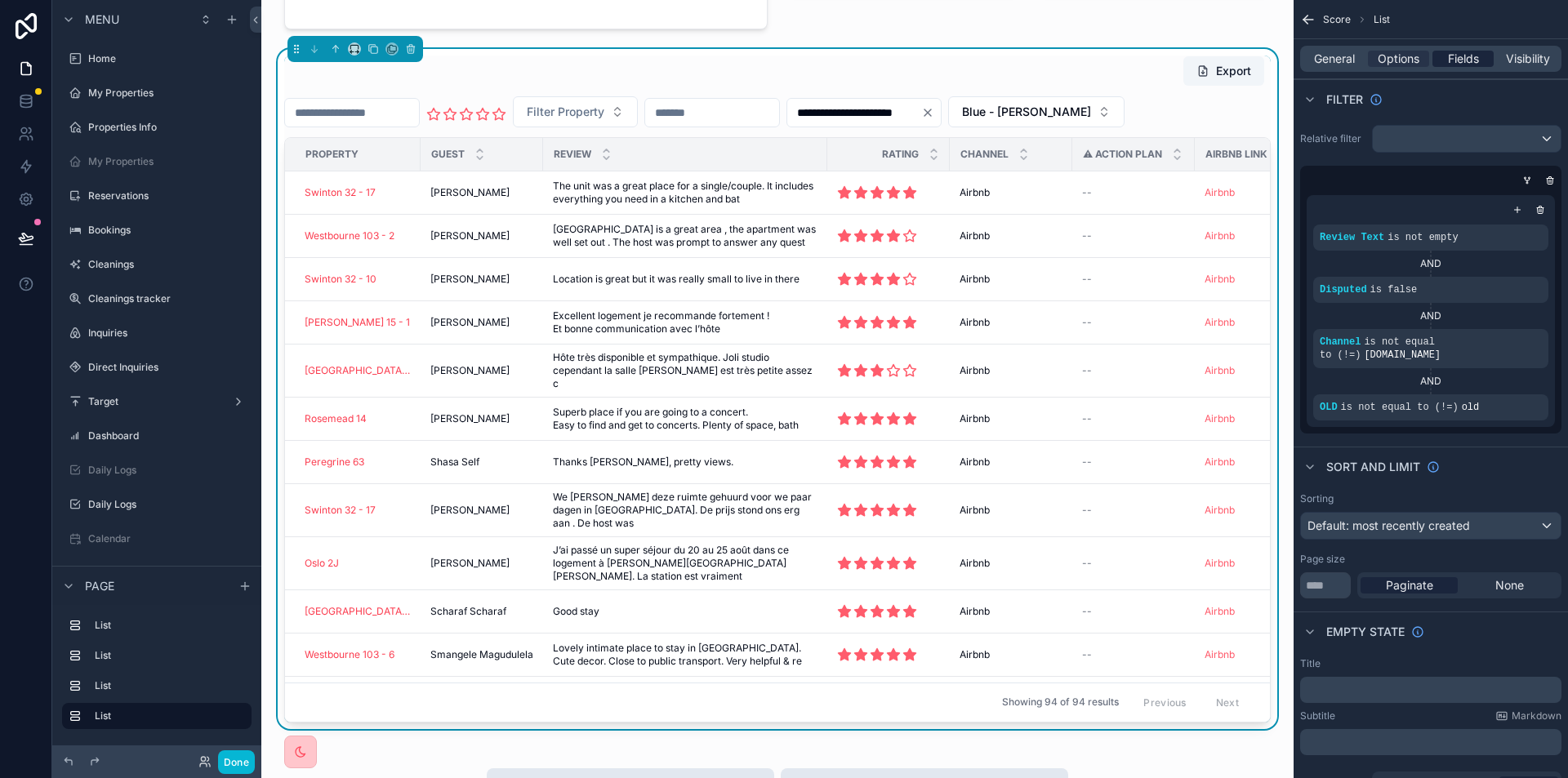
click at [1473, 63] on span "Fields" at bounding box center [1464, 58] width 31 height 17
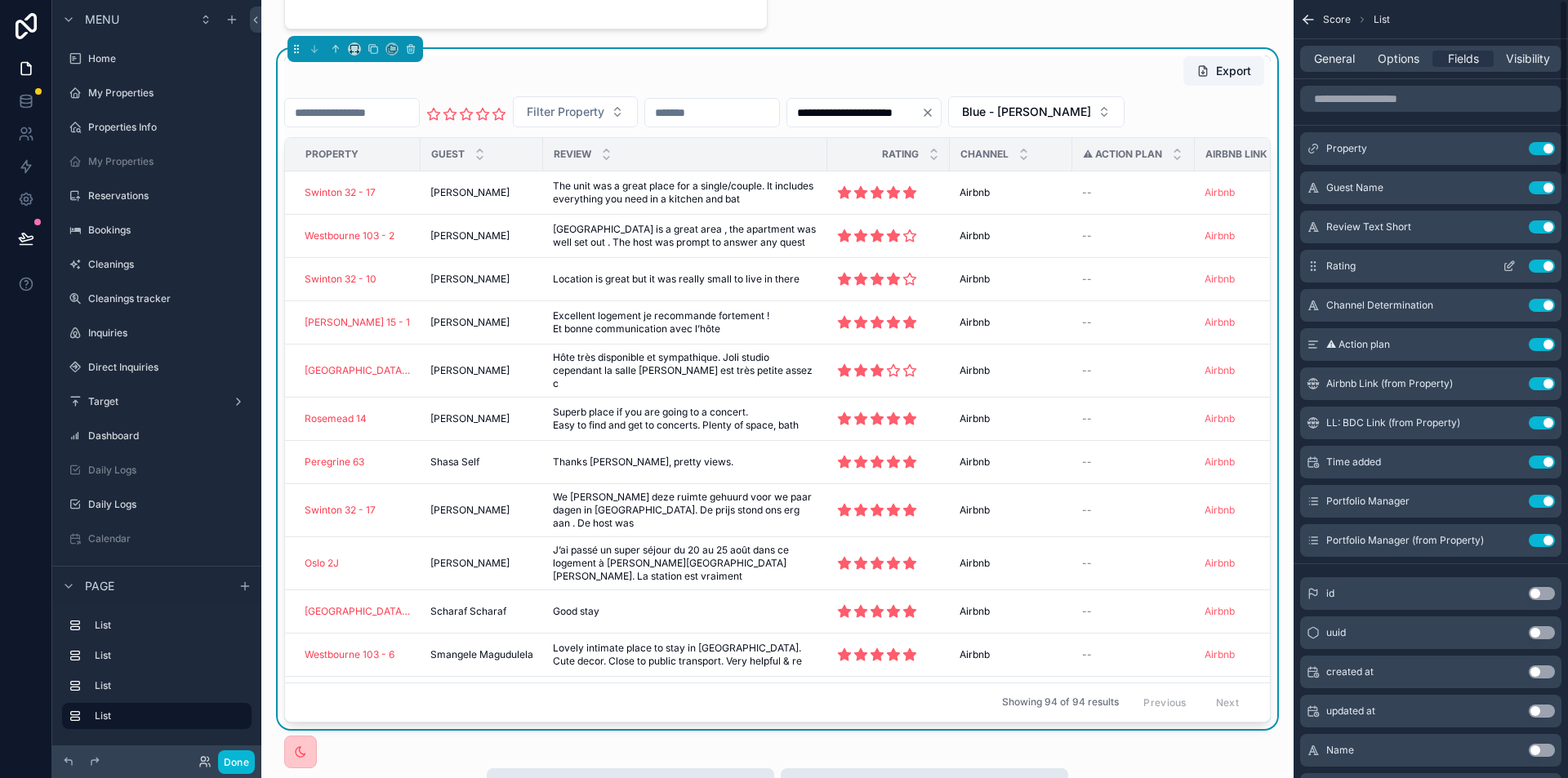
click at [1511, 267] on icon "scrollable content" at bounding box center [1508, 265] width 13 height 13
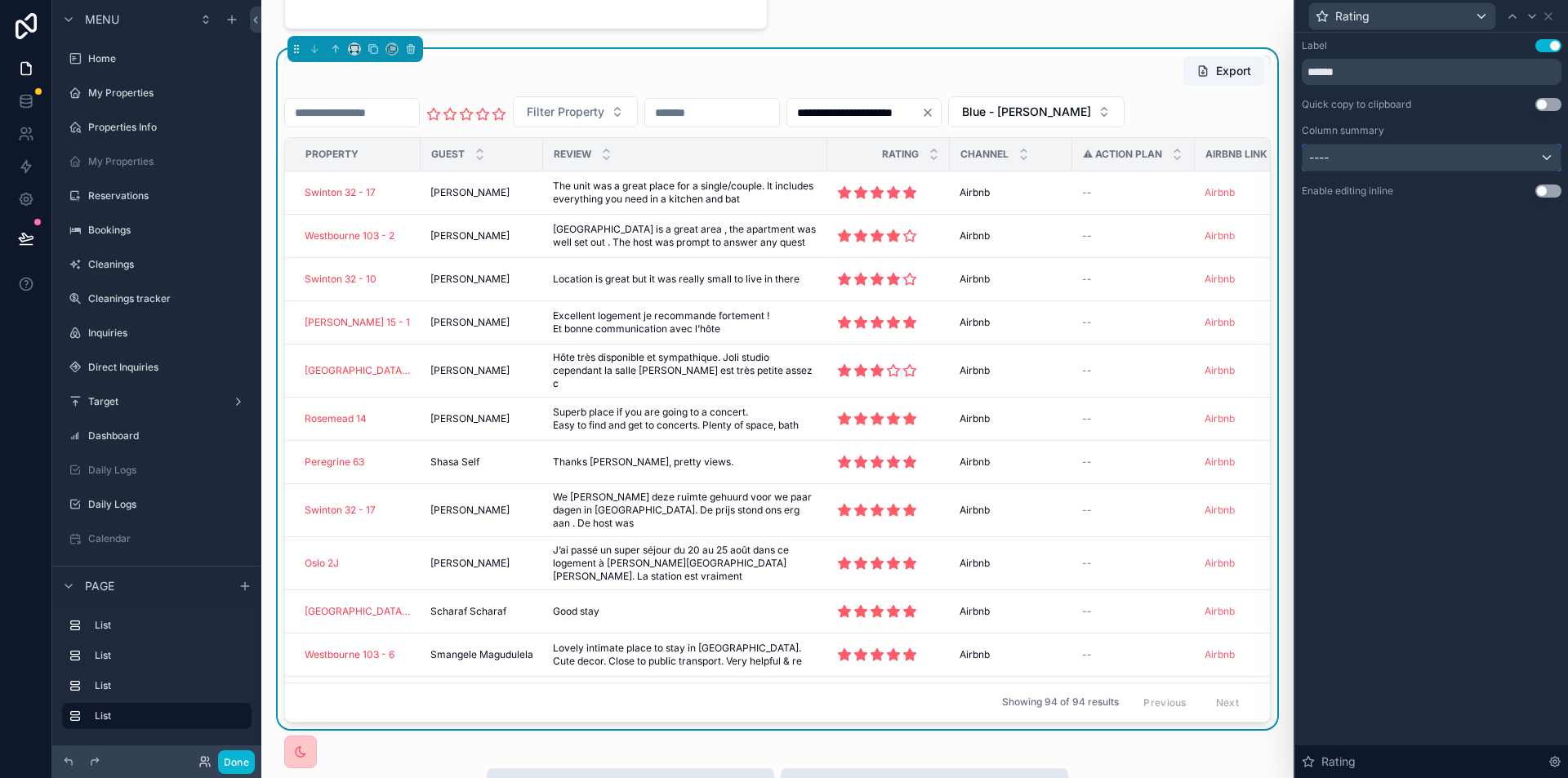
click at [1424, 162] on div "----" at bounding box center [1431, 158] width 258 height 26
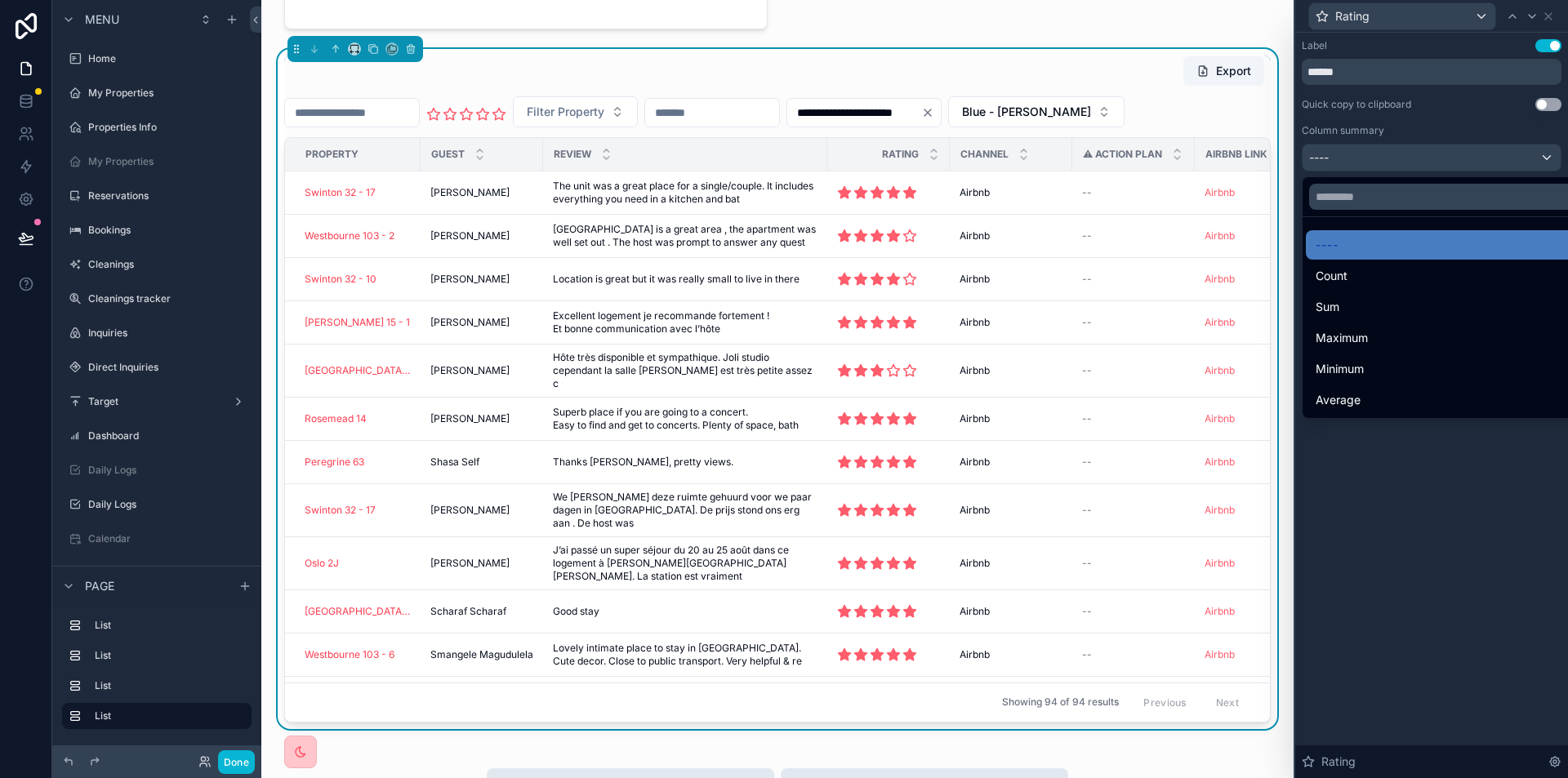
drag, startPoint x: 1384, startPoint y: 398, endPoint x: 1417, endPoint y: 385, distance: 35.5
click at [1384, 398] on div "Average" at bounding box center [1450, 399] width 269 height 20
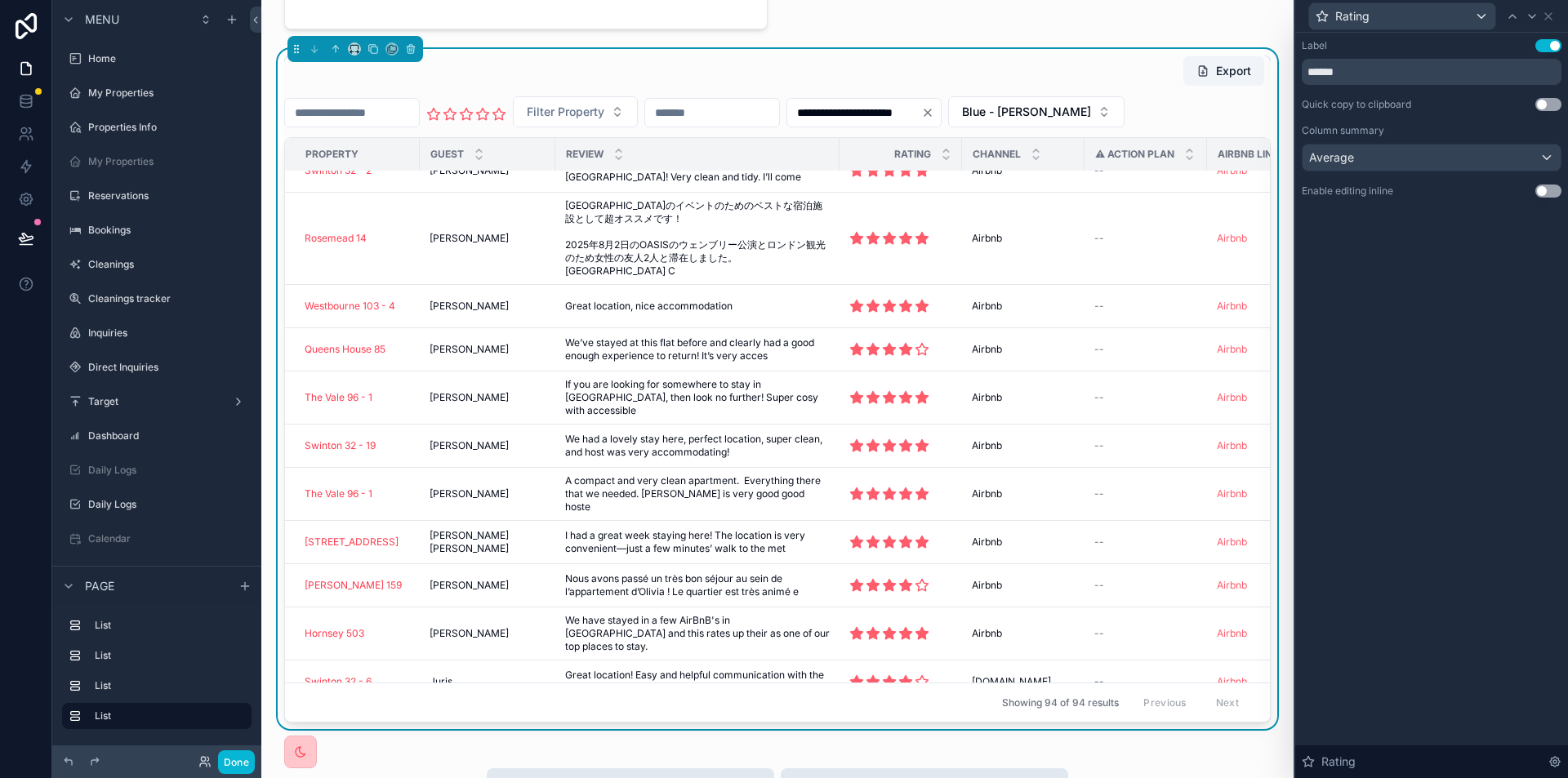
scroll to position [3248, 0]
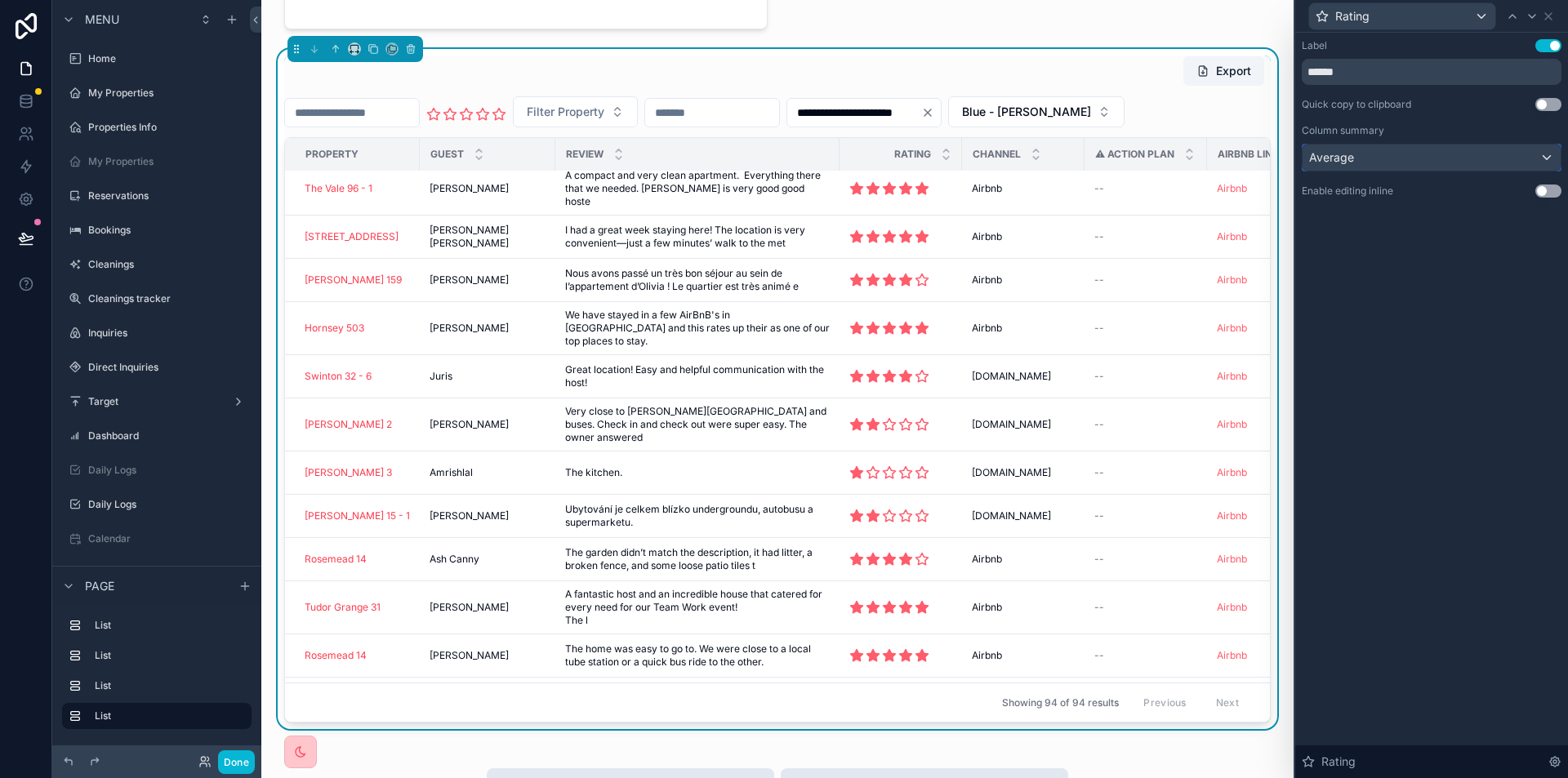
click at [1456, 158] on div "Average" at bounding box center [1431, 158] width 258 height 26
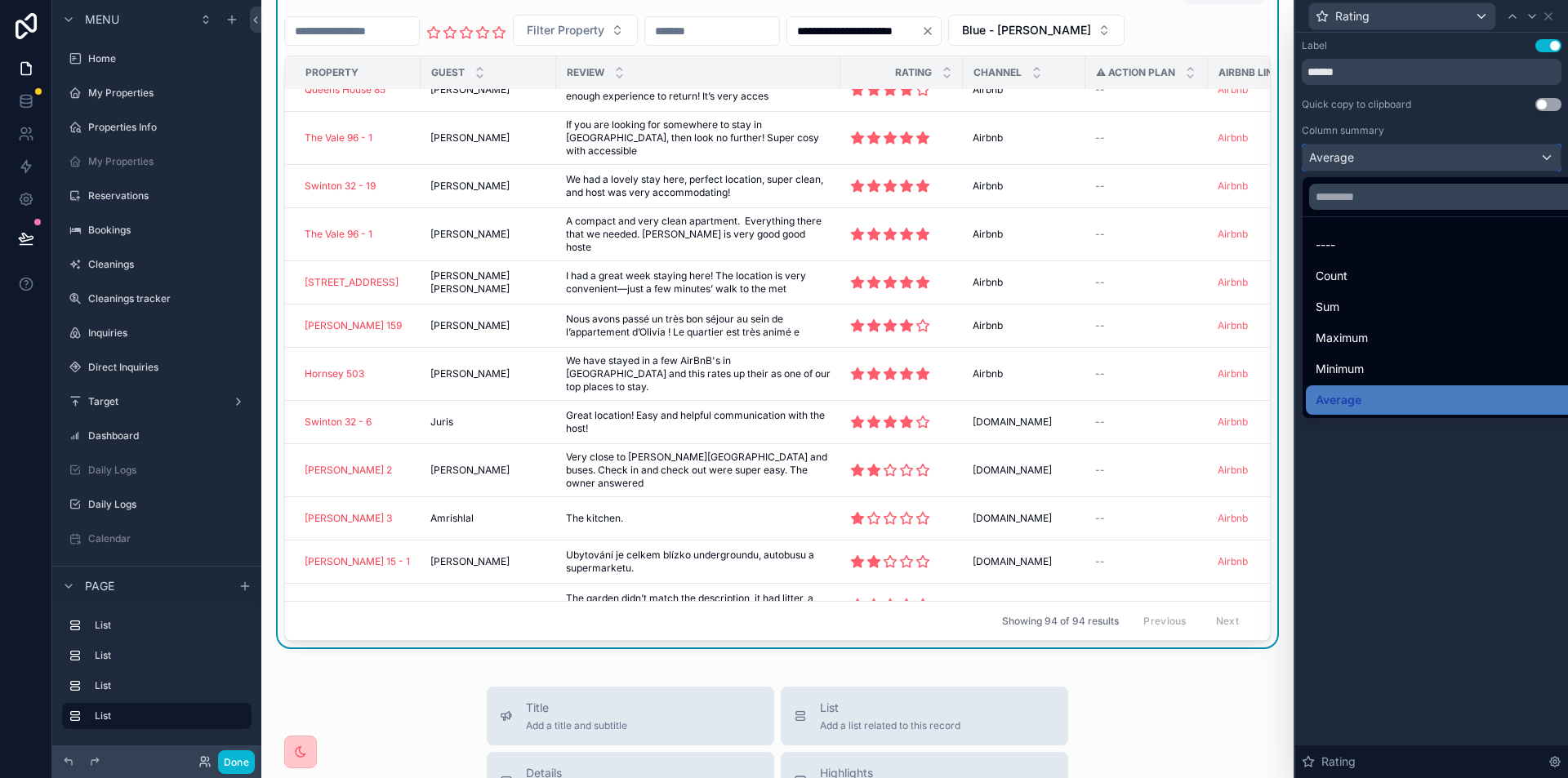
scroll to position [2840, 0]
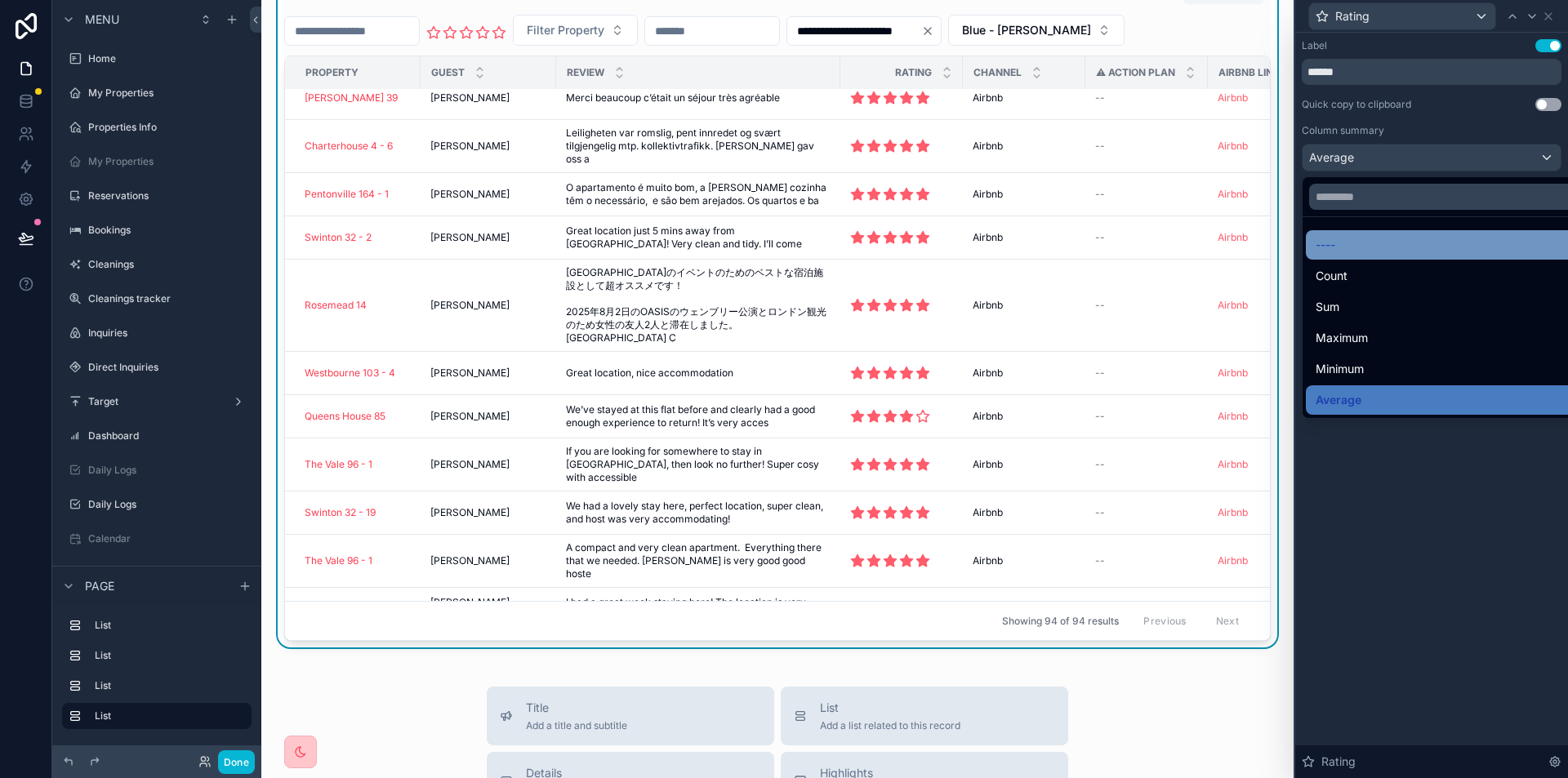
click at [1369, 237] on div "----" at bounding box center [1450, 245] width 269 height 20
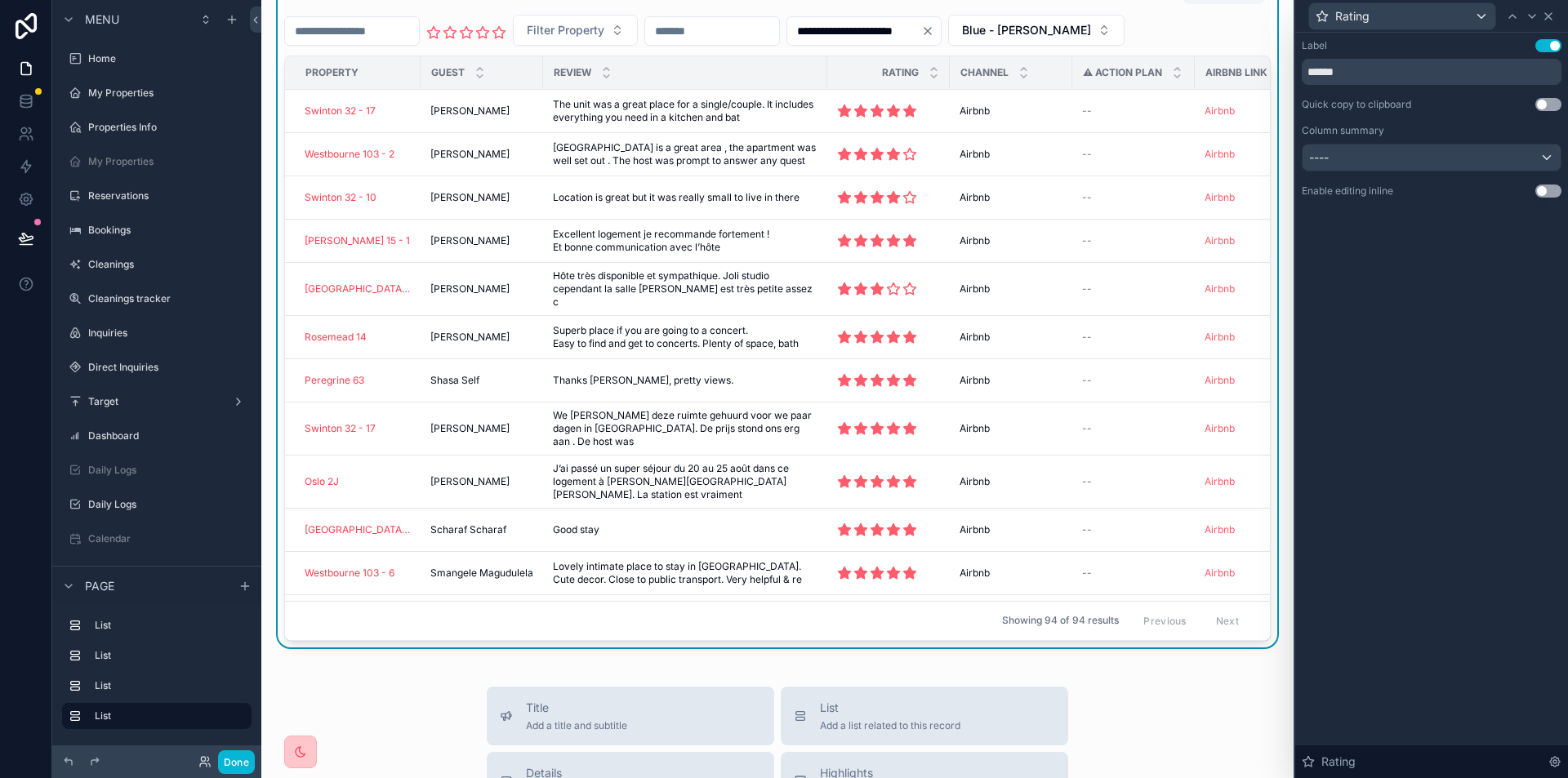
scroll to position [0, 0]
click at [1546, 15] on icon at bounding box center [1548, 17] width 7 height 7
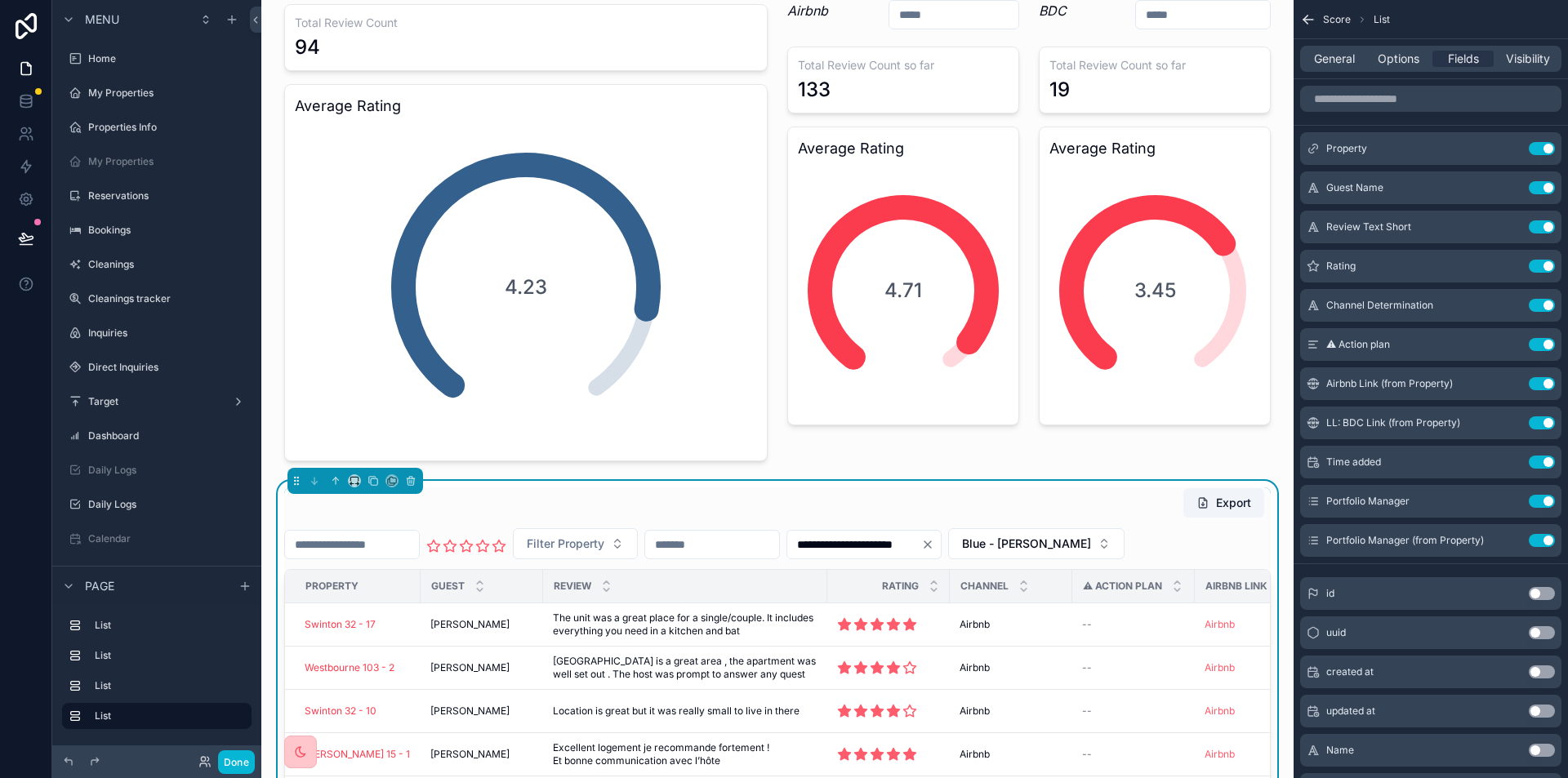
scroll to position [164, 0]
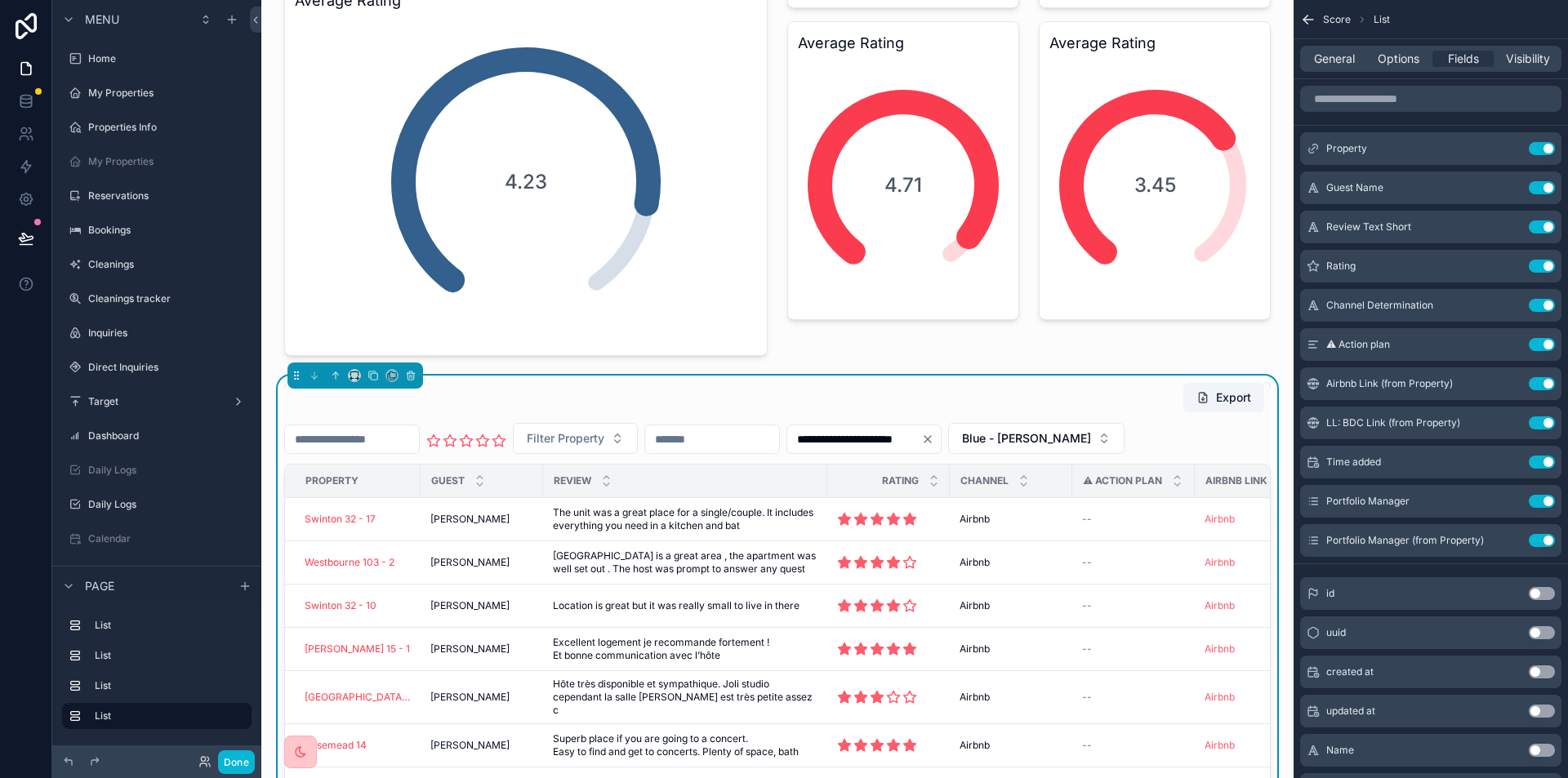
click at [864, 405] on div "Export" at bounding box center [777, 398] width 986 height 31
click at [1343, 60] on span "General" at bounding box center [1334, 58] width 41 height 17
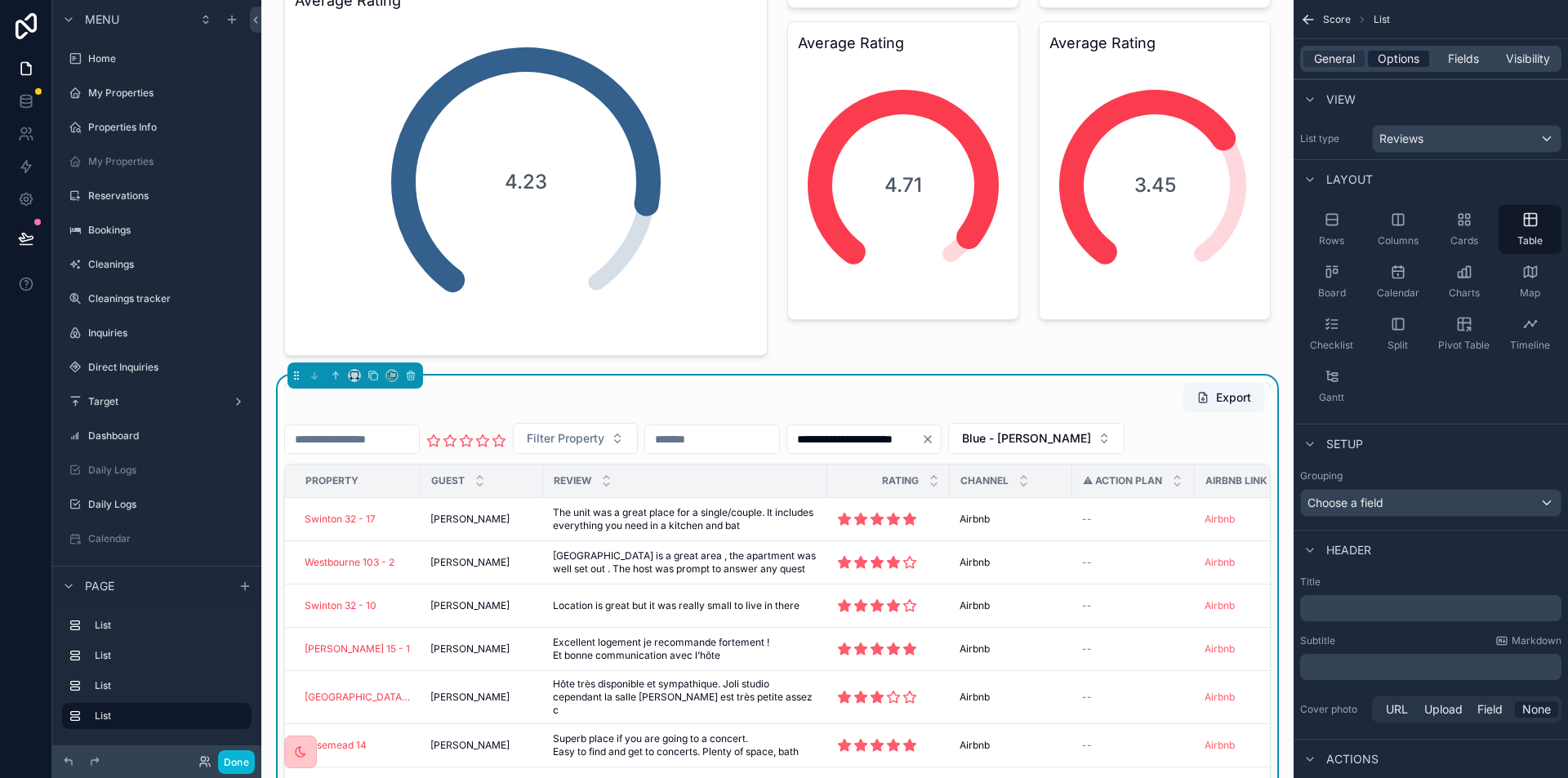
click at [1392, 57] on span "Options" at bounding box center [1398, 58] width 42 height 17
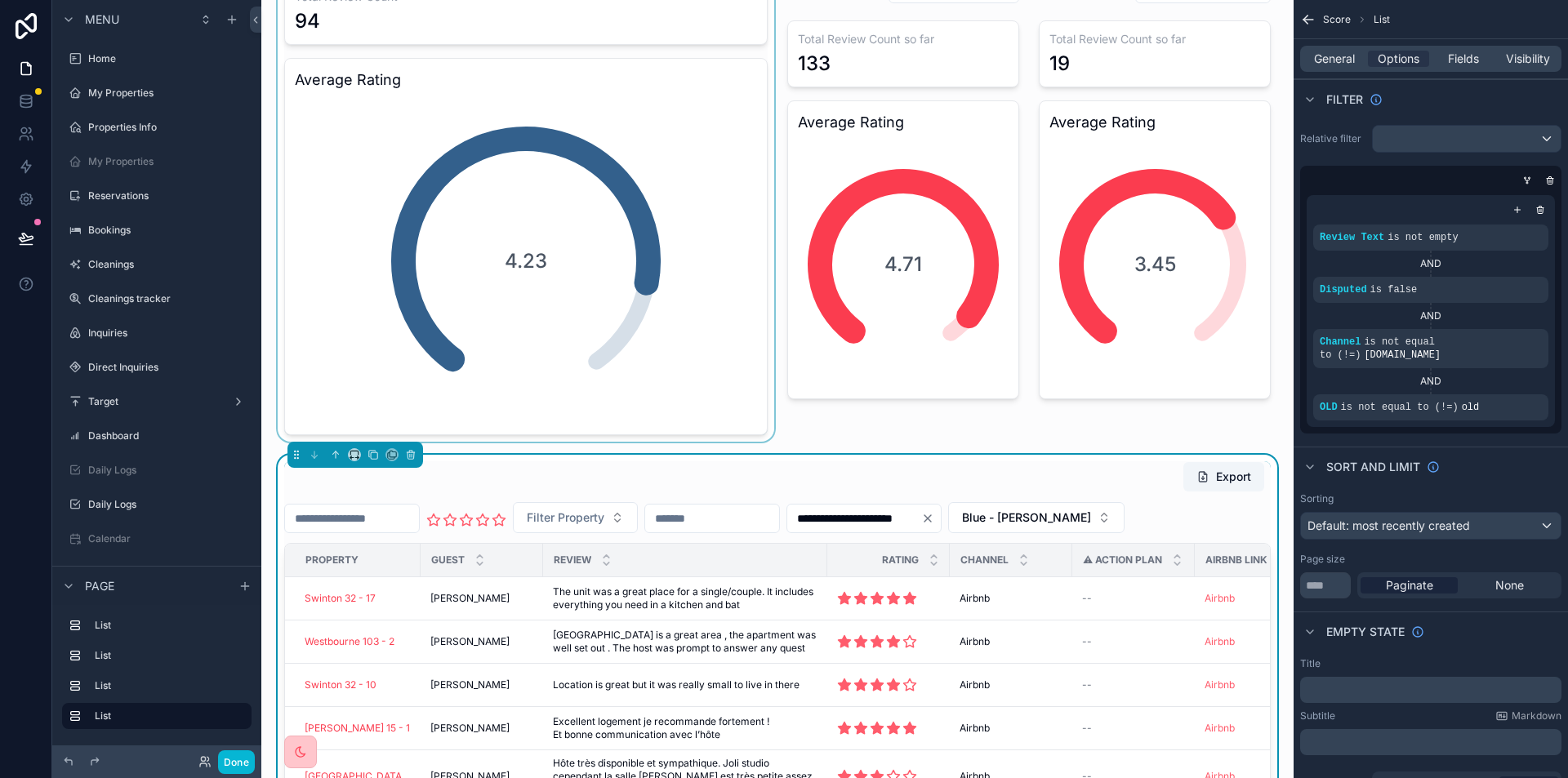
scroll to position [82, 0]
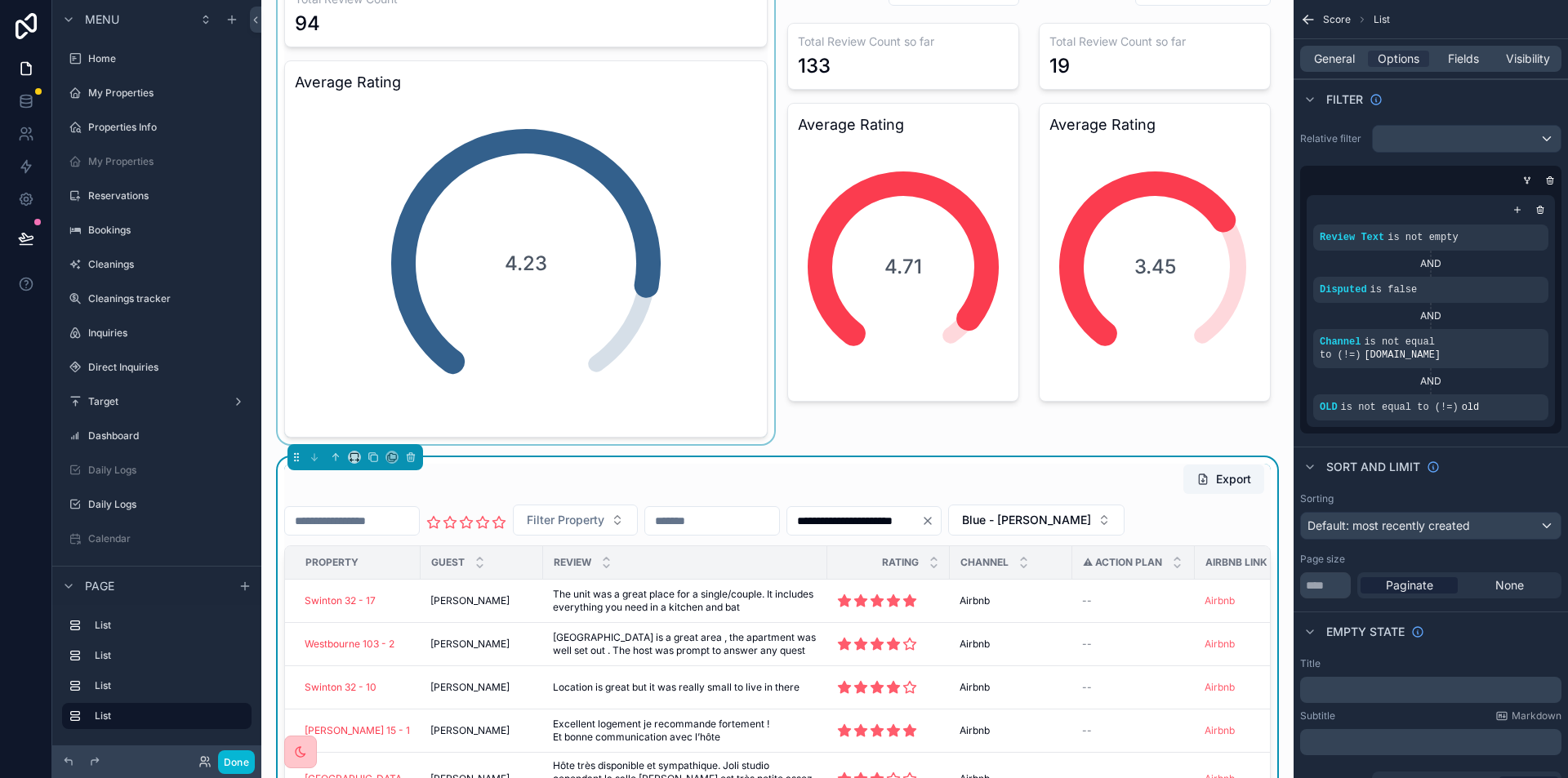
click at [629, 215] on div at bounding box center [526, 187] width 503 height 513
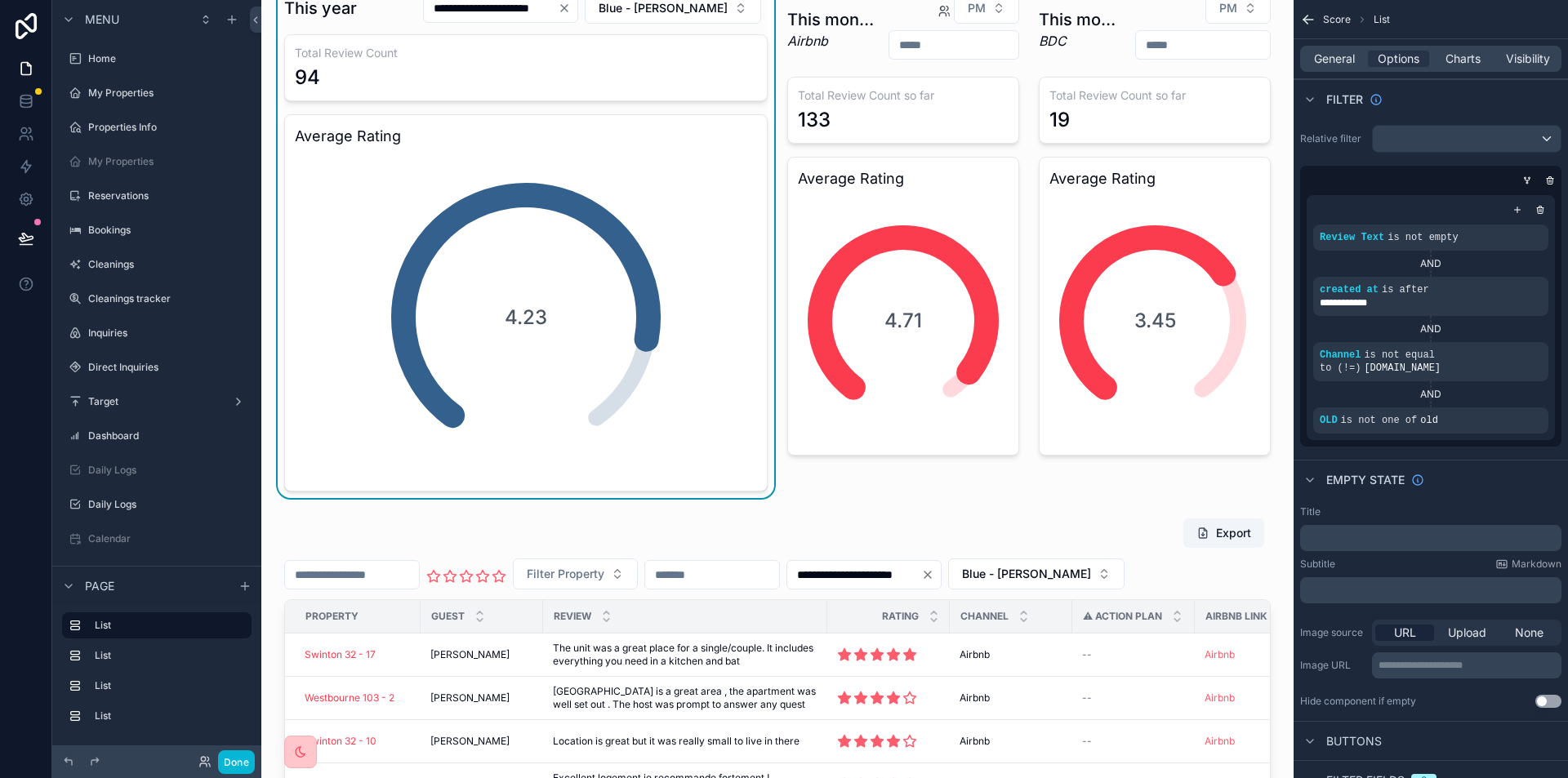
scroll to position [0, 0]
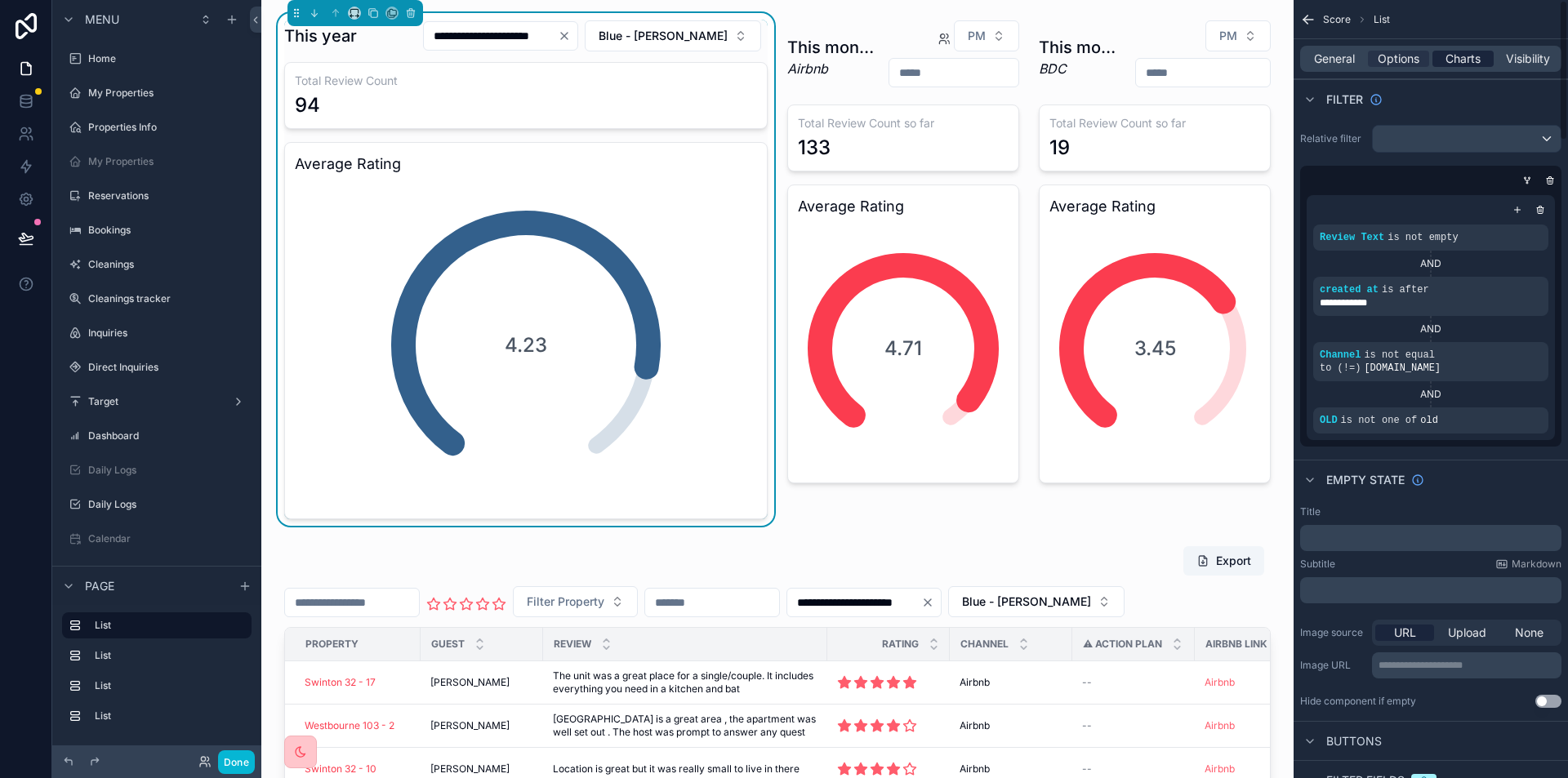
click at [1469, 61] on span "Charts" at bounding box center [1463, 58] width 35 height 17
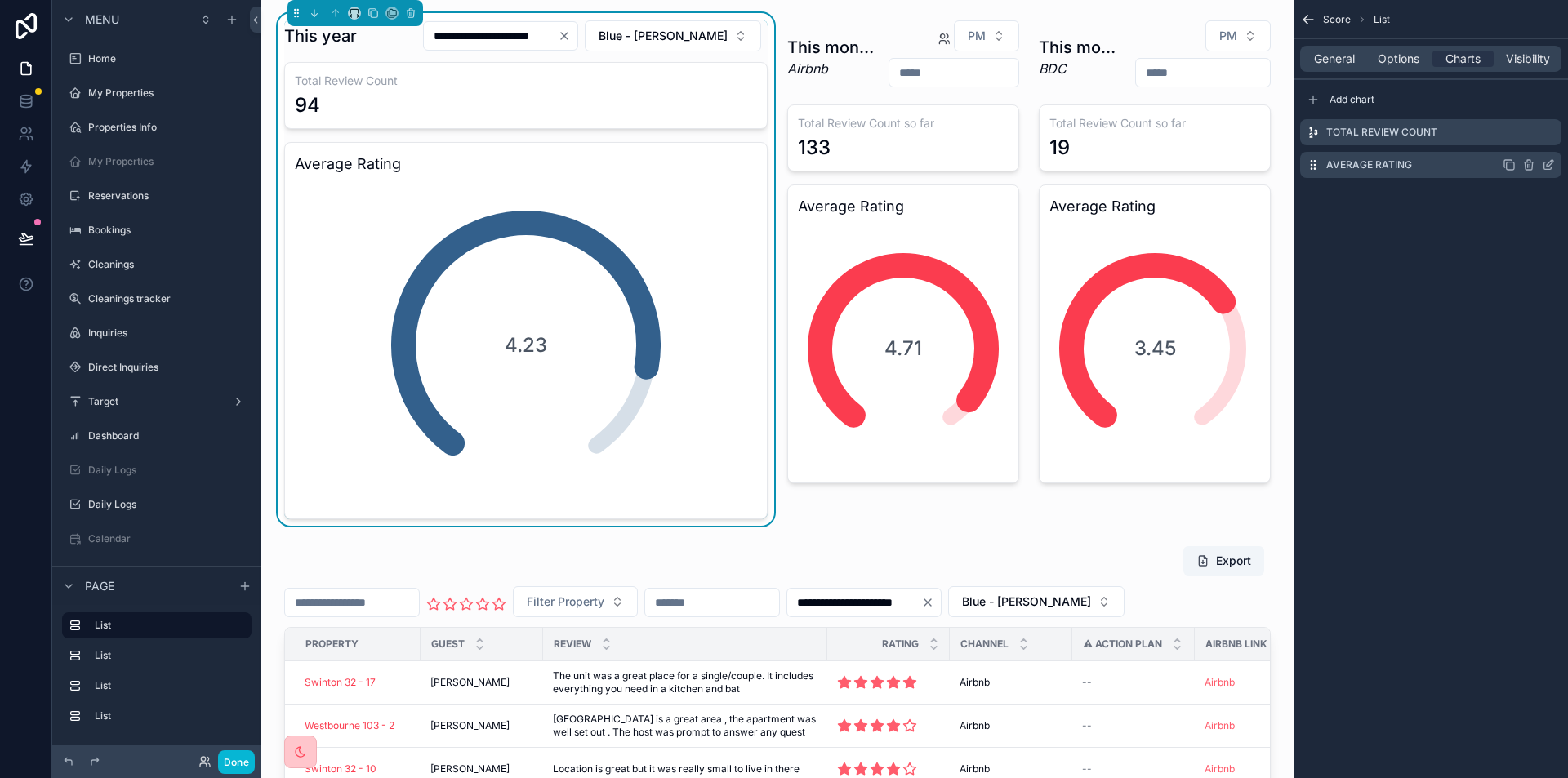
click at [1546, 164] on icon "scrollable content" at bounding box center [1548, 164] width 13 height 13
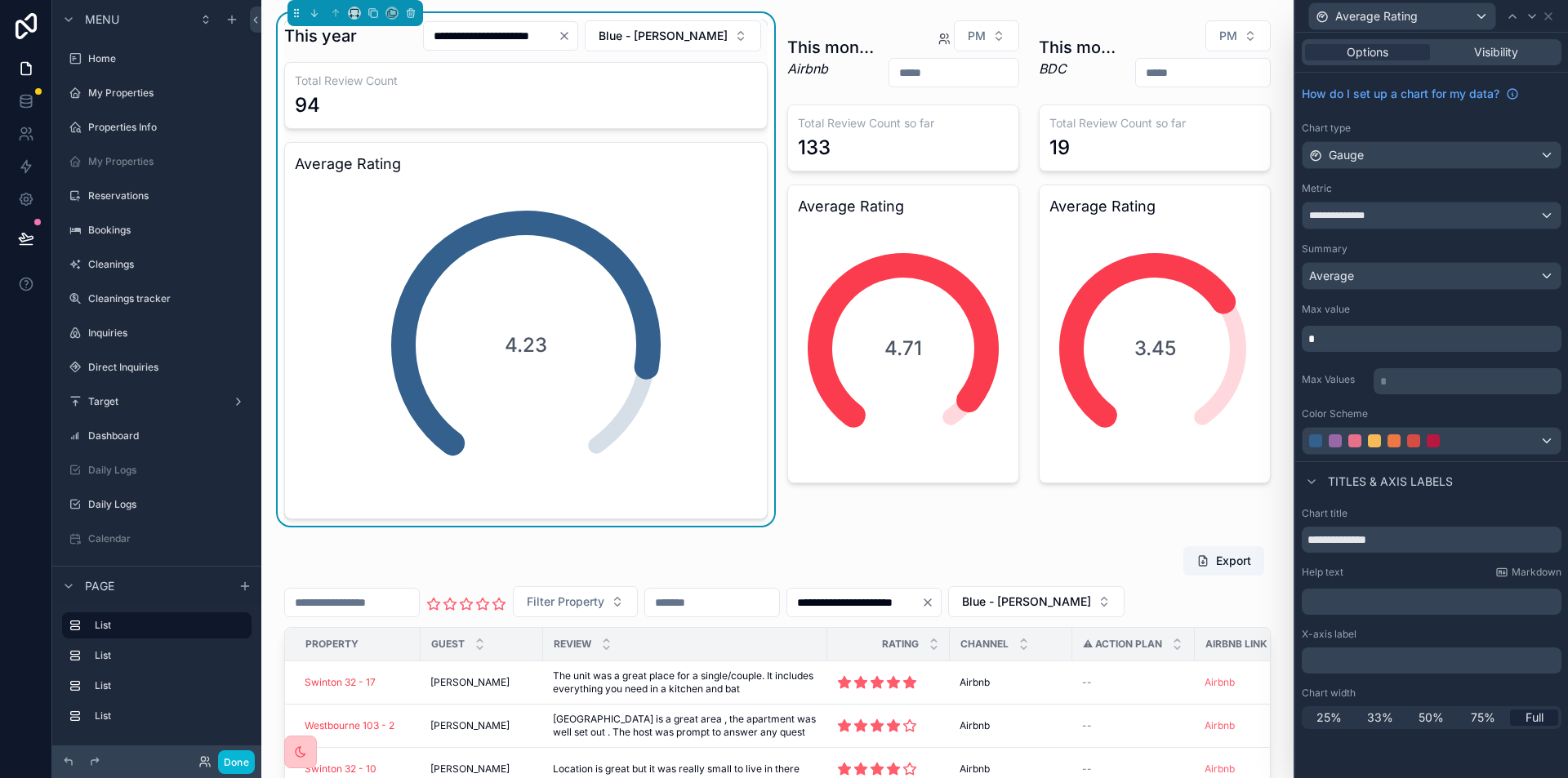
click at [1491, 462] on div "Titles & Axis labels" at bounding box center [1430, 480] width 273 height 39
click at [1483, 434] on div at bounding box center [1413, 440] width 209 height 13
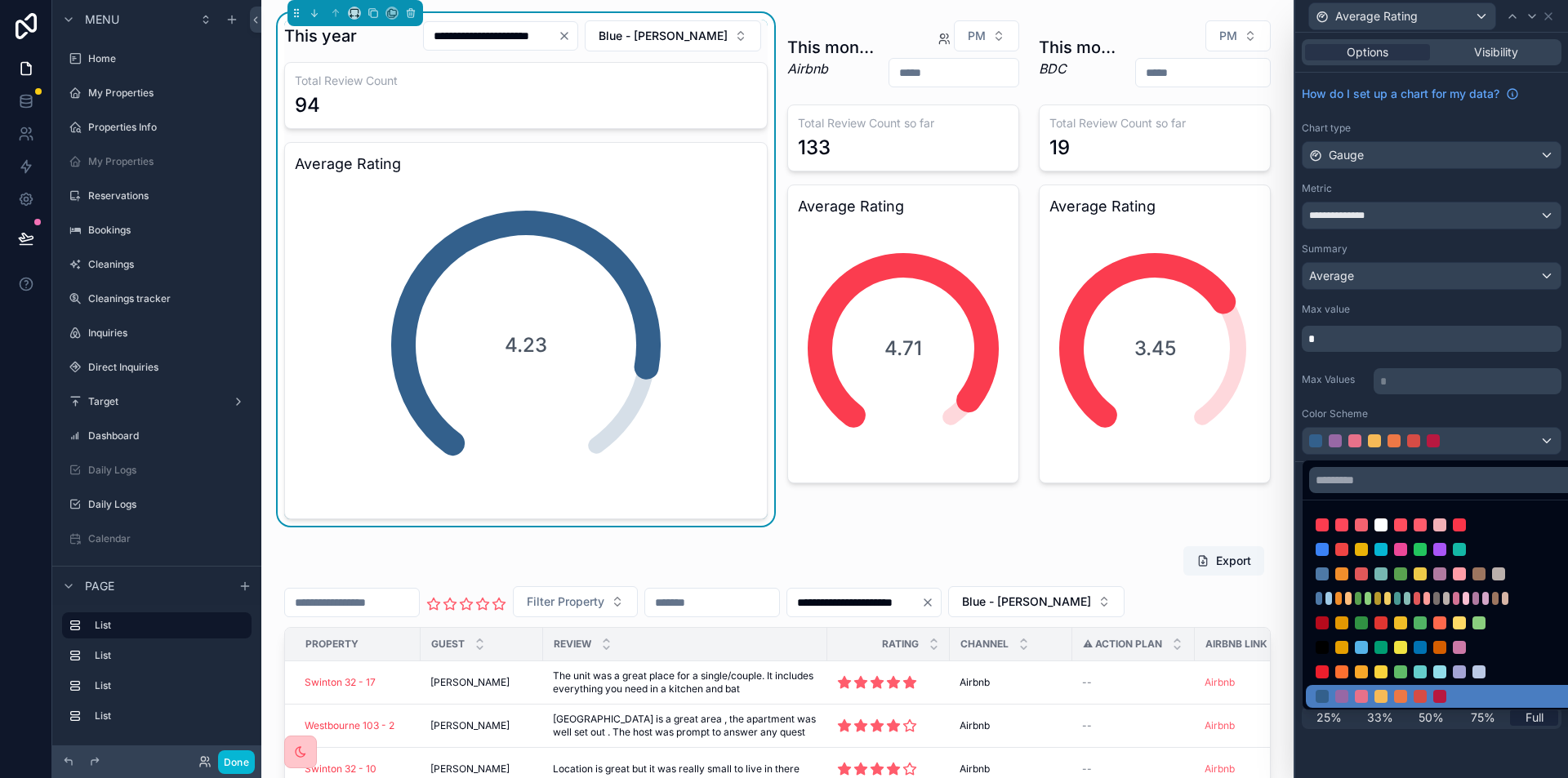
click at [1483, 434] on div at bounding box center [1430, 389] width 273 height 778
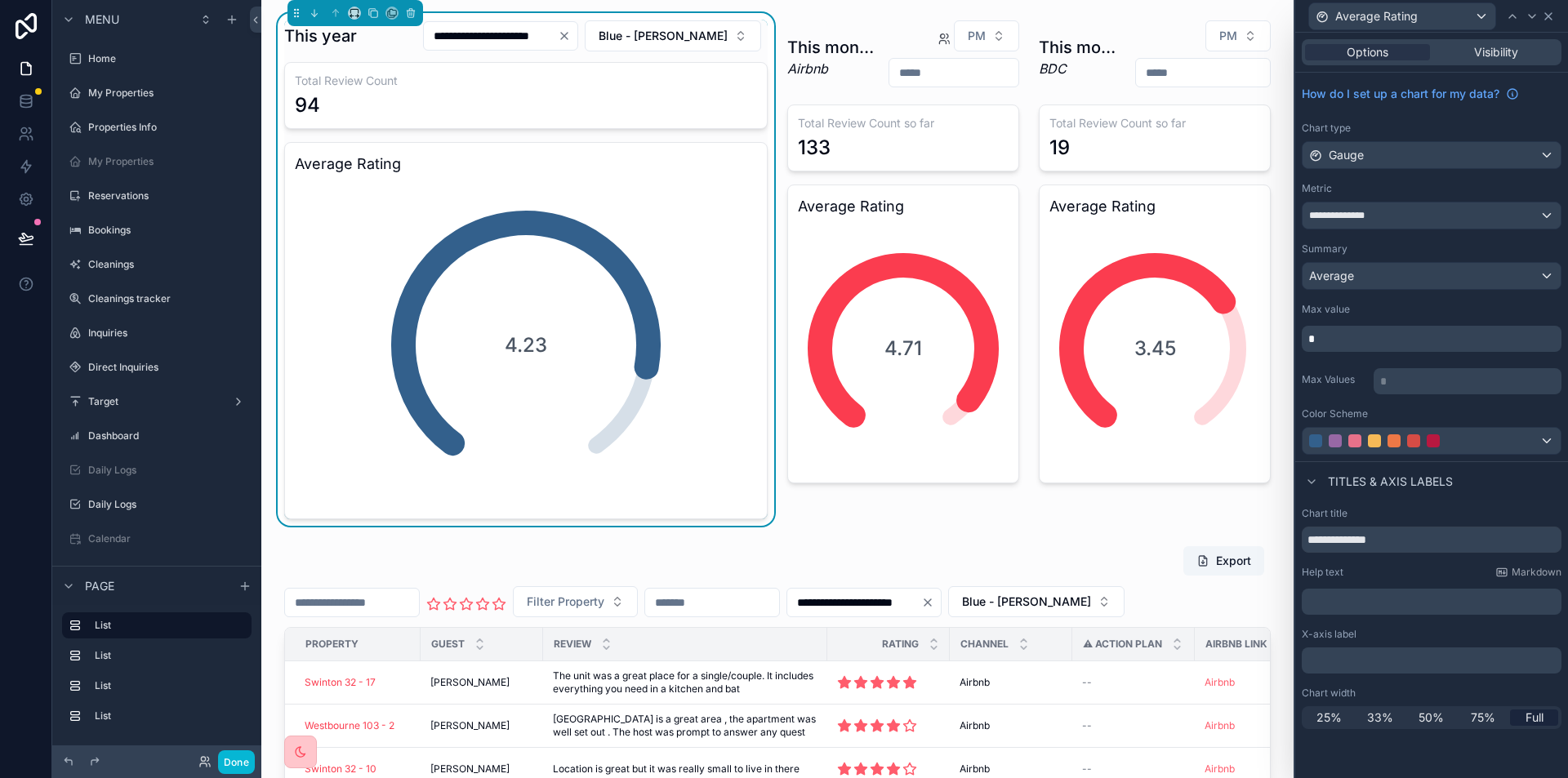
click at [1544, 15] on icon at bounding box center [1548, 16] width 13 height 13
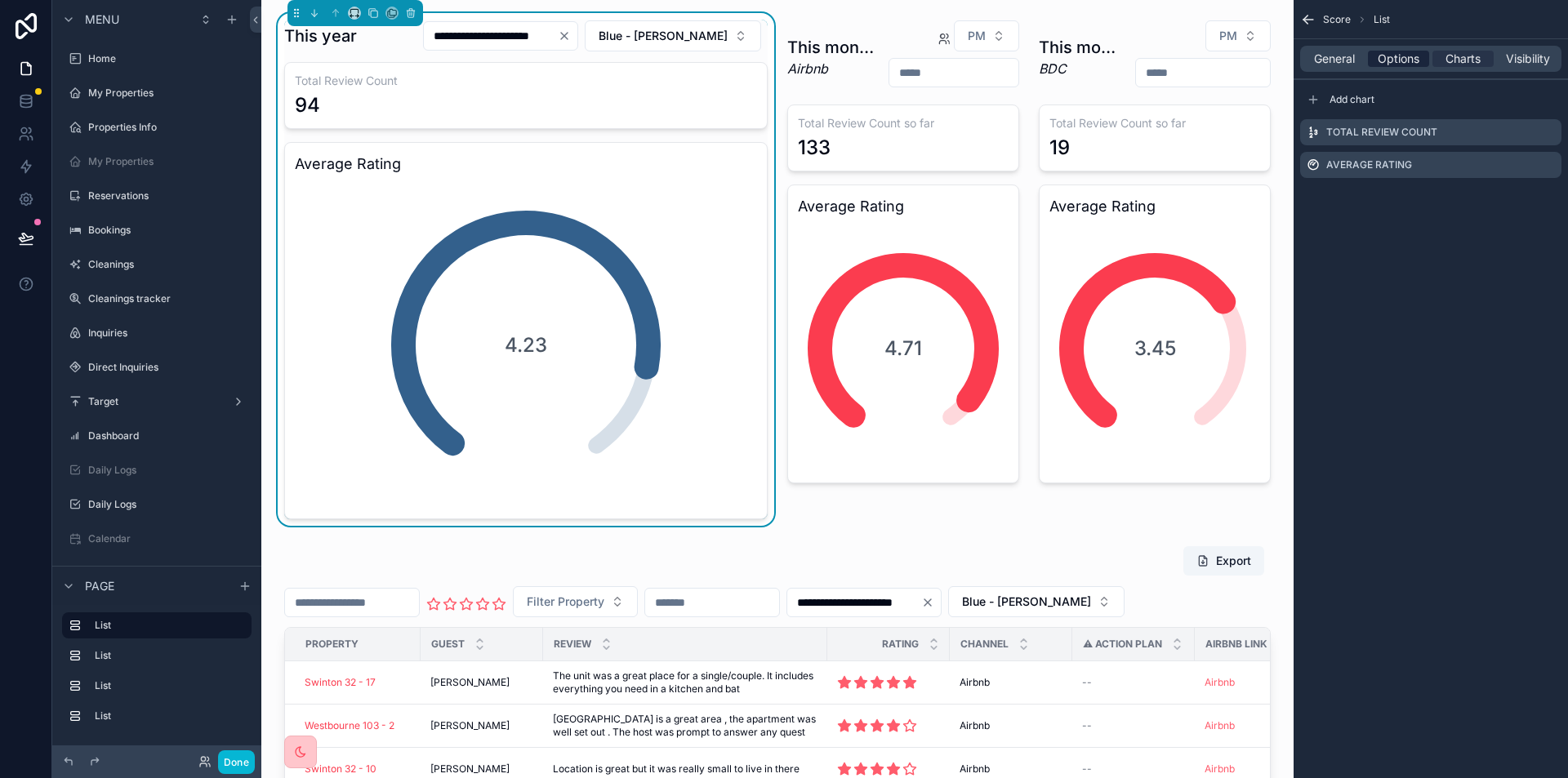
click at [1412, 57] on span "Options" at bounding box center [1398, 58] width 42 height 17
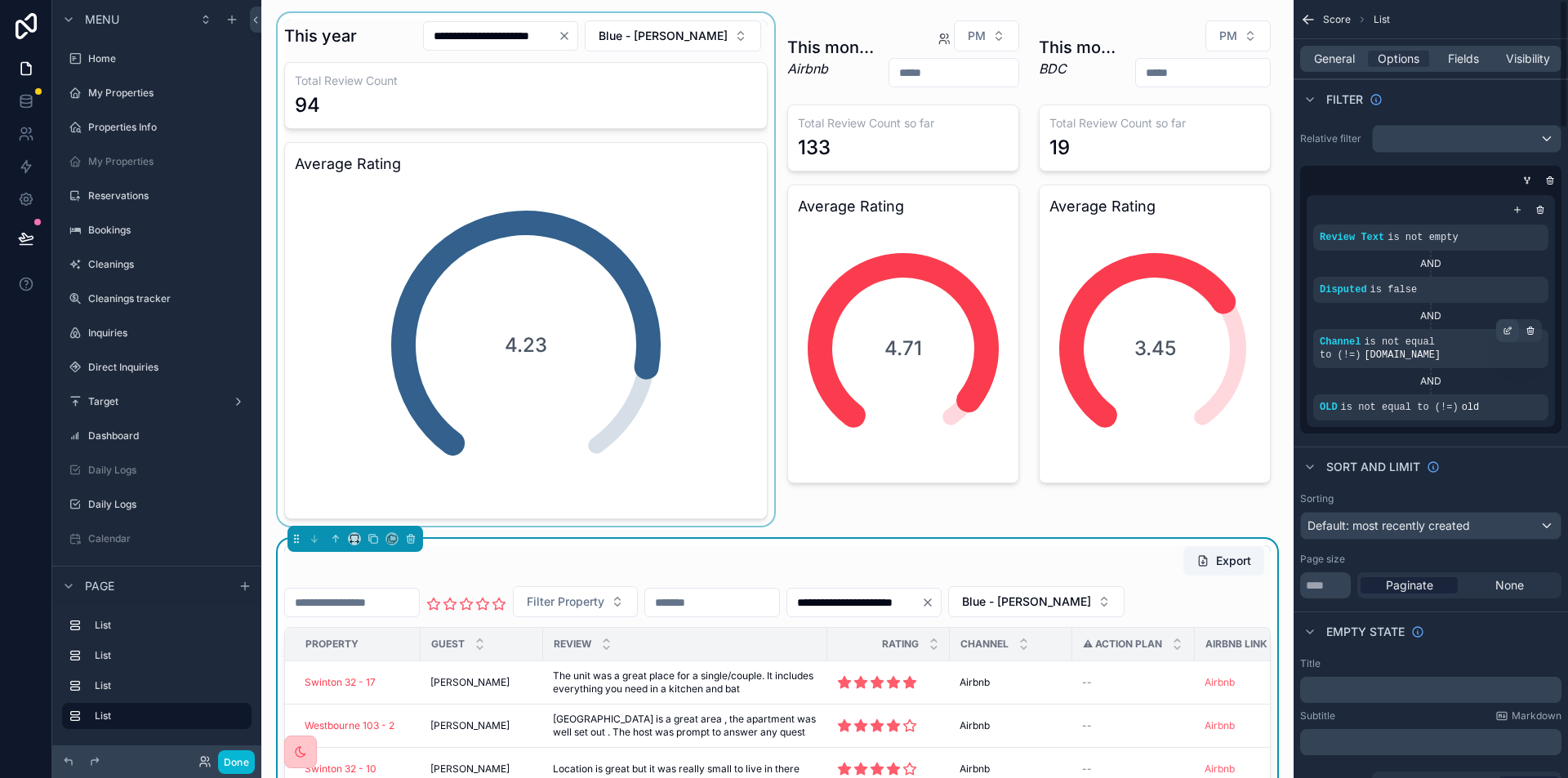
click at [1505, 328] on icon "scrollable content" at bounding box center [1506, 330] width 10 height 10
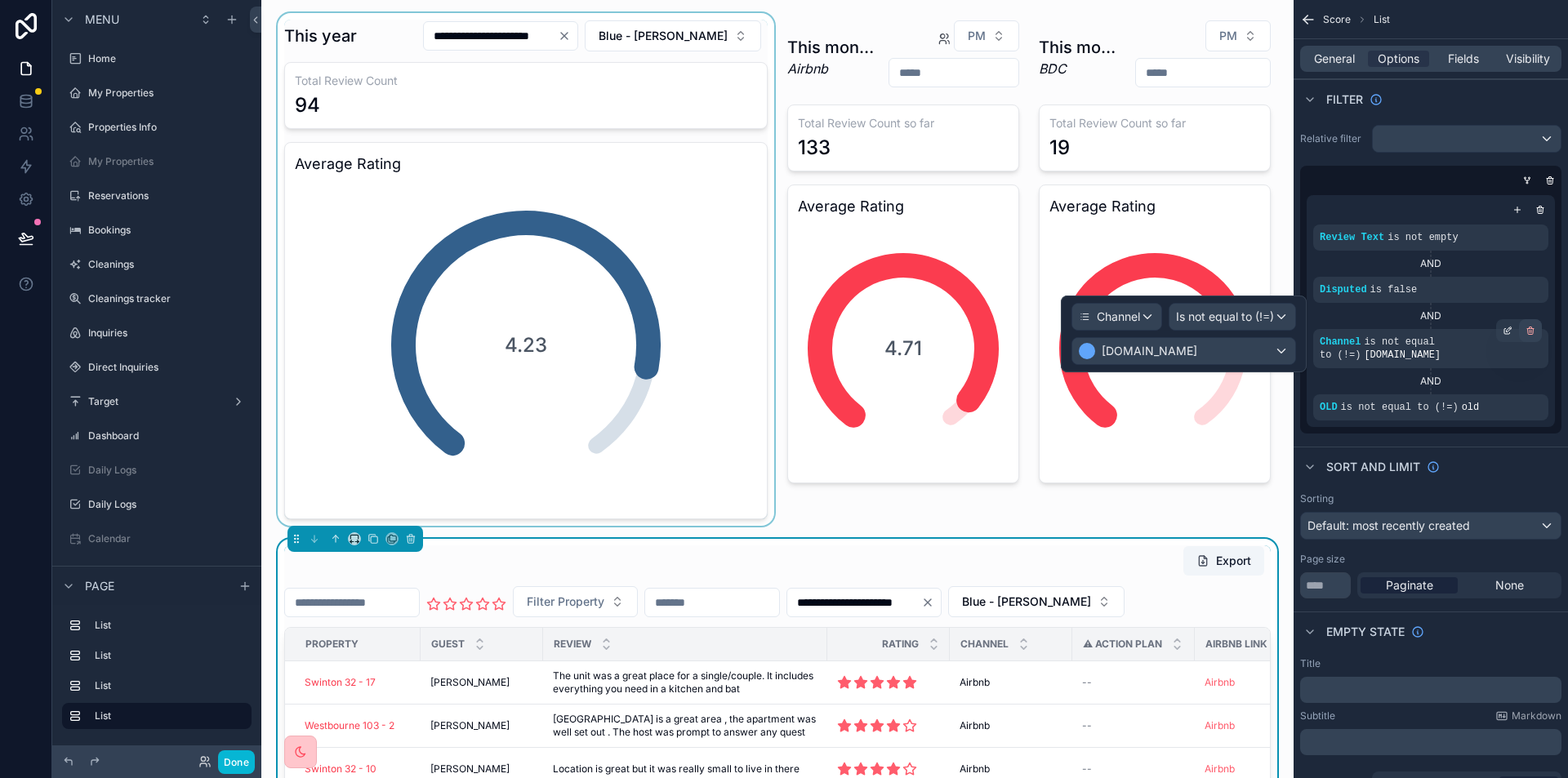
click at [1524, 335] on div "scrollable content" at bounding box center [1530, 331] width 23 height 23
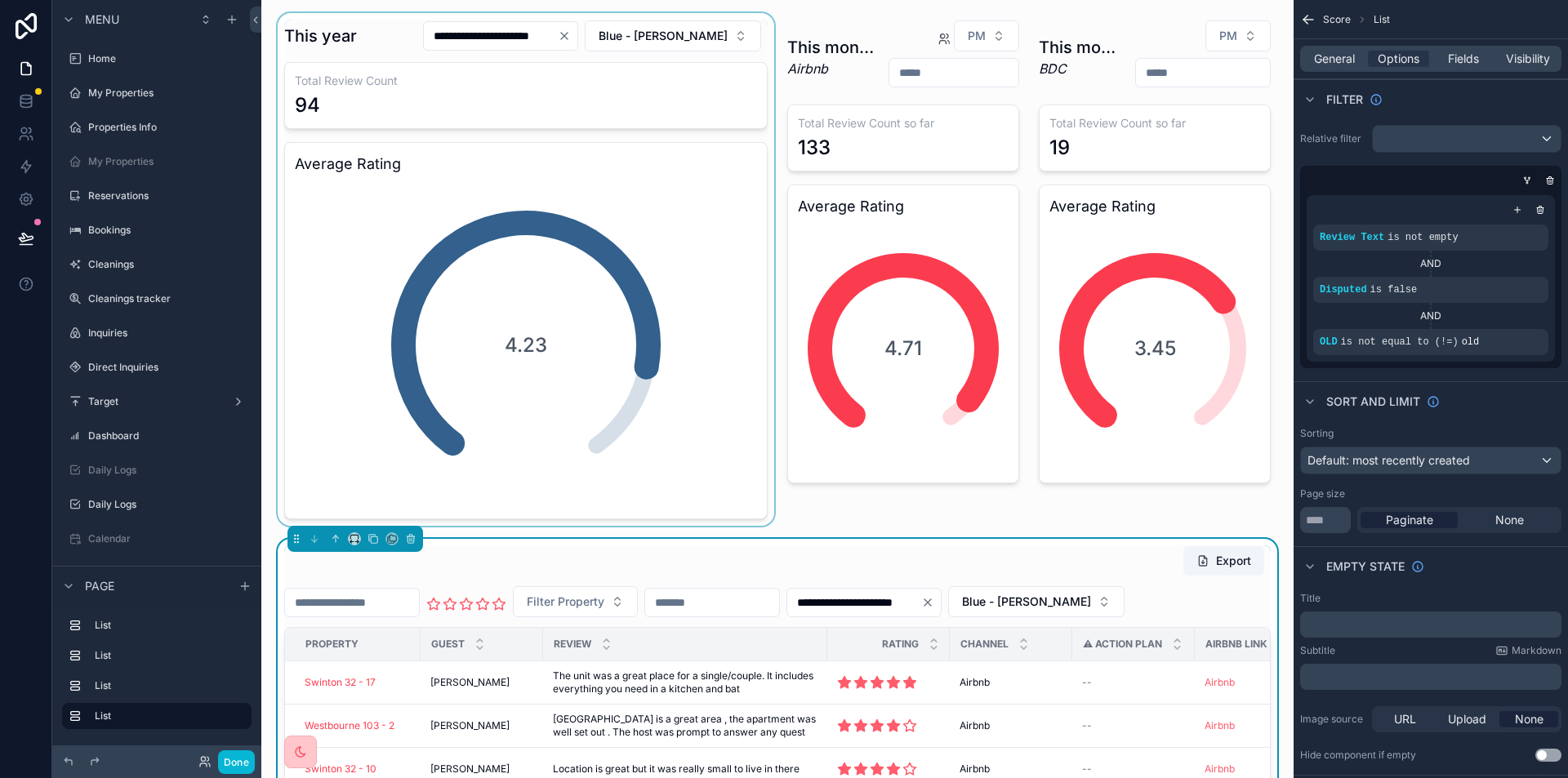
click at [451, 349] on div at bounding box center [526, 269] width 503 height 513
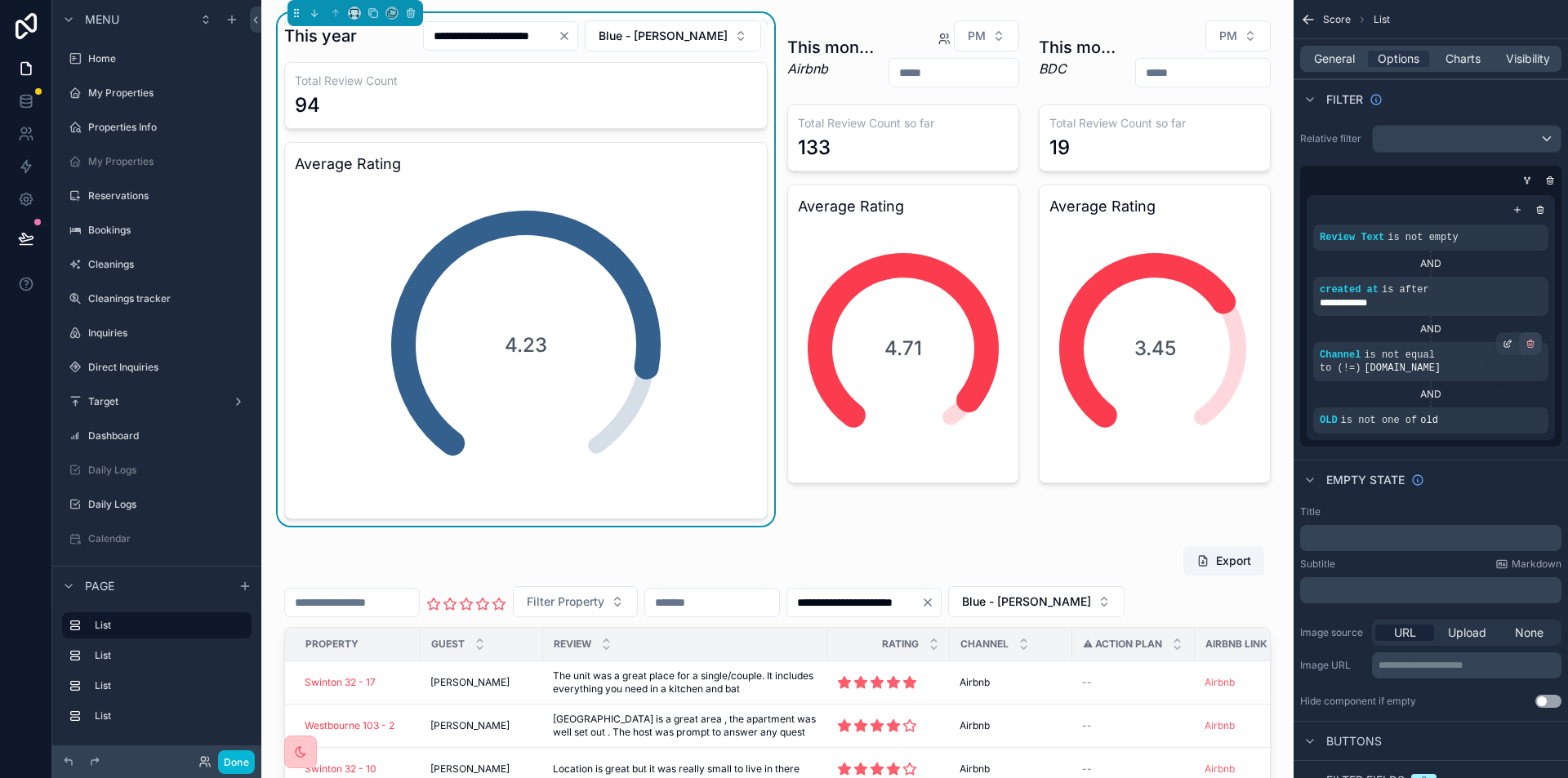
click at [1529, 344] on icon "scrollable content" at bounding box center [1529, 345] width 0 height 3
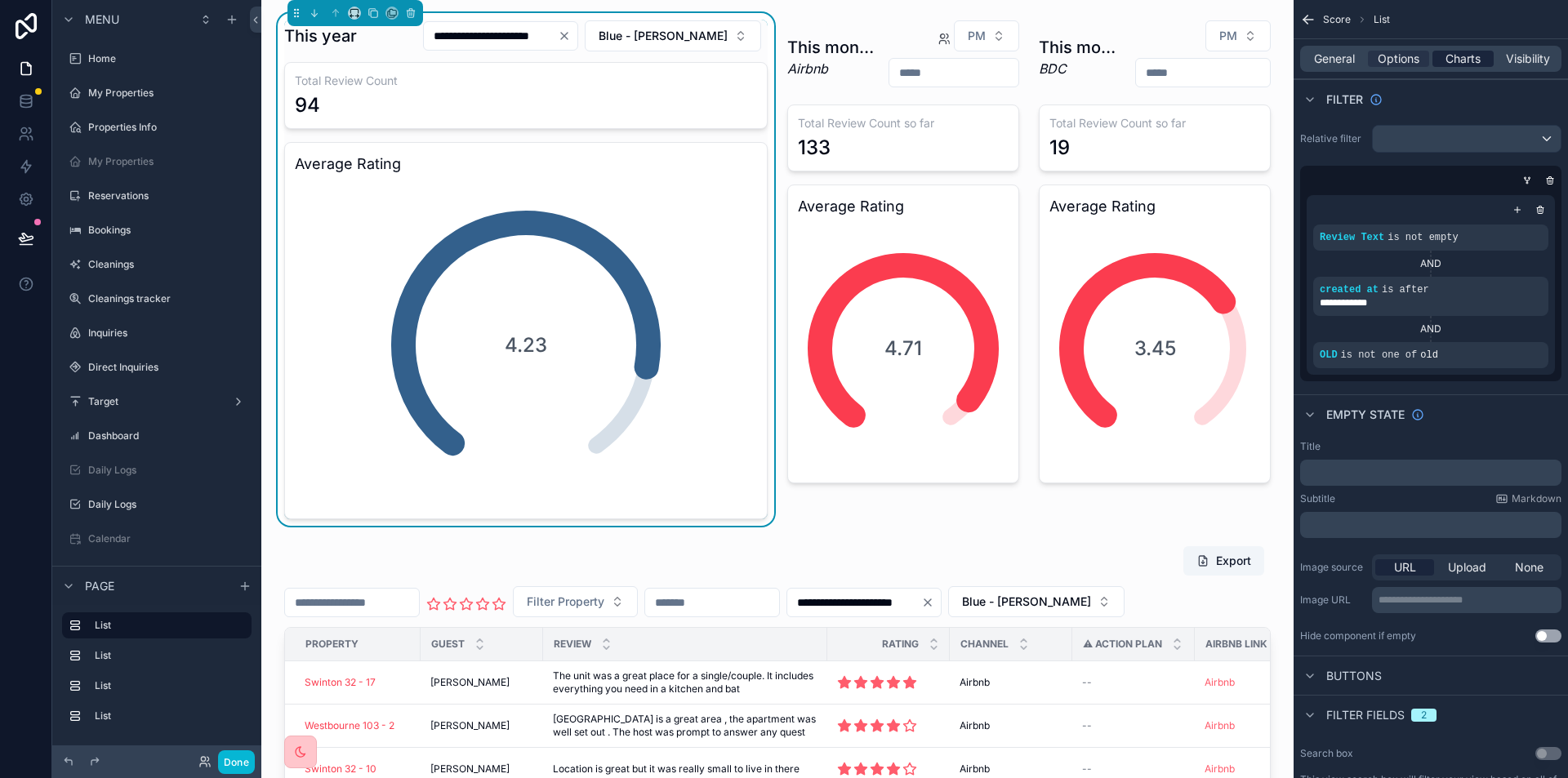
click at [1463, 55] on span "Charts" at bounding box center [1463, 58] width 35 height 17
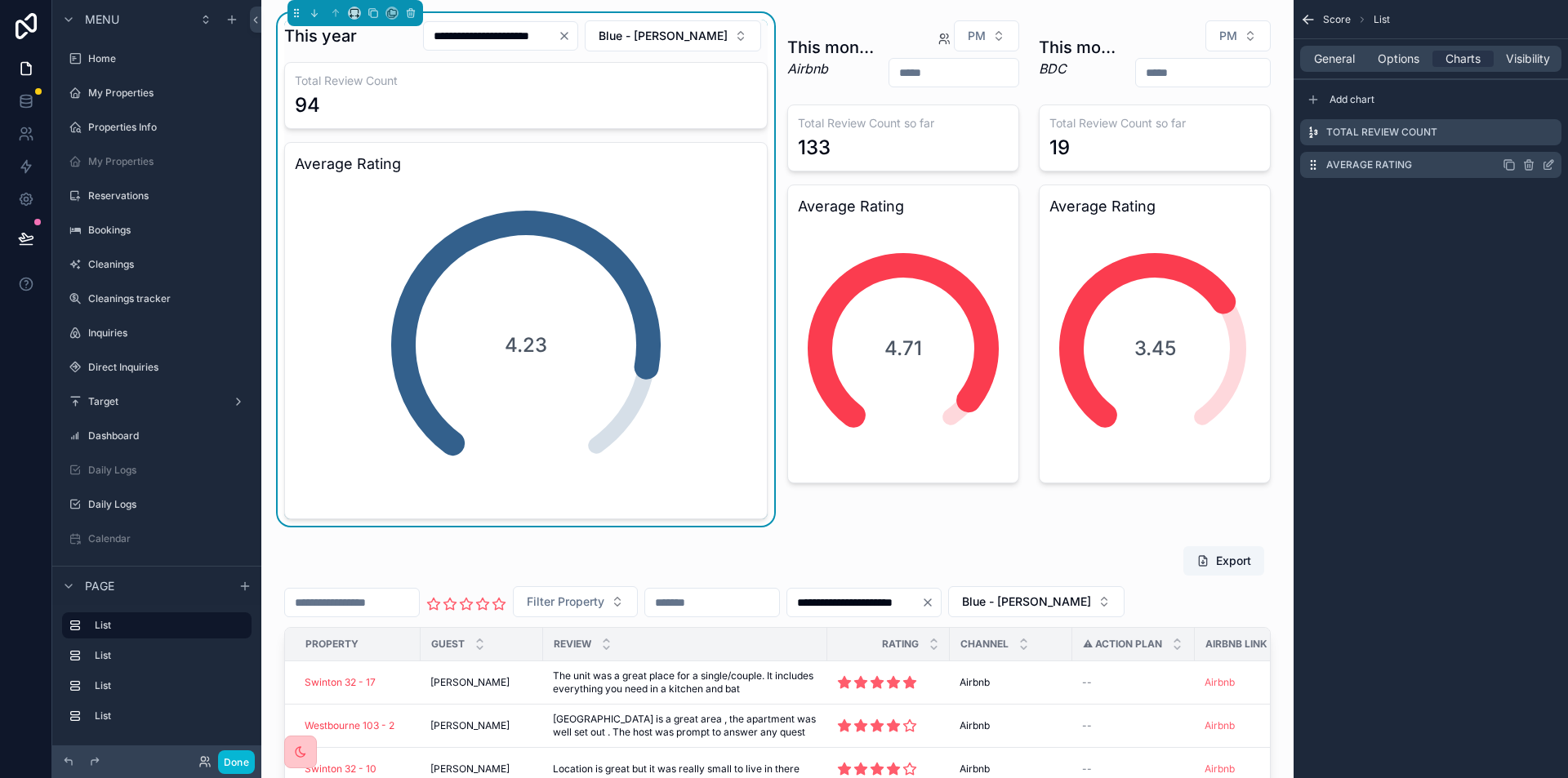
click at [1546, 162] on icon "scrollable content" at bounding box center [1548, 164] width 13 height 13
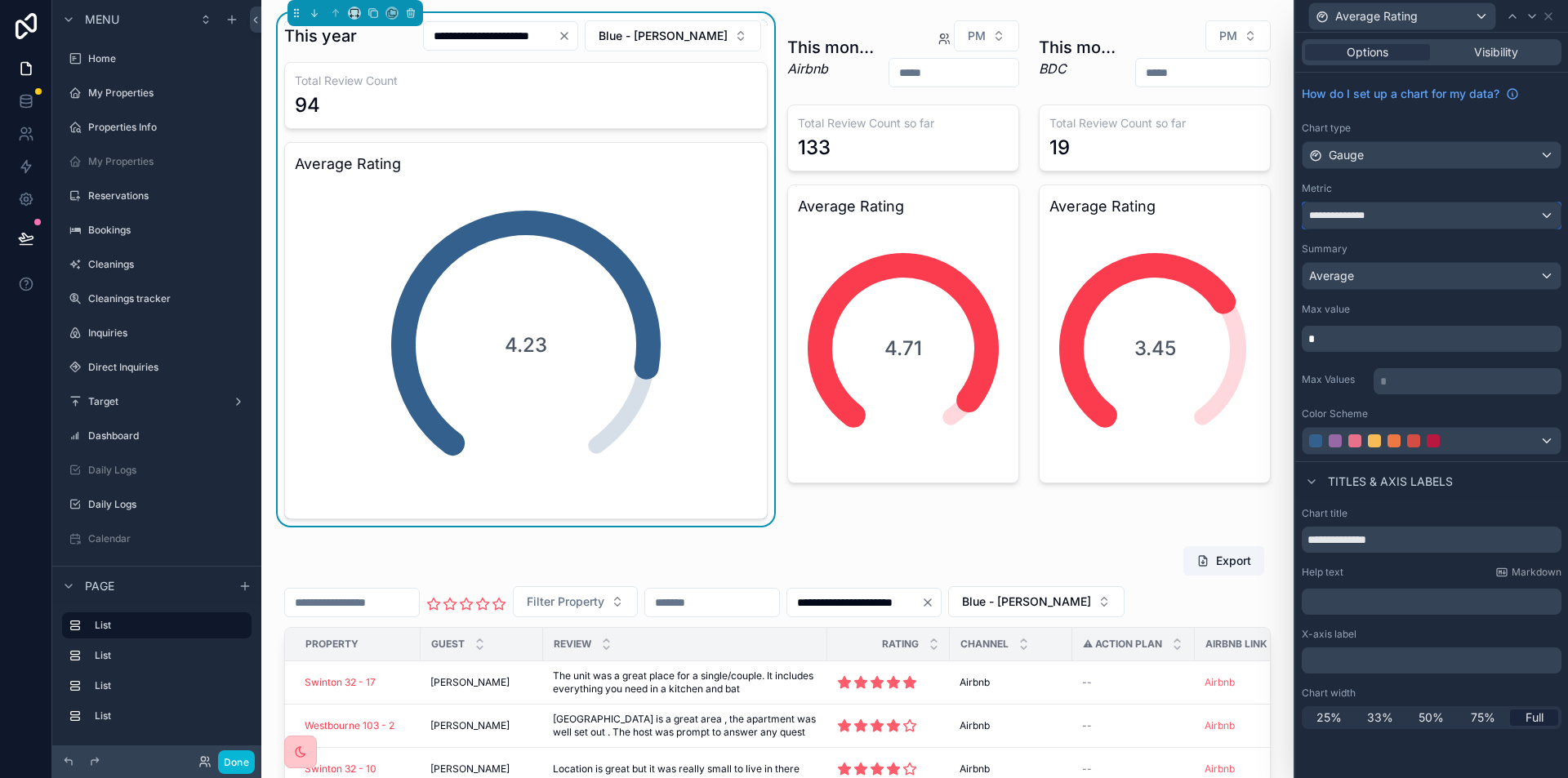
click at [1403, 214] on div "**********" at bounding box center [1431, 216] width 258 height 26
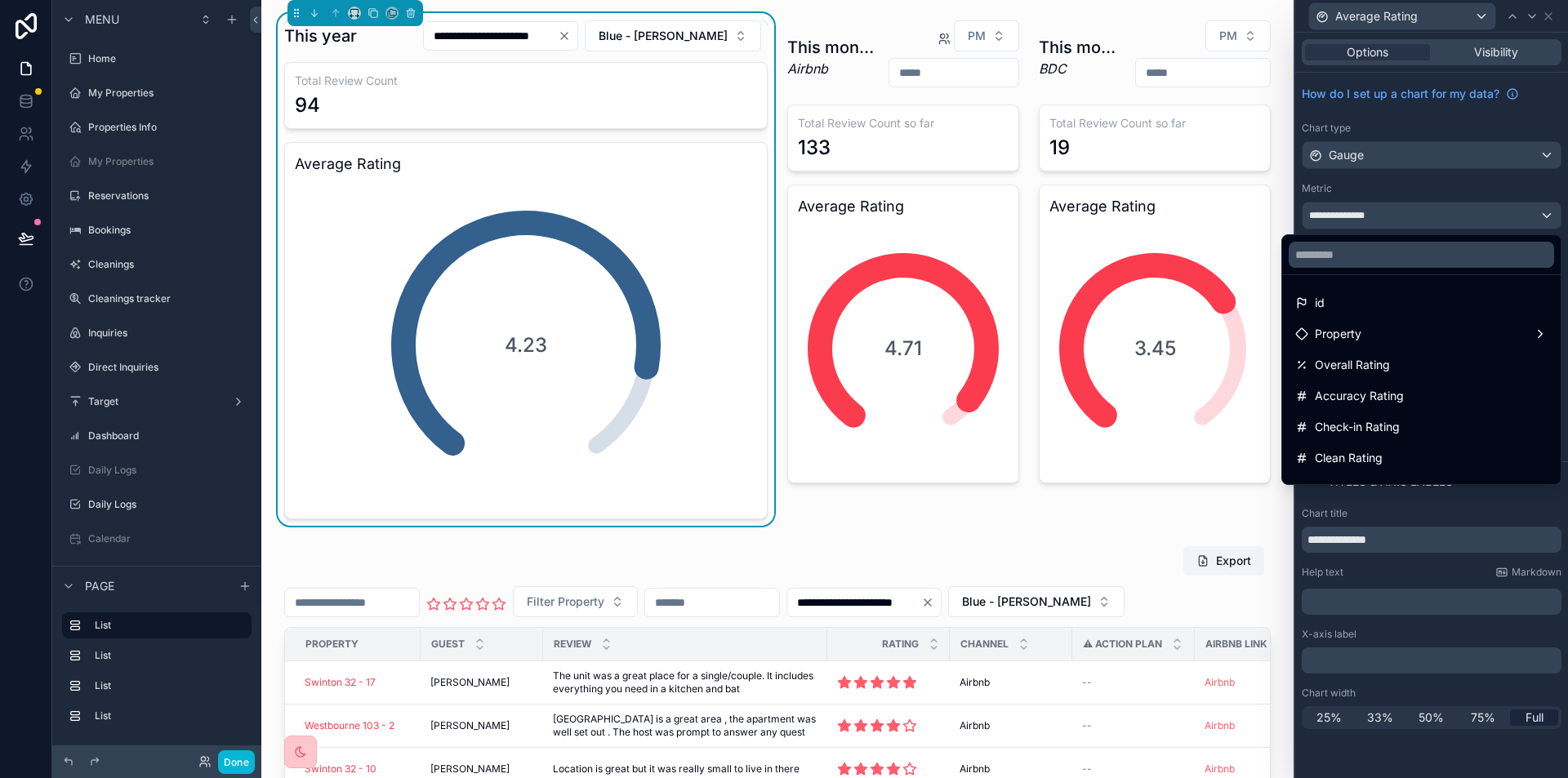
click at [1403, 214] on div at bounding box center [1430, 389] width 273 height 778
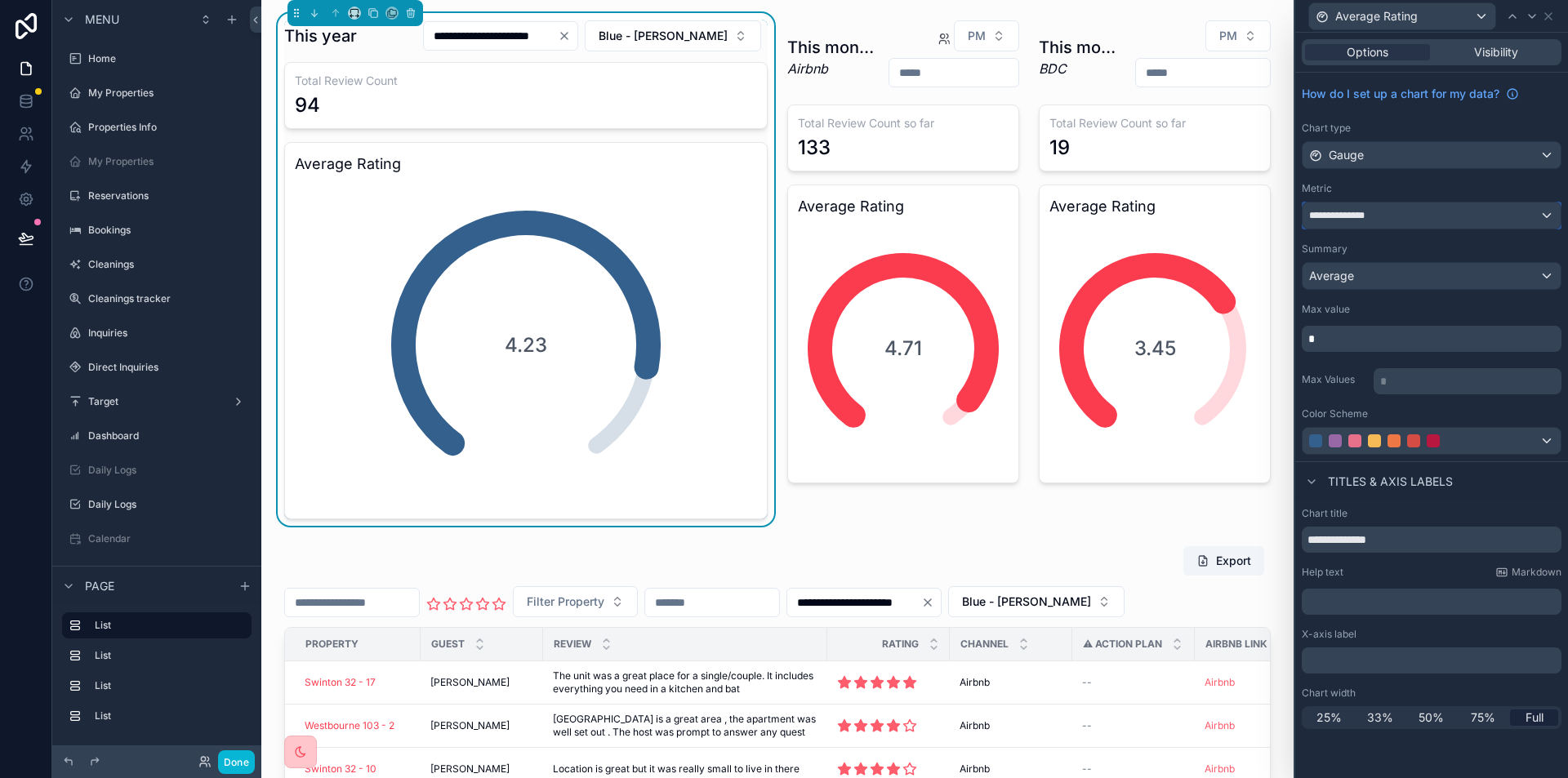
click at [1400, 218] on div "**********" at bounding box center [1431, 216] width 258 height 26
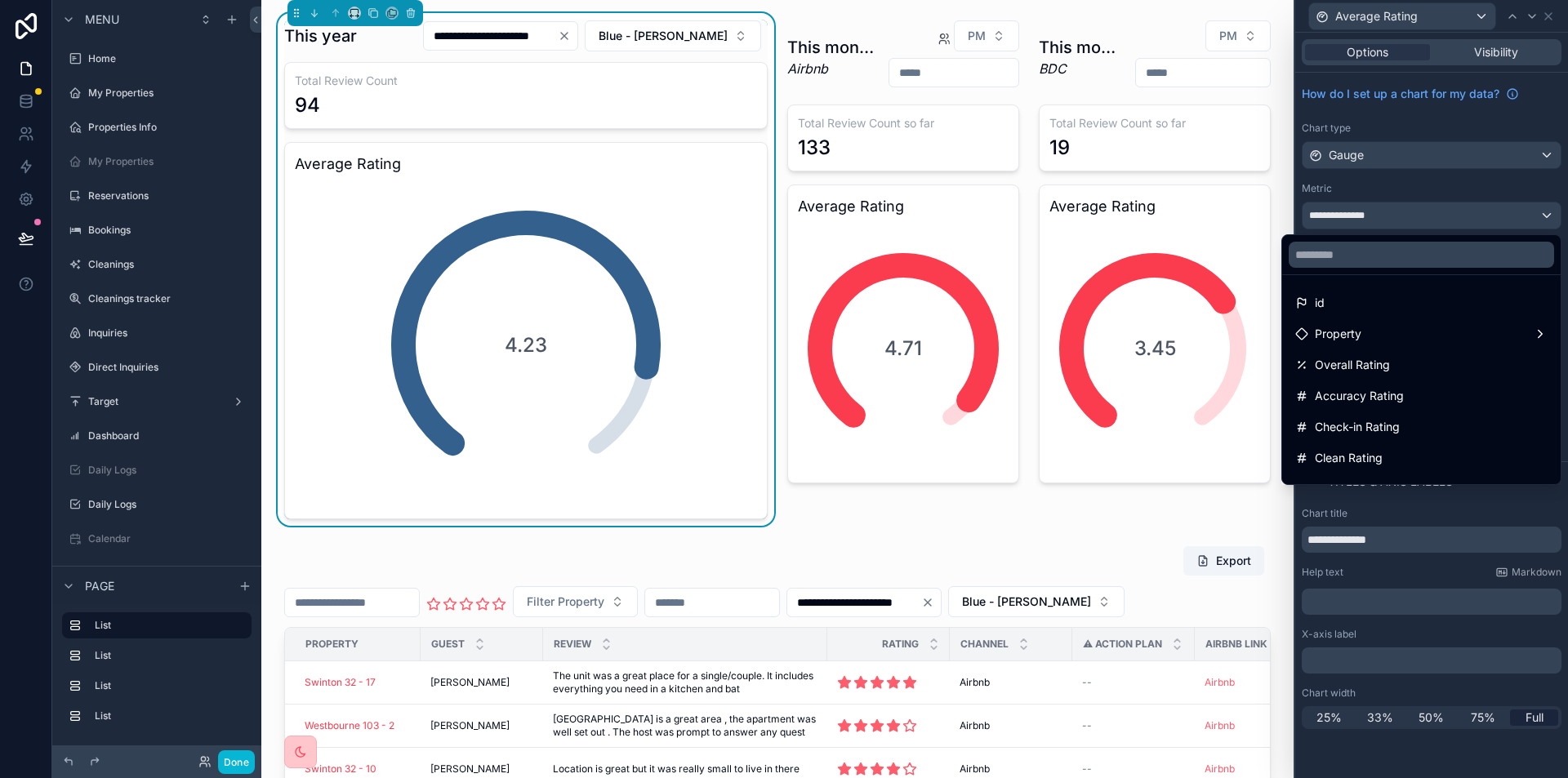
click at [1400, 218] on div at bounding box center [1430, 389] width 273 height 778
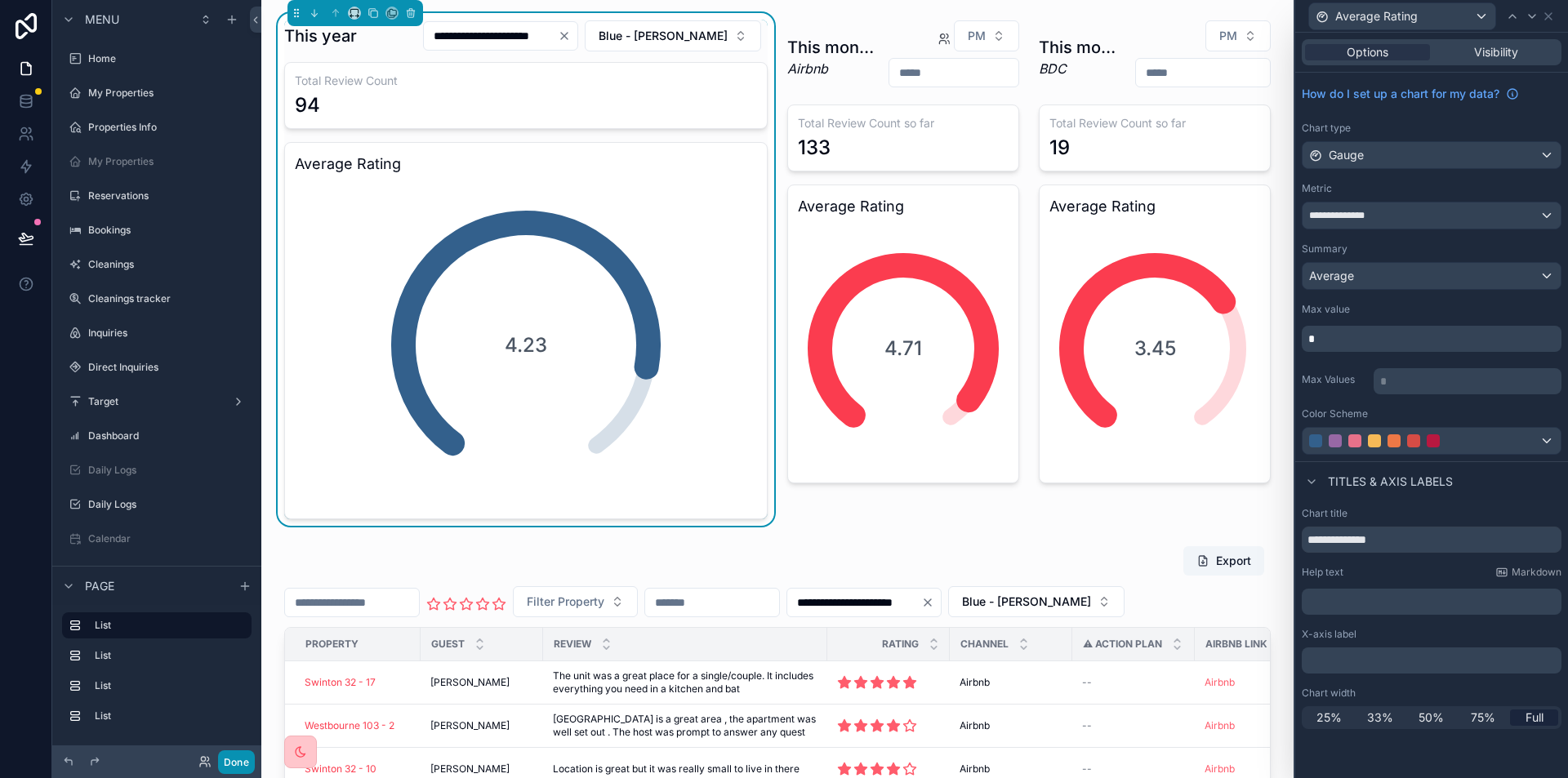
click at [237, 761] on button "Done" at bounding box center [236, 761] width 37 height 23
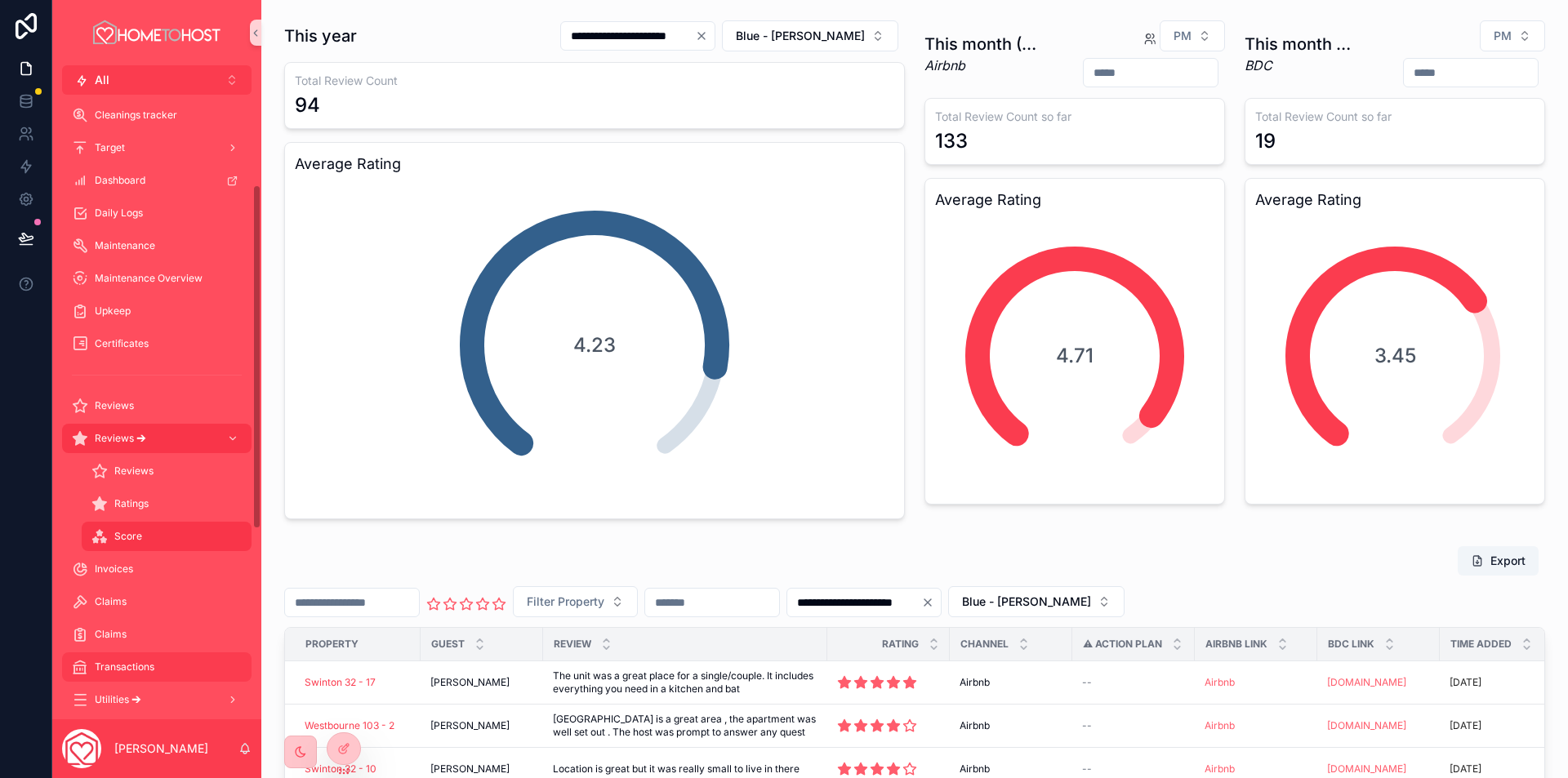
scroll to position [164, 0]
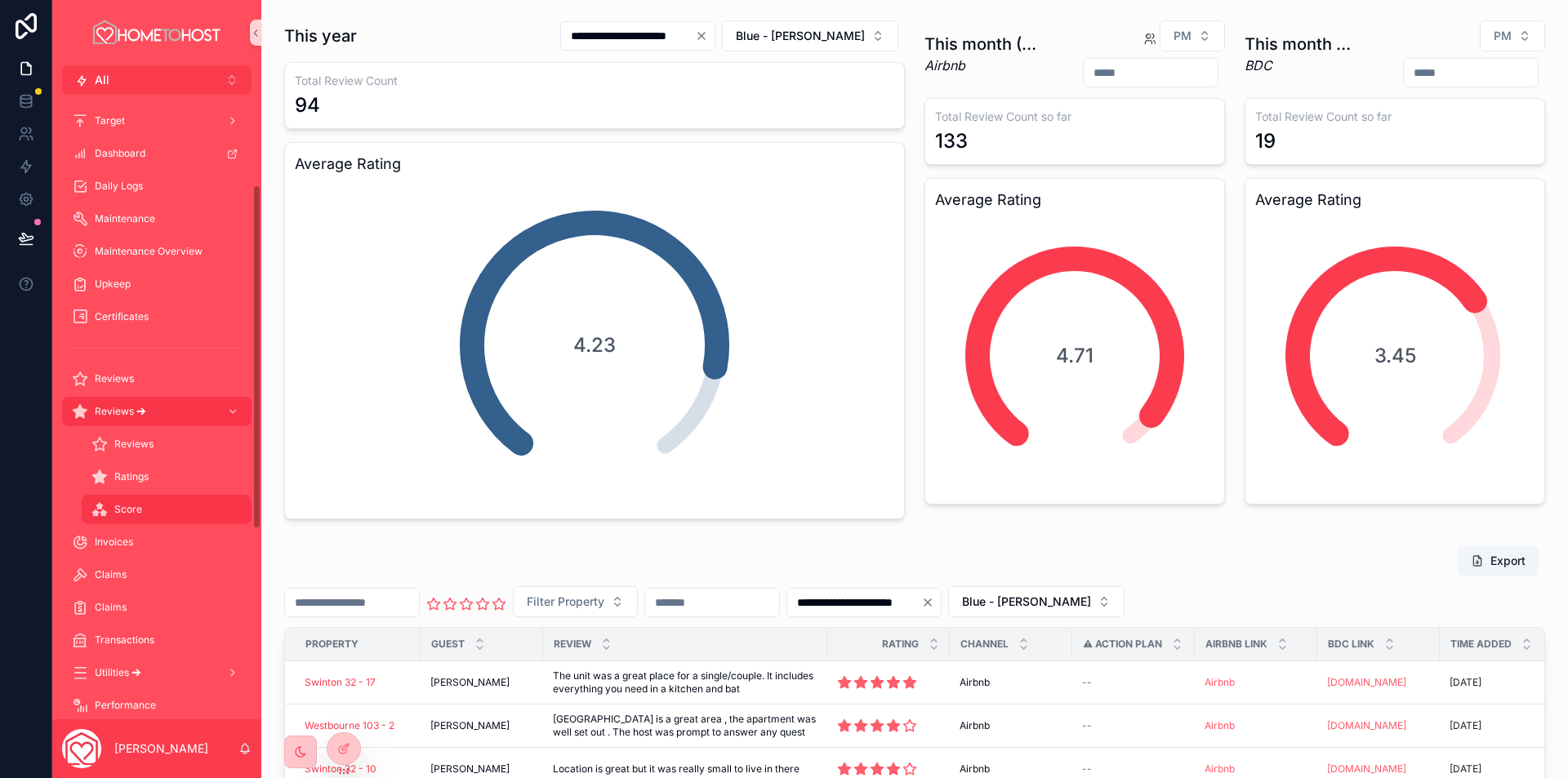
click at [141, 501] on div "Score" at bounding box center [166, 509] width 151 height 26
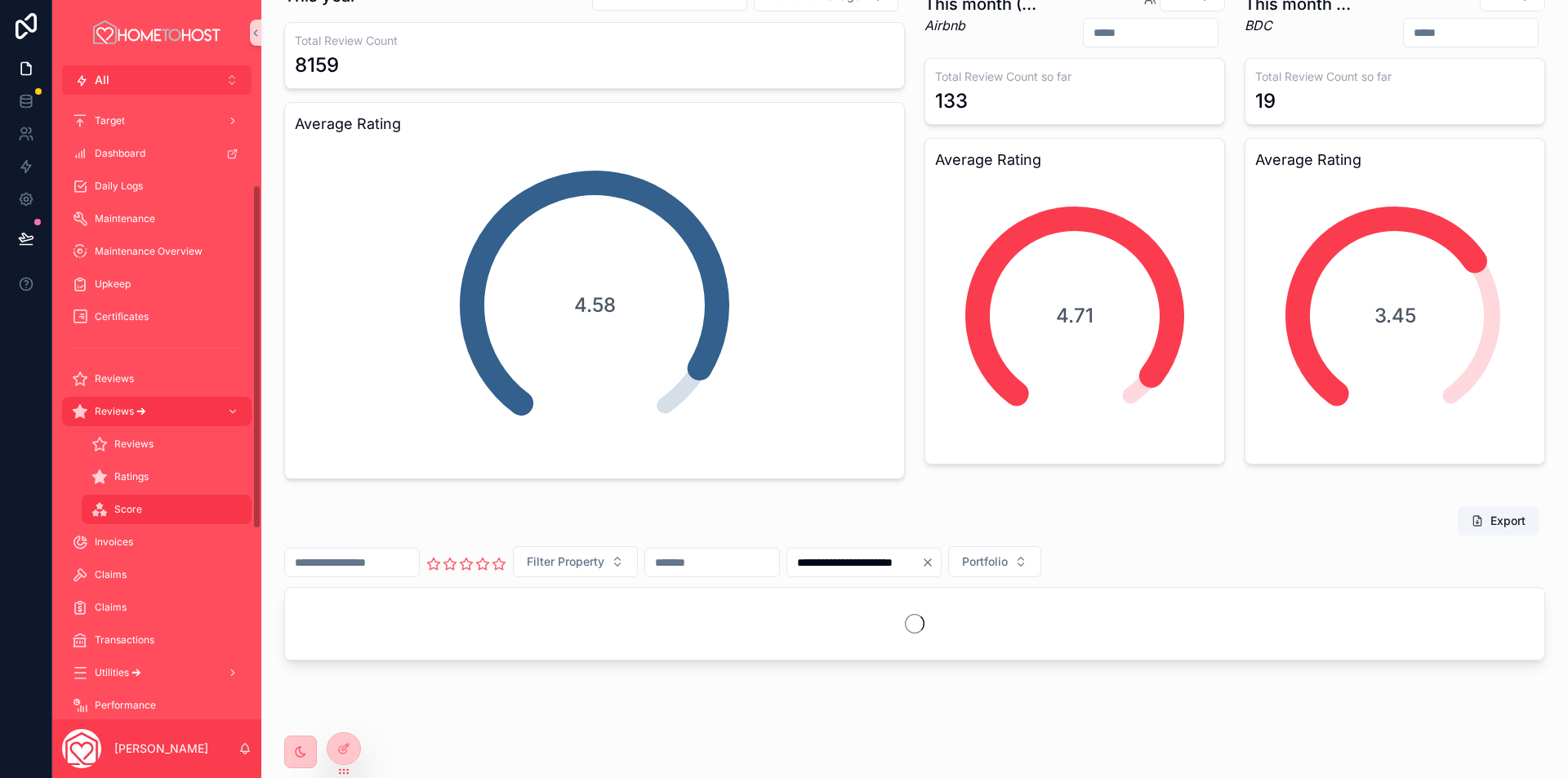
scroll to position [59, 0]
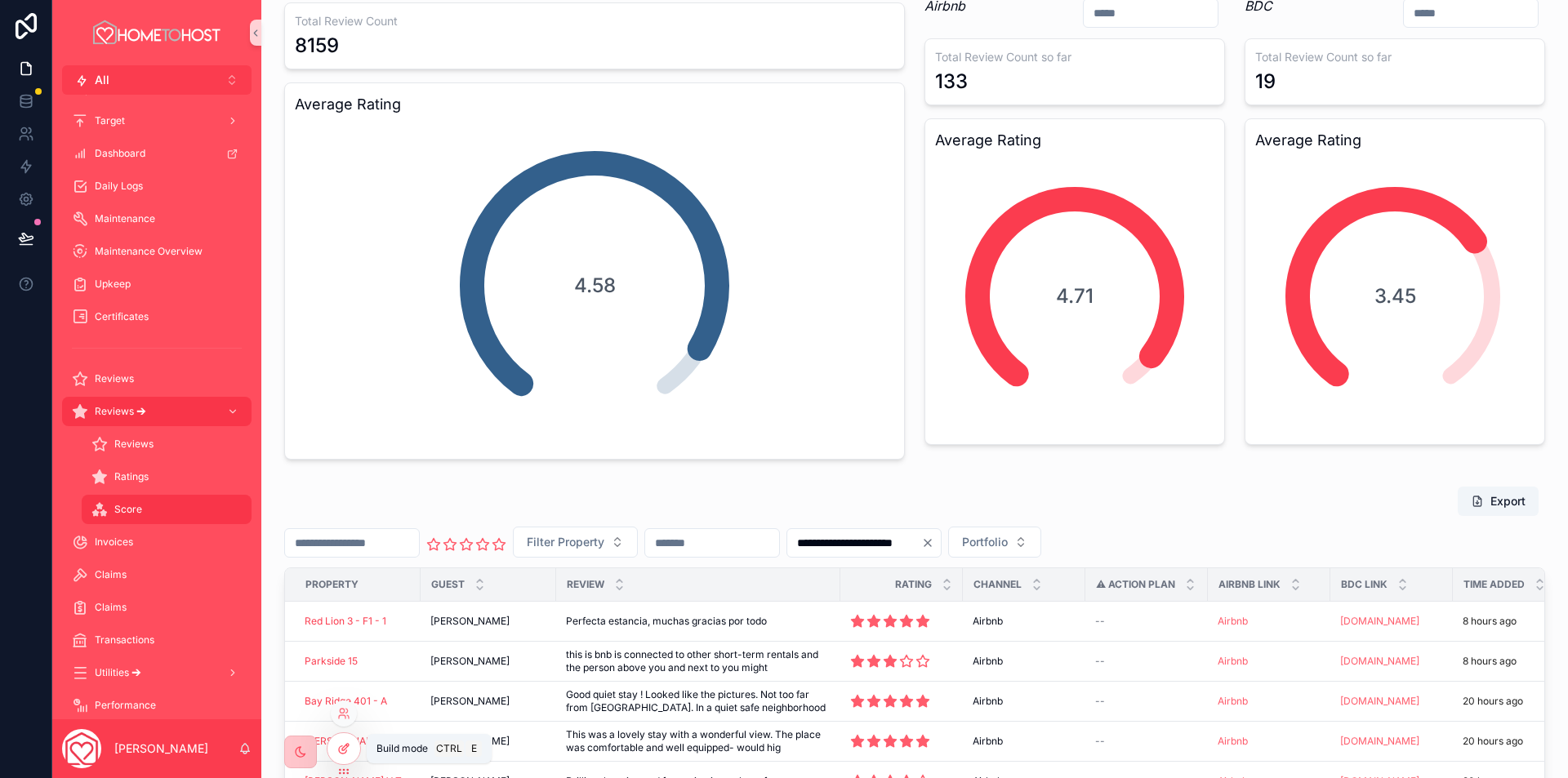
click at [346, 748] on icon at bounding box center [346, 747] width 7 height 7
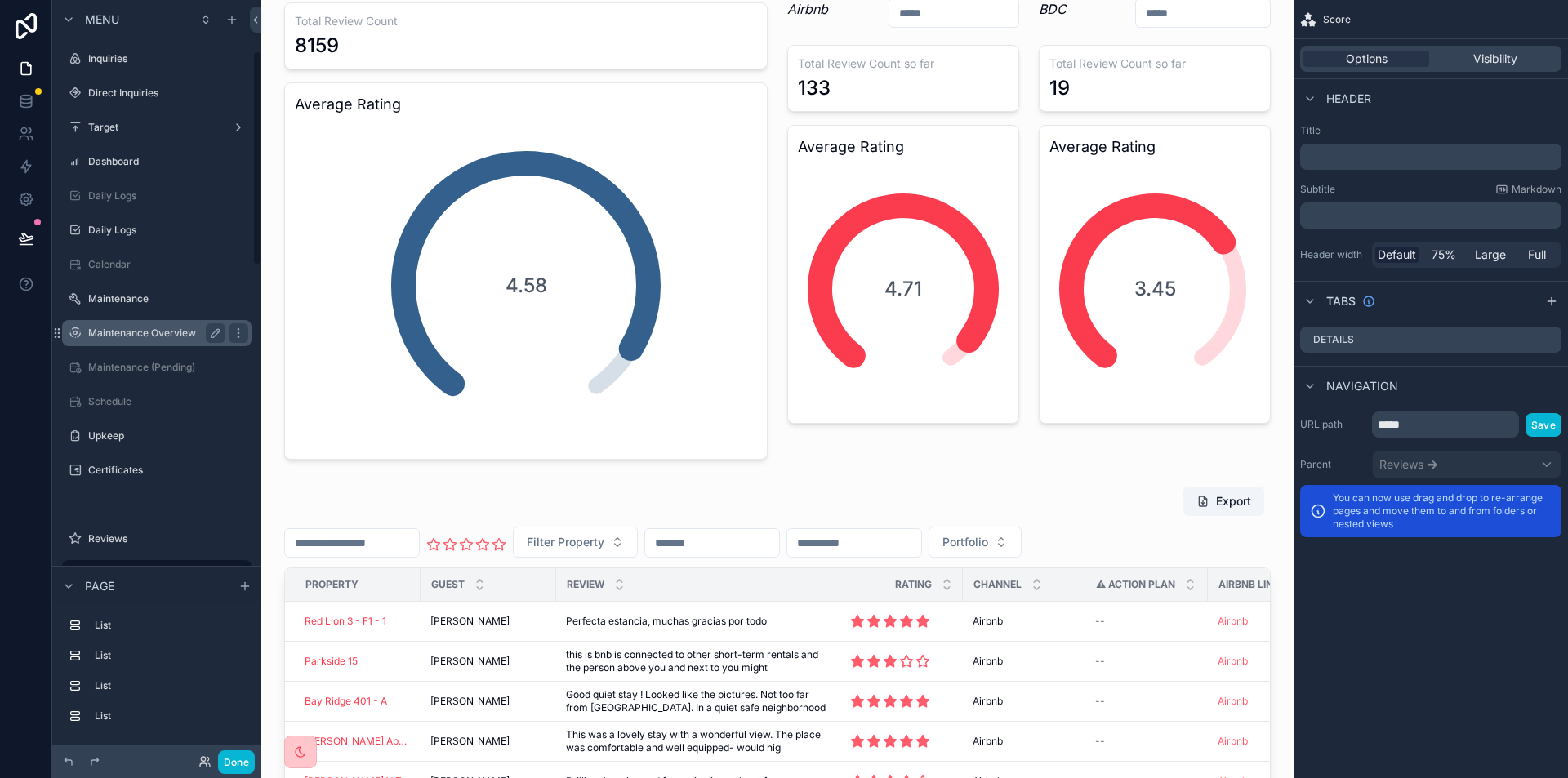
scroll to position [490, 0]
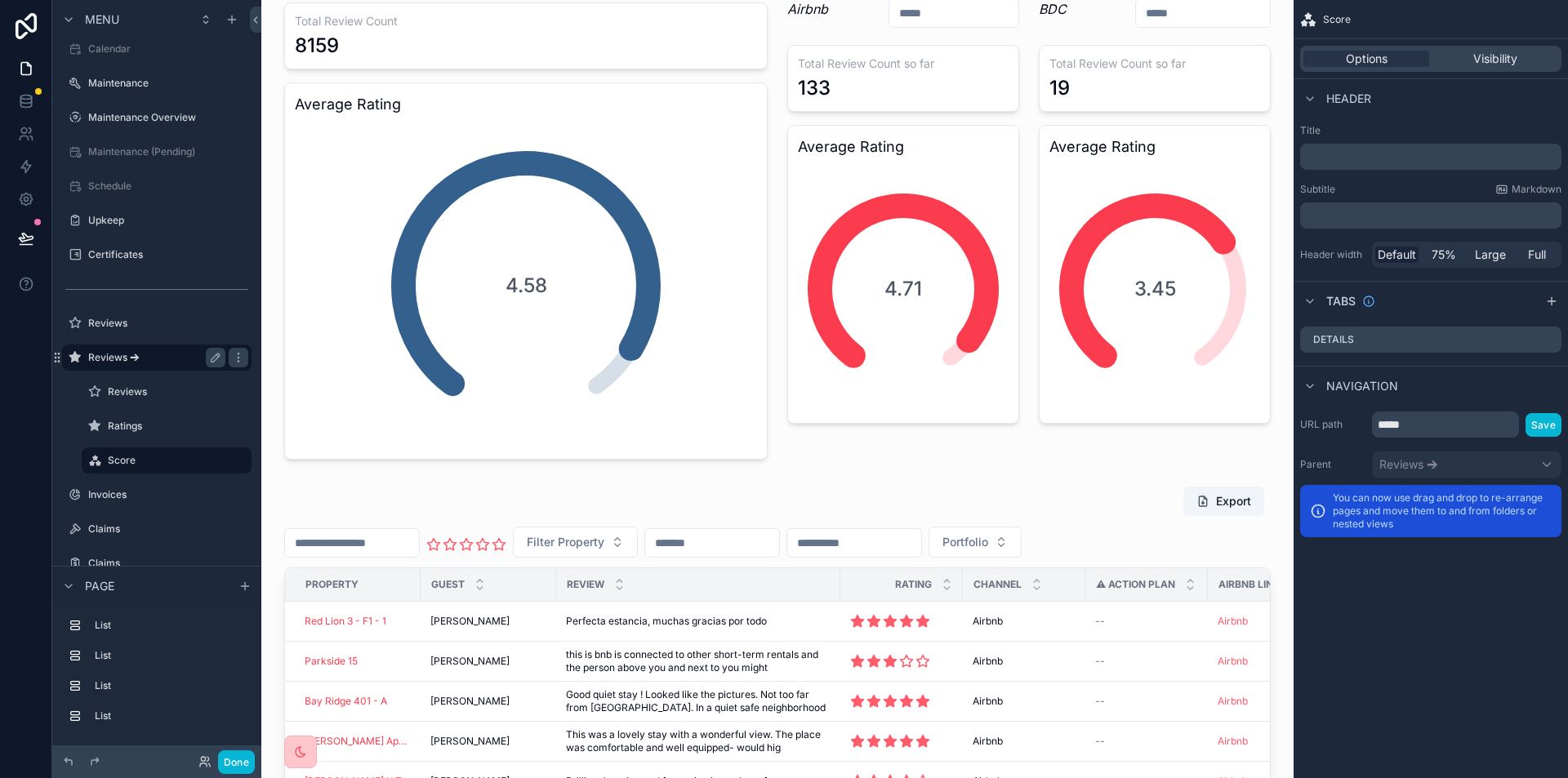
click at [98, 352] on label "Reviews 🡪" at bounding box center [153, 357] width 131 height 13
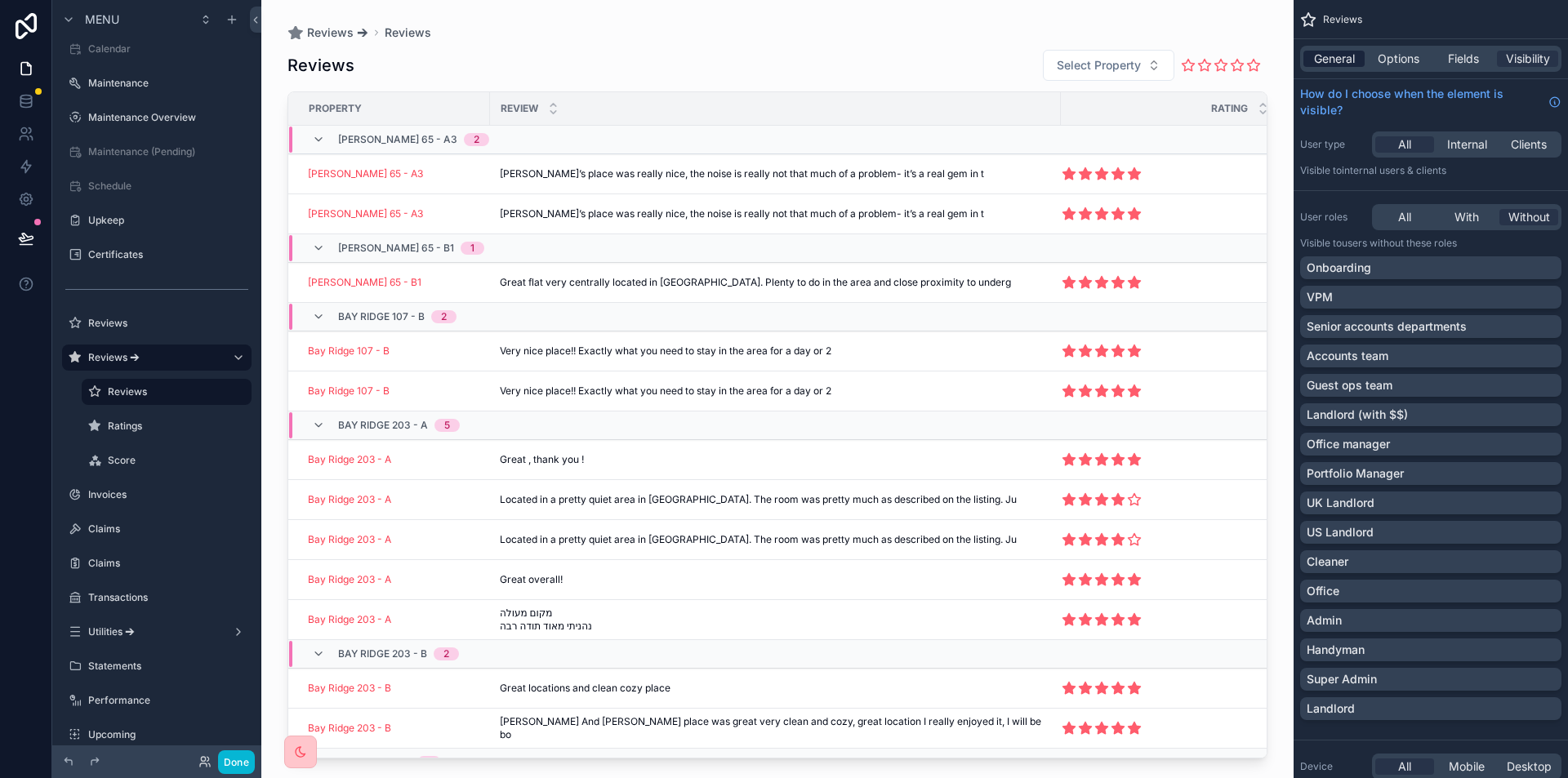
click at [1314, 60] on span "General" at bounding box center [1334, 58] width 41 height 17
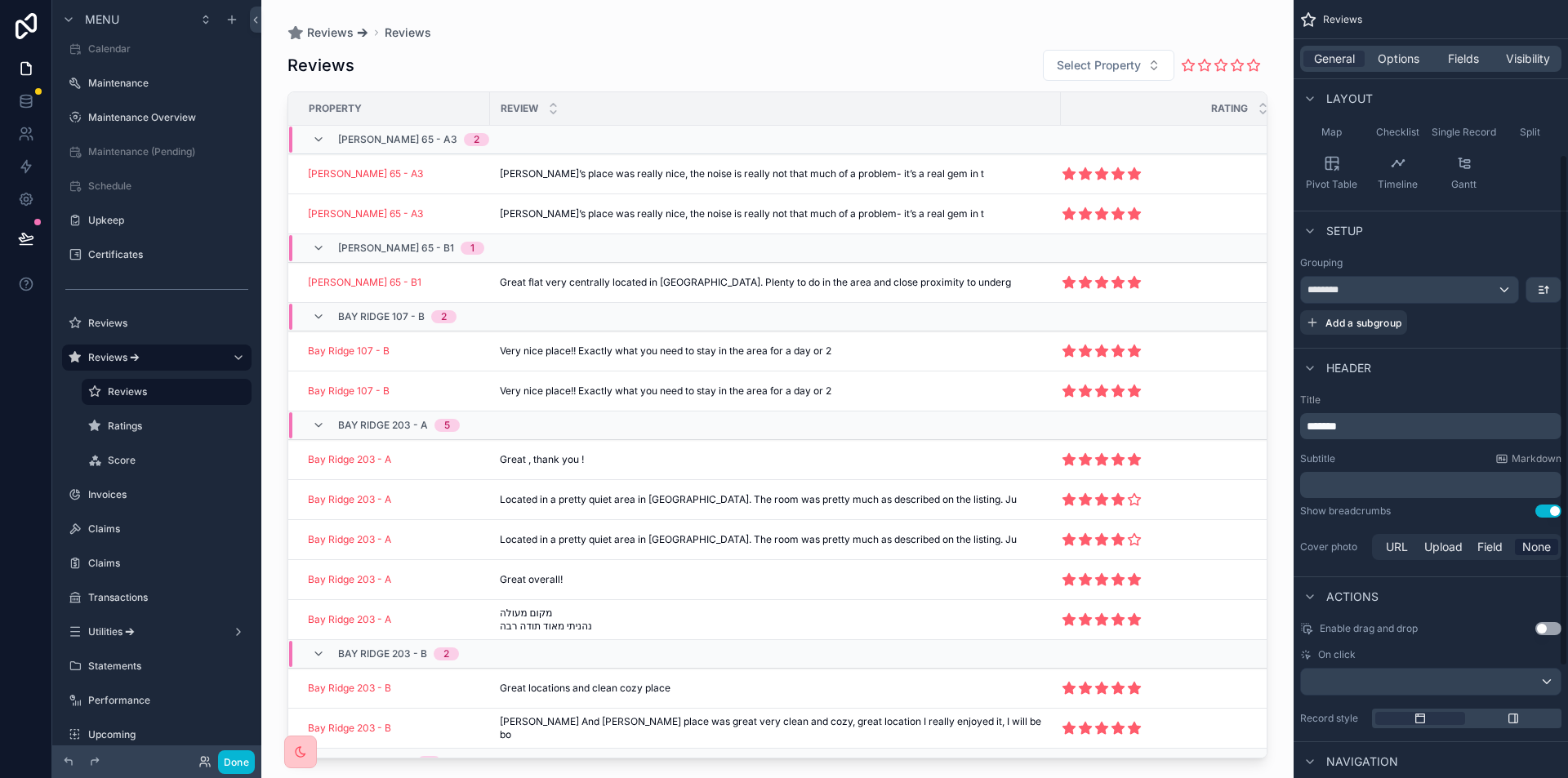
scroll to position [245, 0]
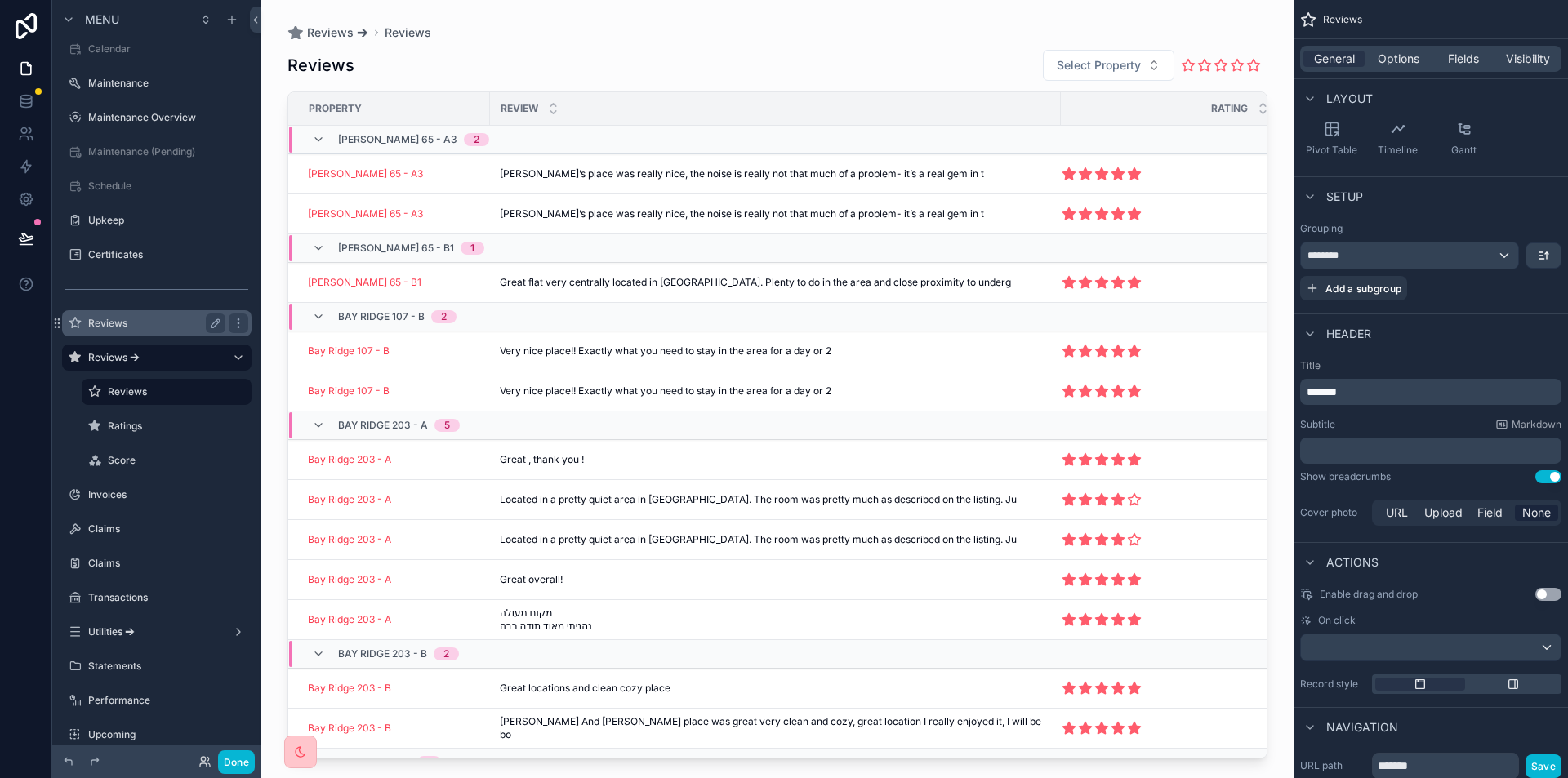
click at [109, 315] on div "Reviews" at bounding box center [157, 323] width 138 height 20
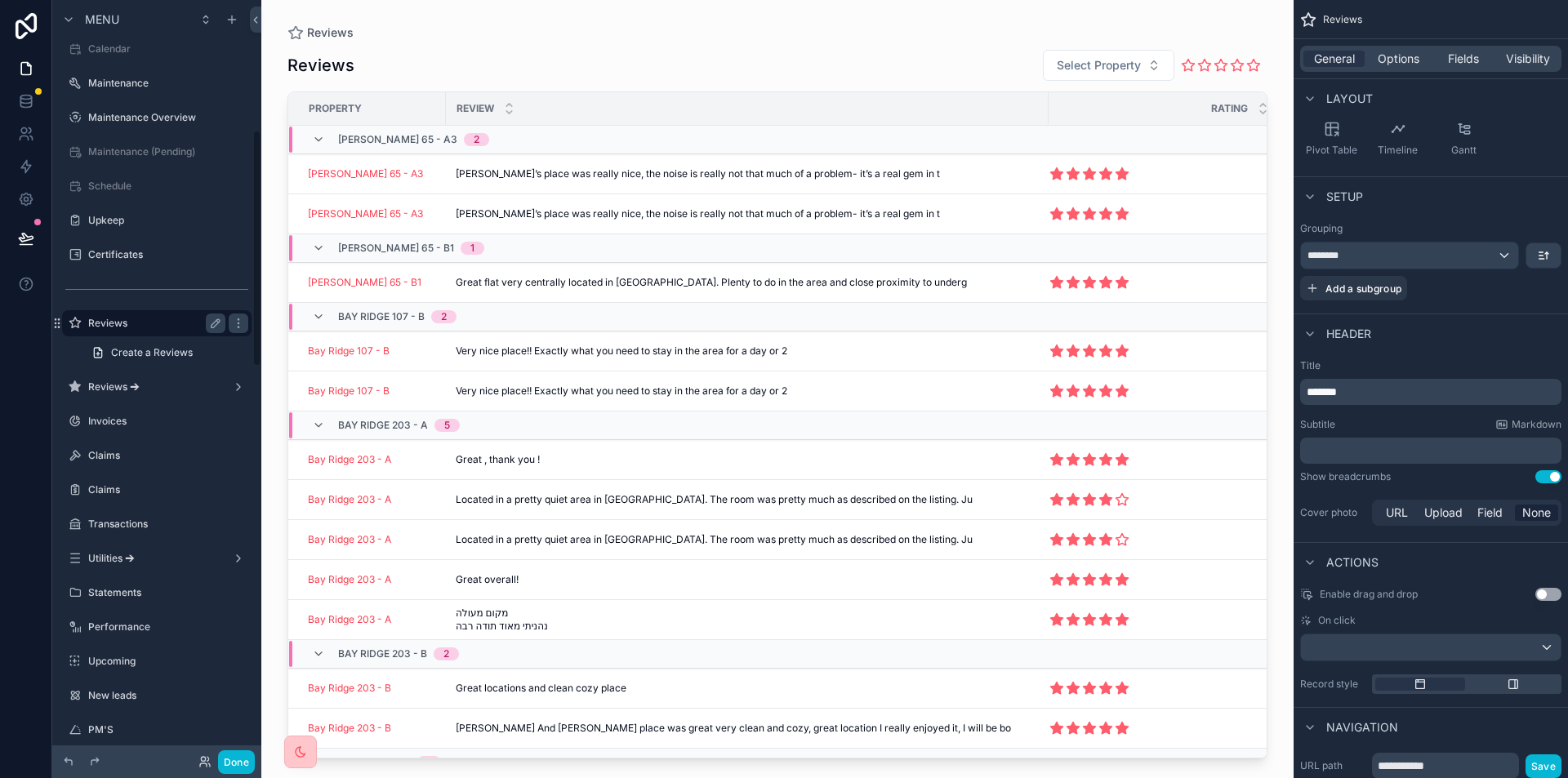
scroll to position [416, 0]
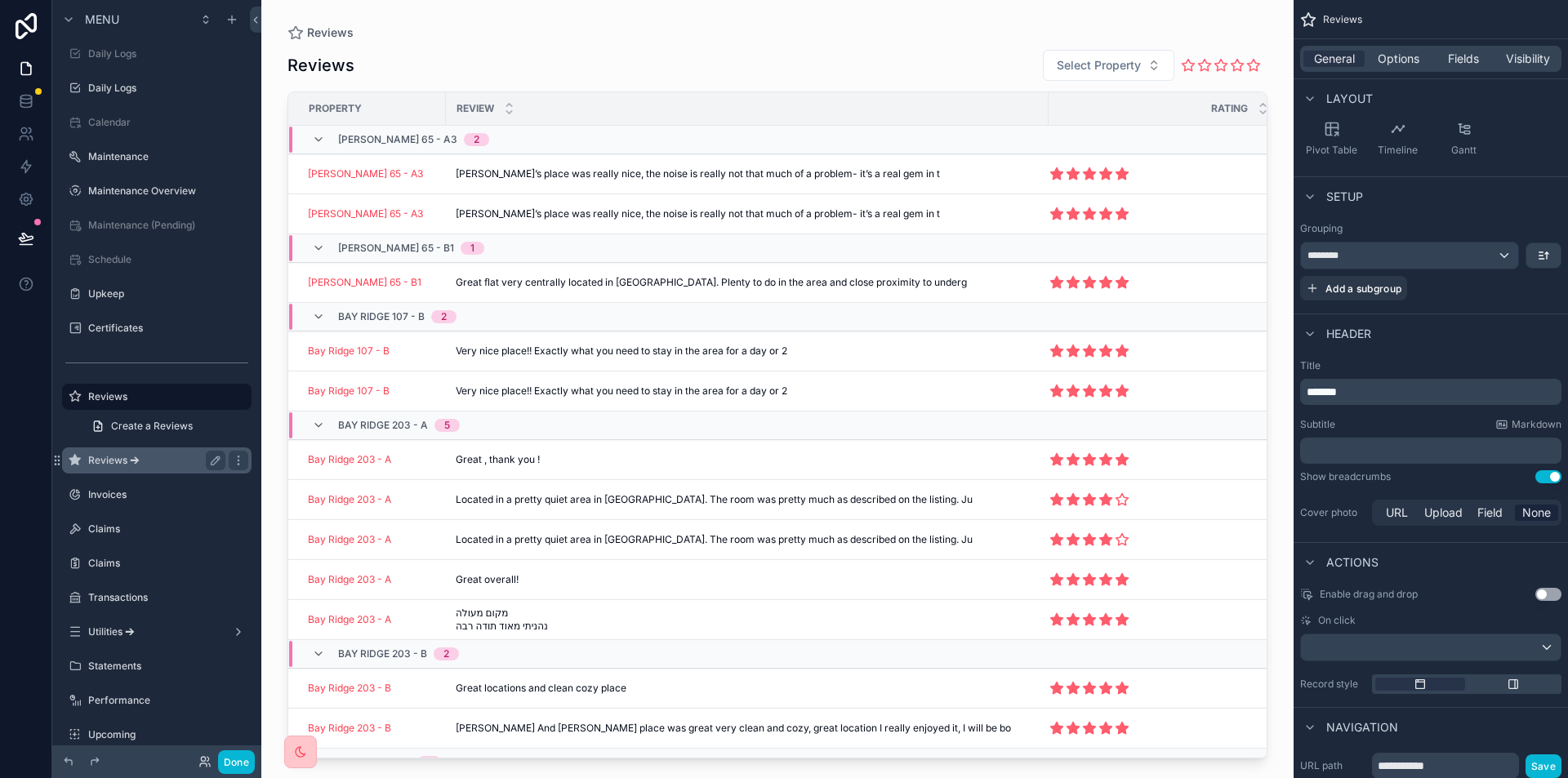
click at [122, 452] on div "Reviews 🡪" at bounding box center [157, 460] width 138 height 20
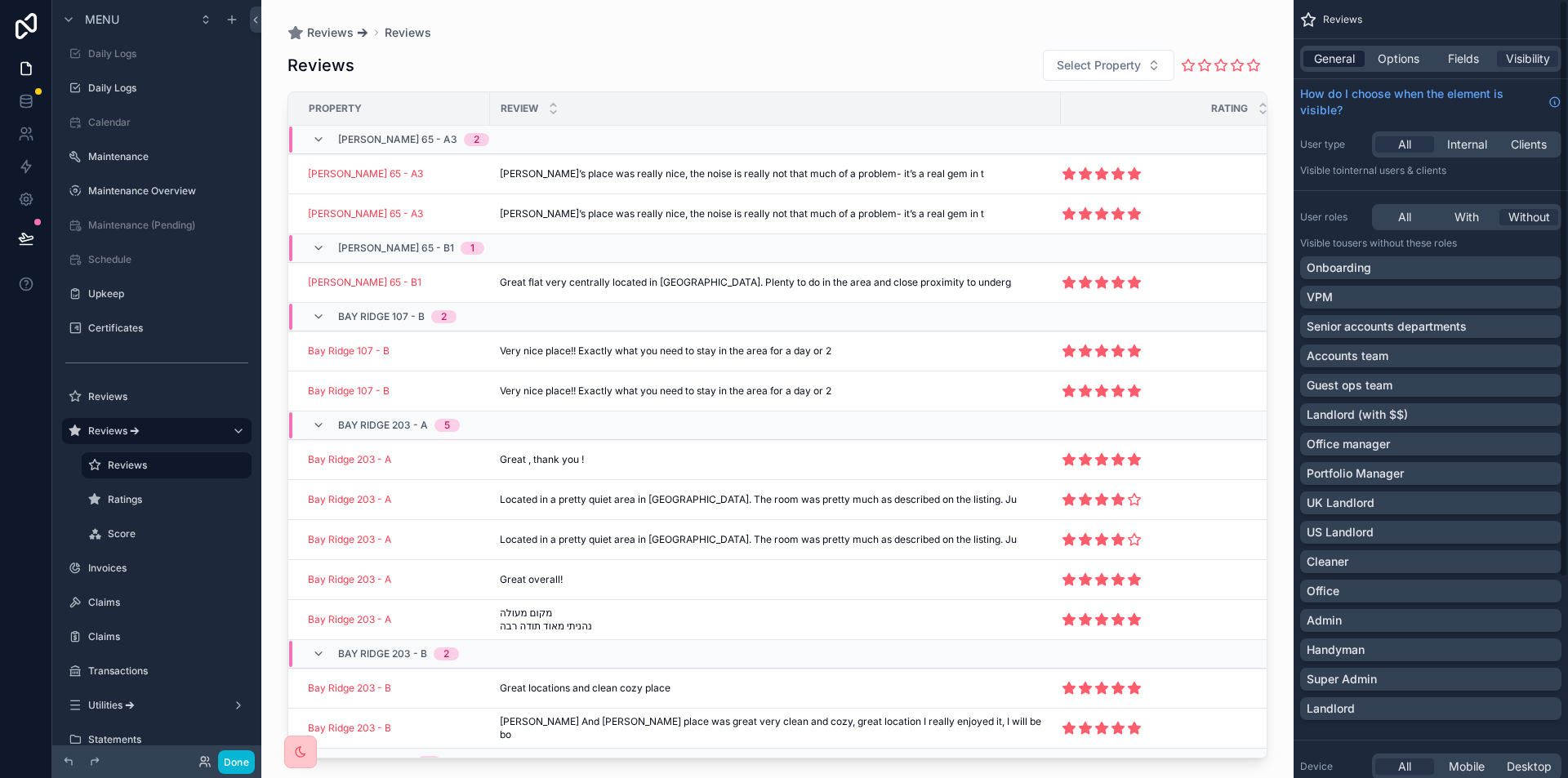
click at [1318, 56] on span "General" at bounding box center [1334, 58] width 41 height 17
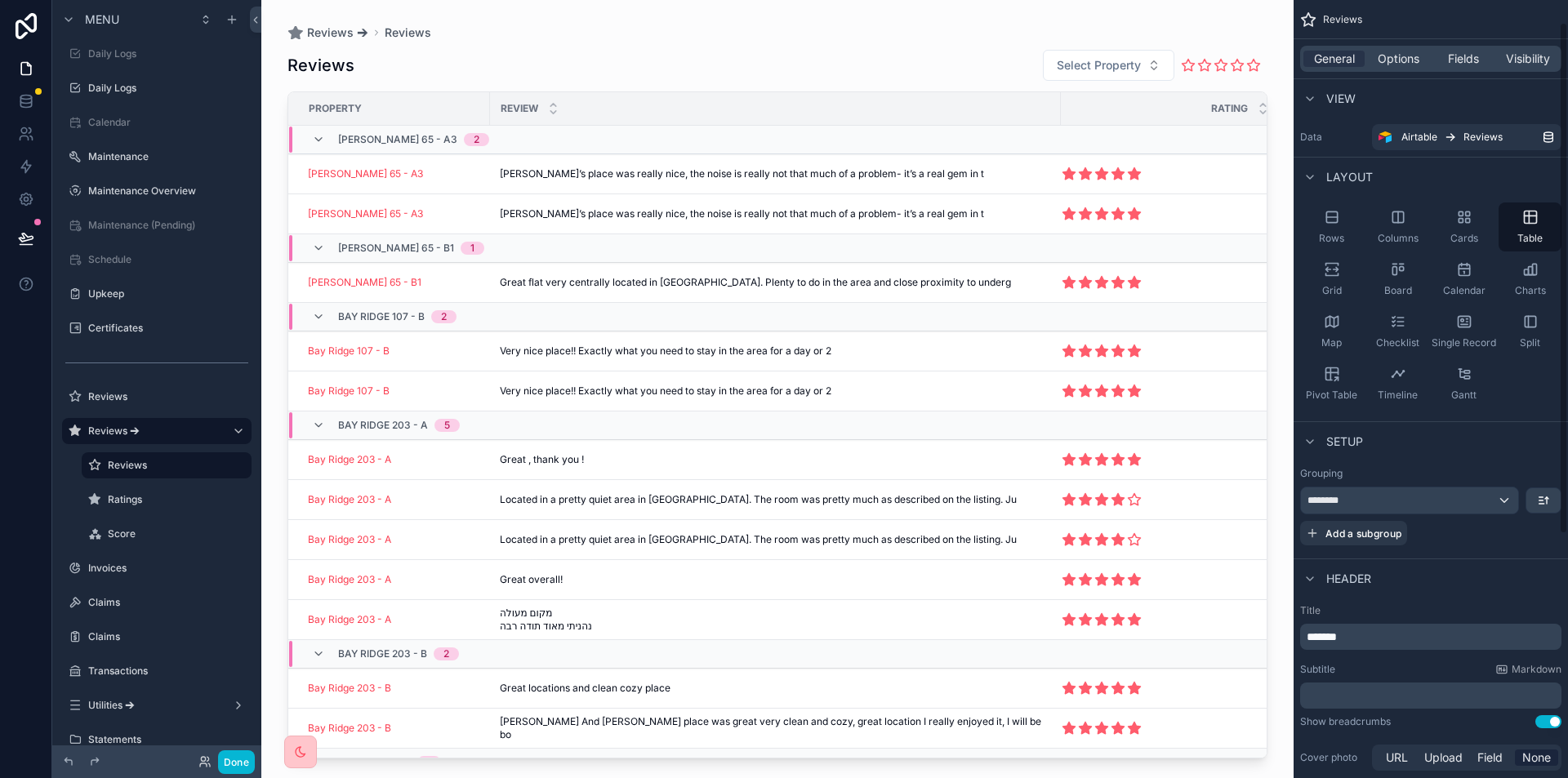
scroll to position [245, 0]
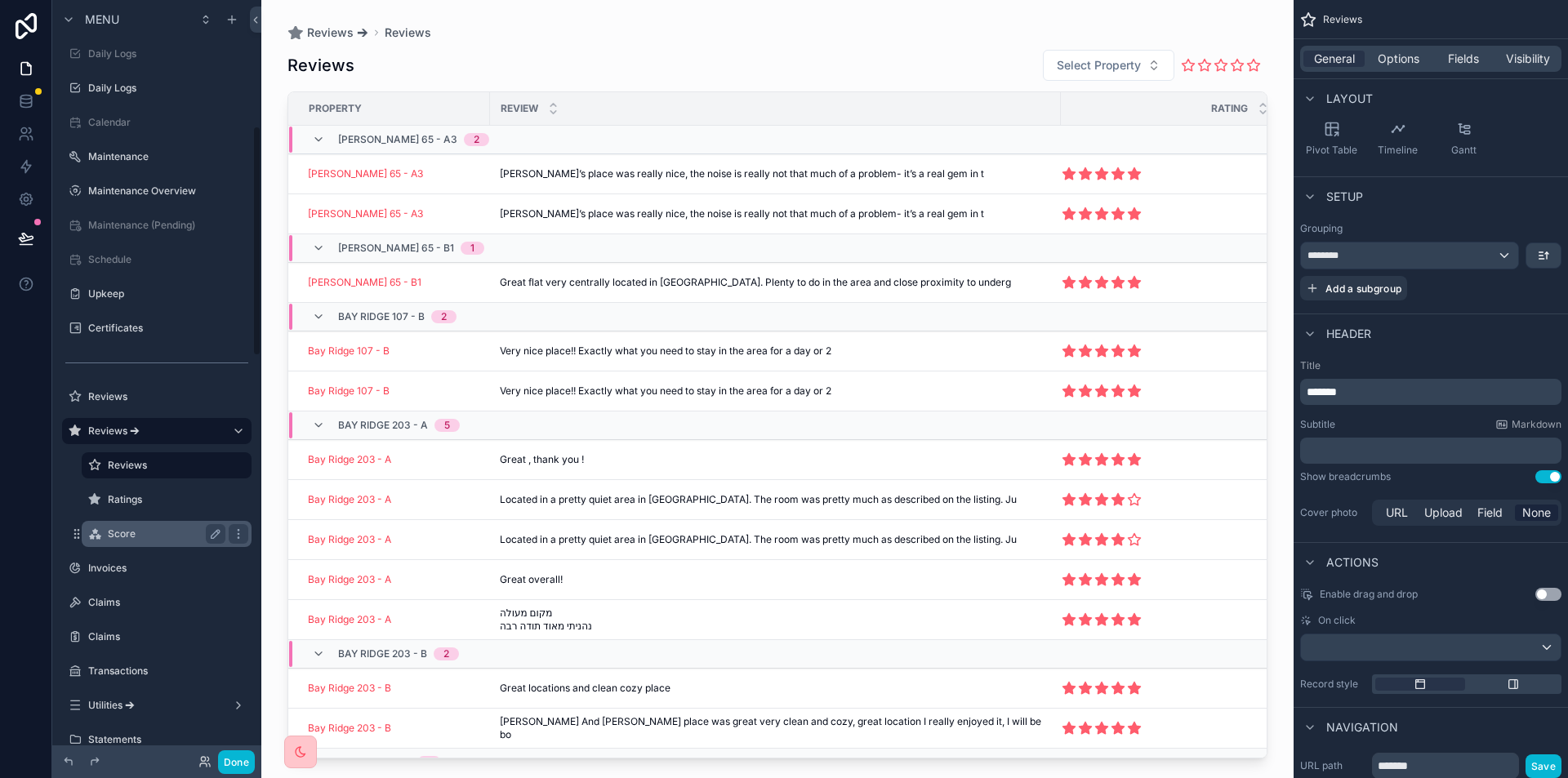
click at [164, 538] on label "Score" at bounding box center [164, 533] width 111 height 13
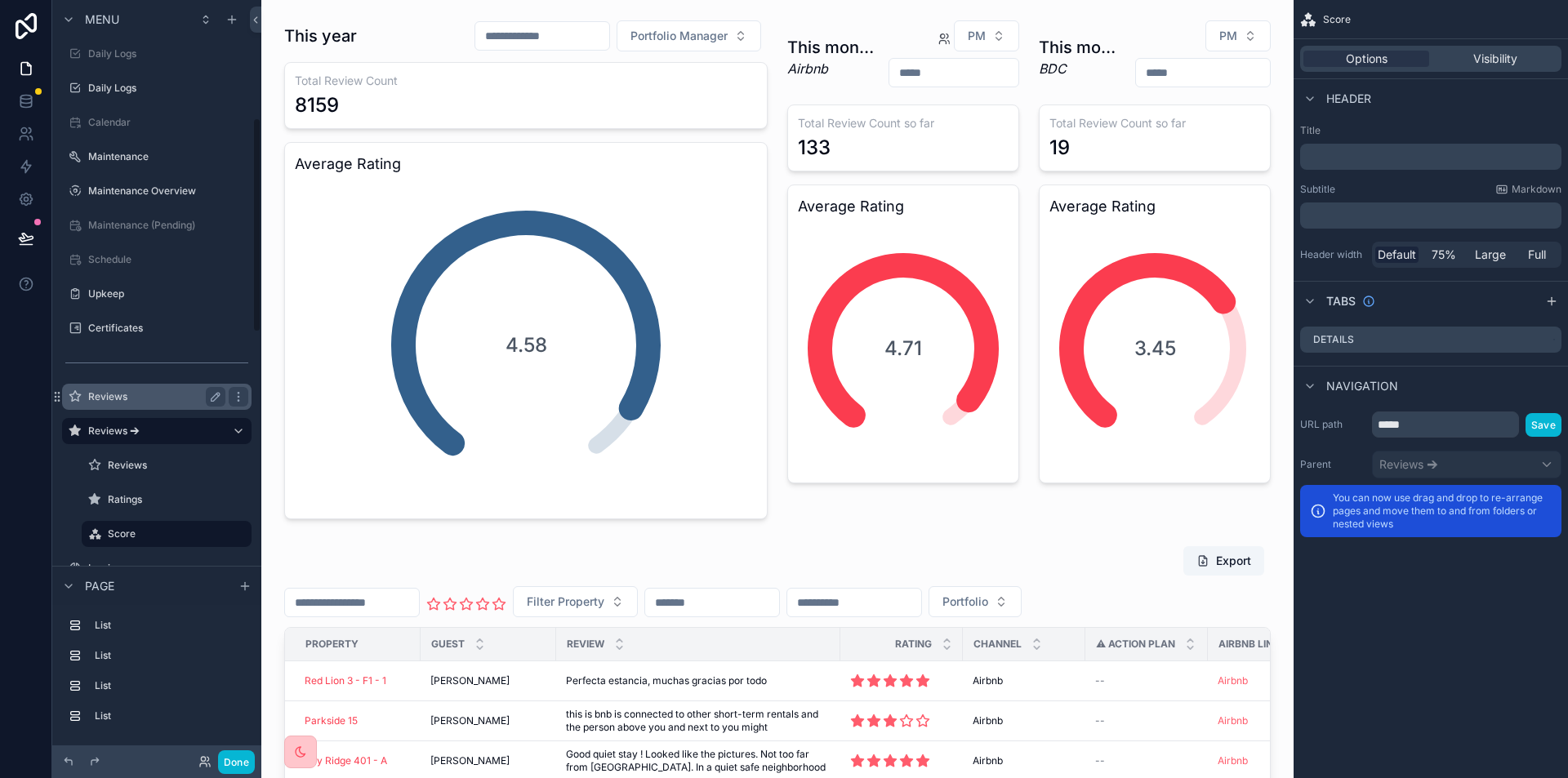
click at [127, 397] on label "Reviews" at bounding box center [153, 396] width 131 height 13
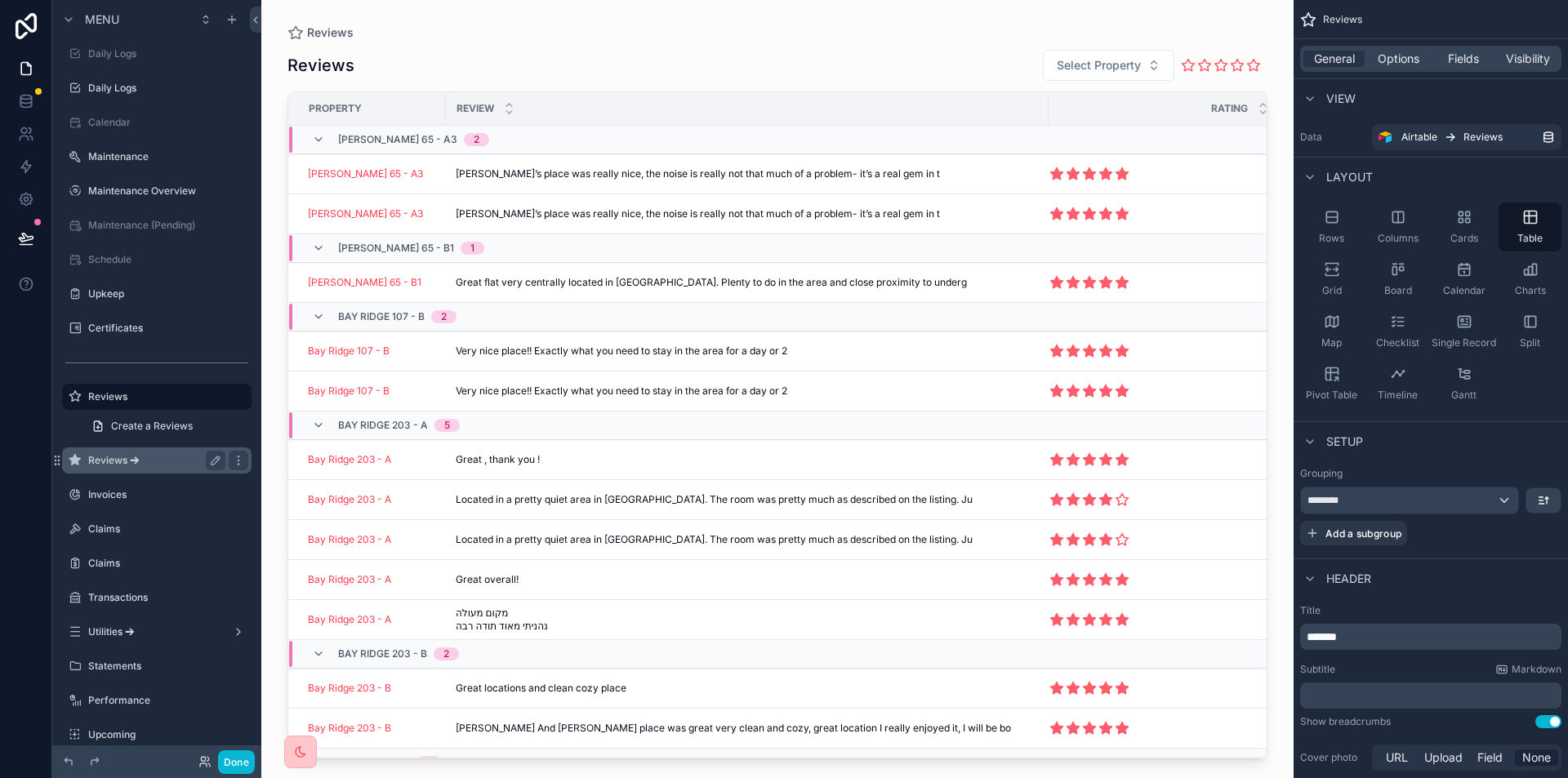
click at [124, 465] on label "Reviews 🡪" at bounding box center [153, 459] width 131 height 13
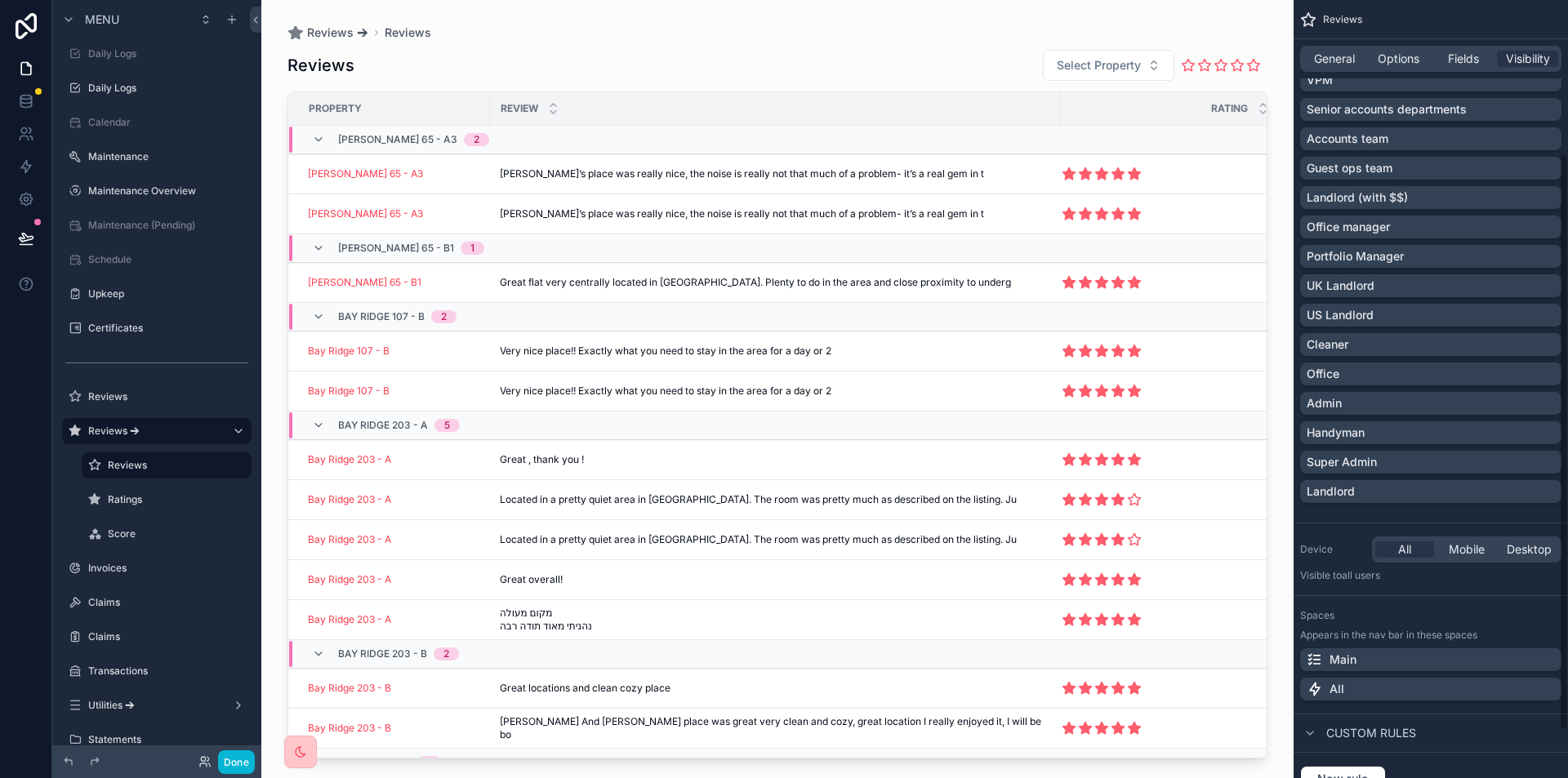
scroll to position [189, 0]
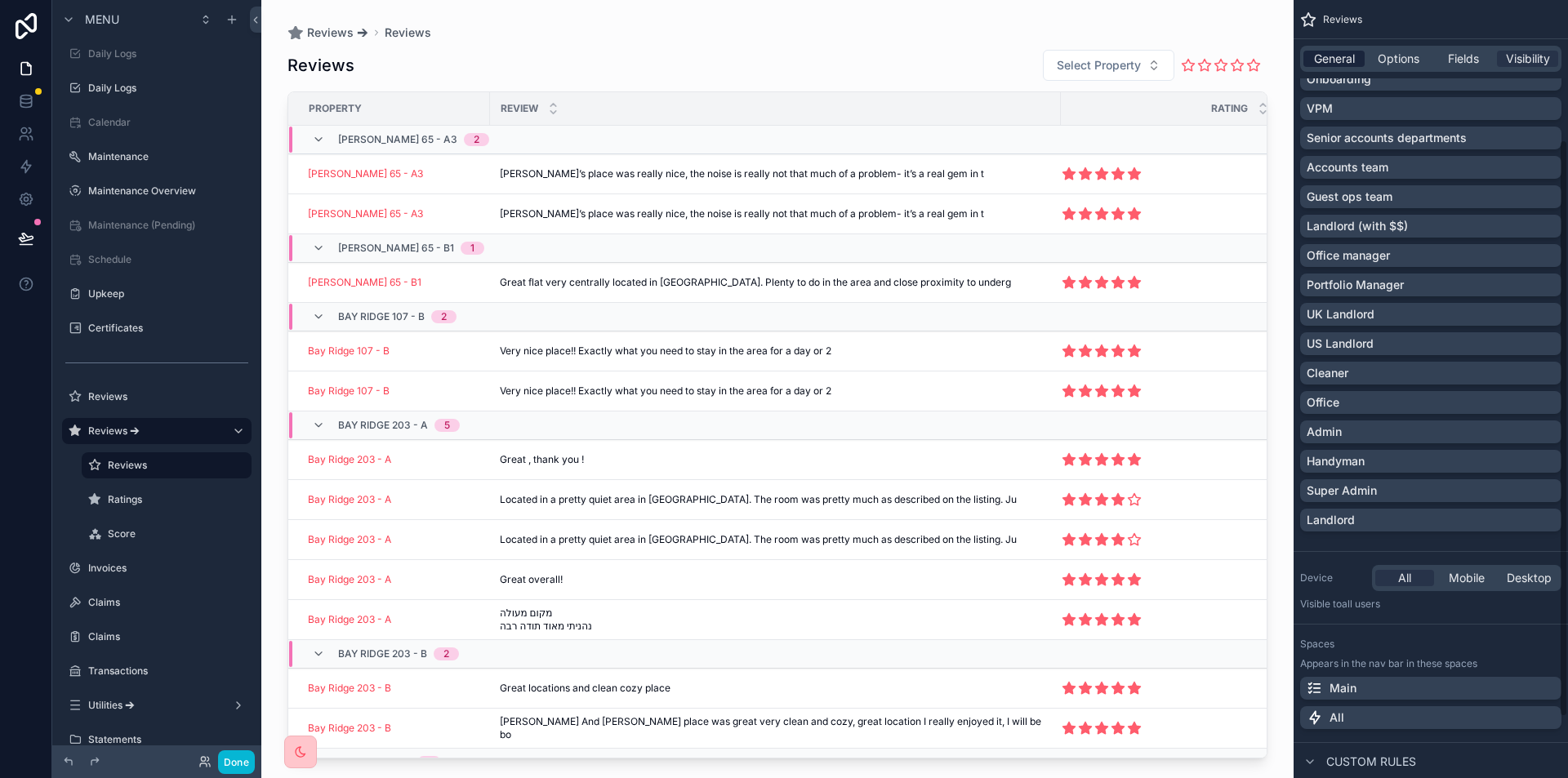
click at [1330, 59] on span "General" at bounding box center [1334, 58] width 41 height 17
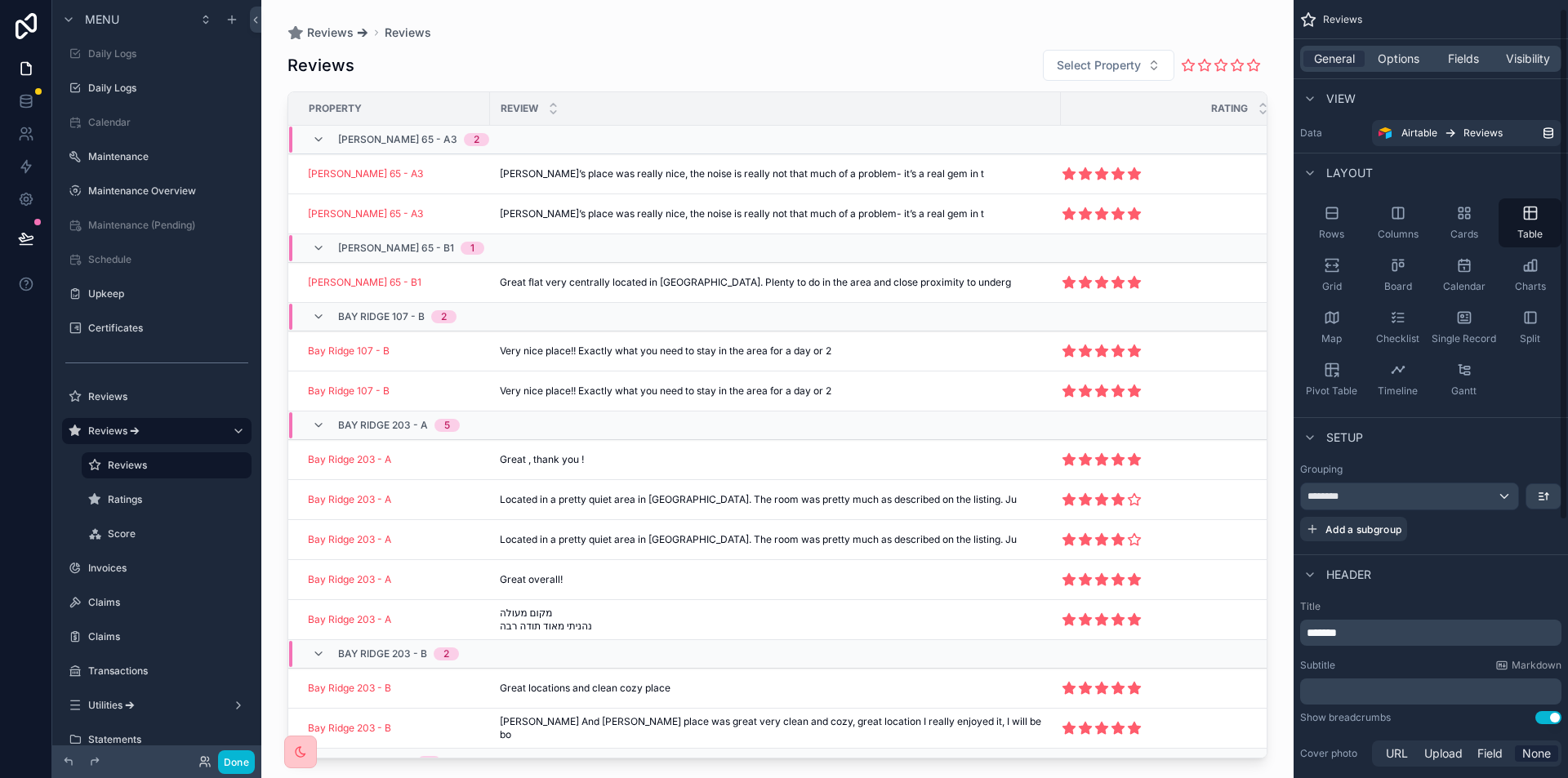
scroll to position [0, 0]
click at [239, 757] on button "Done" at bounding box center [236, 761] width 37 height 23
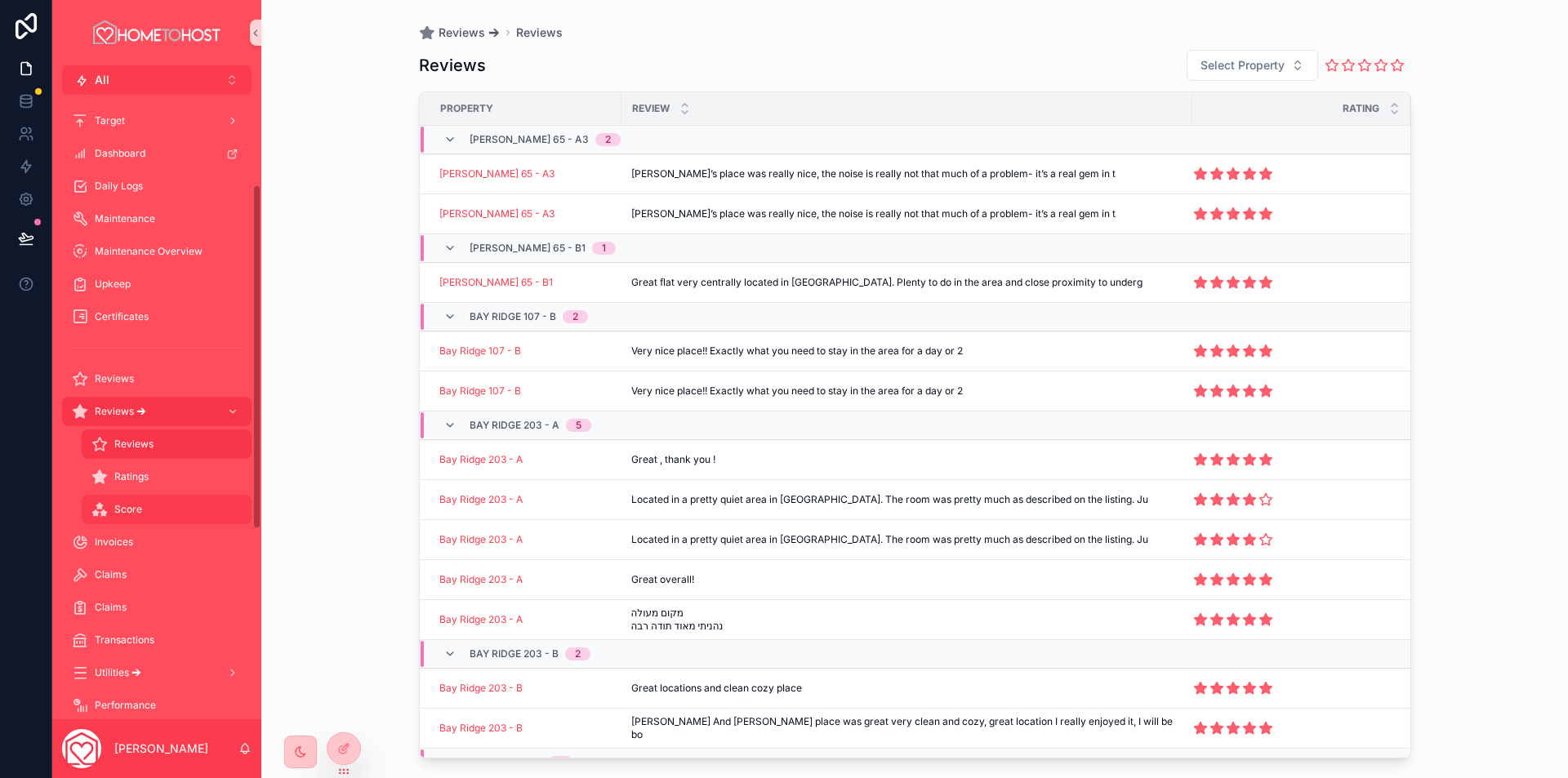
click at [131, 519] on div "Score" at bounding box center [166, 509] width 151 height 26
